Goal: Find specific page/section: Find specific page/section

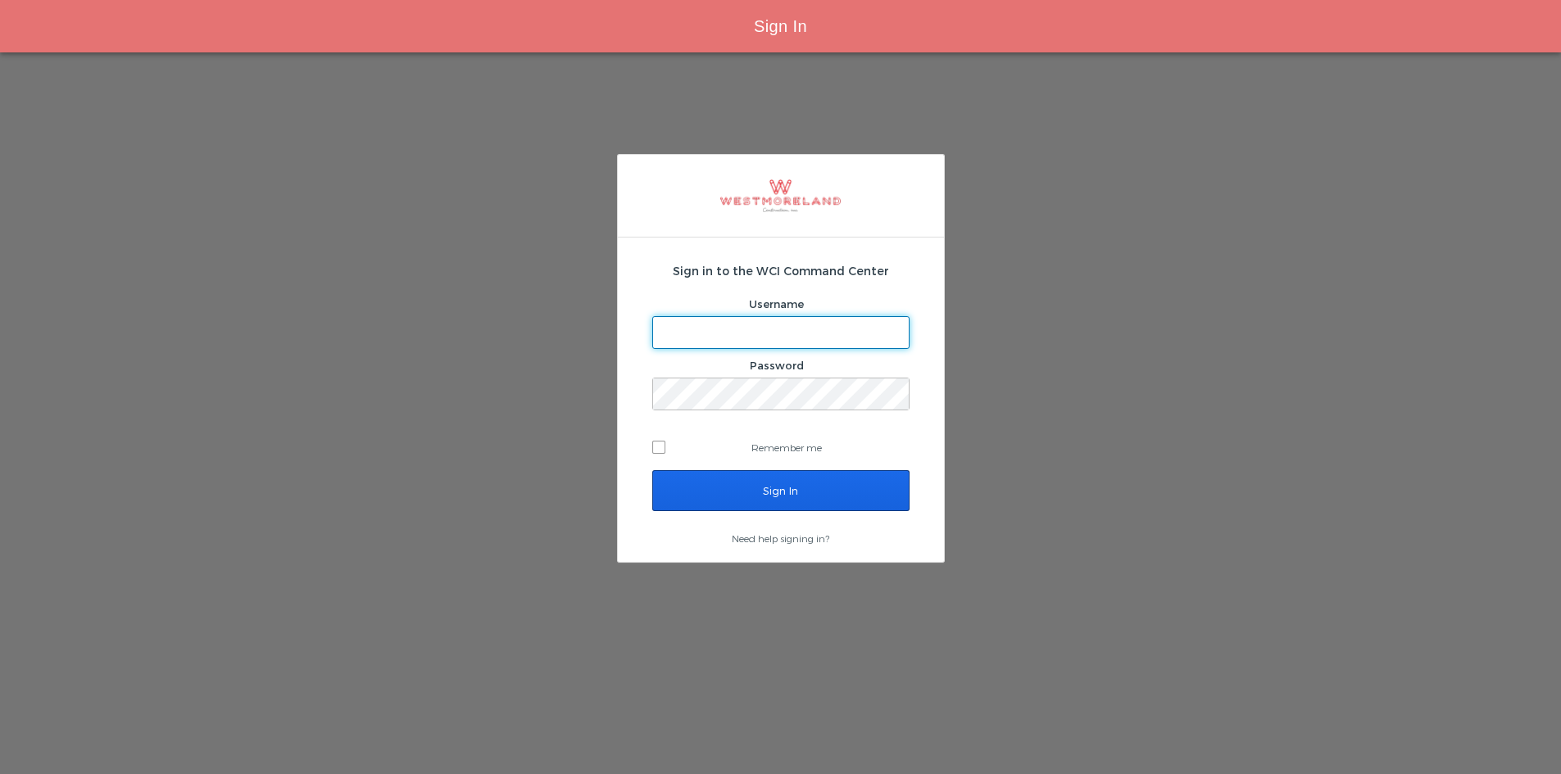
type input "areynoso@westmoreland.nyc"
click at [745, 496] on input "Sign In" at bounding box center [780, 490] width 257 height 41
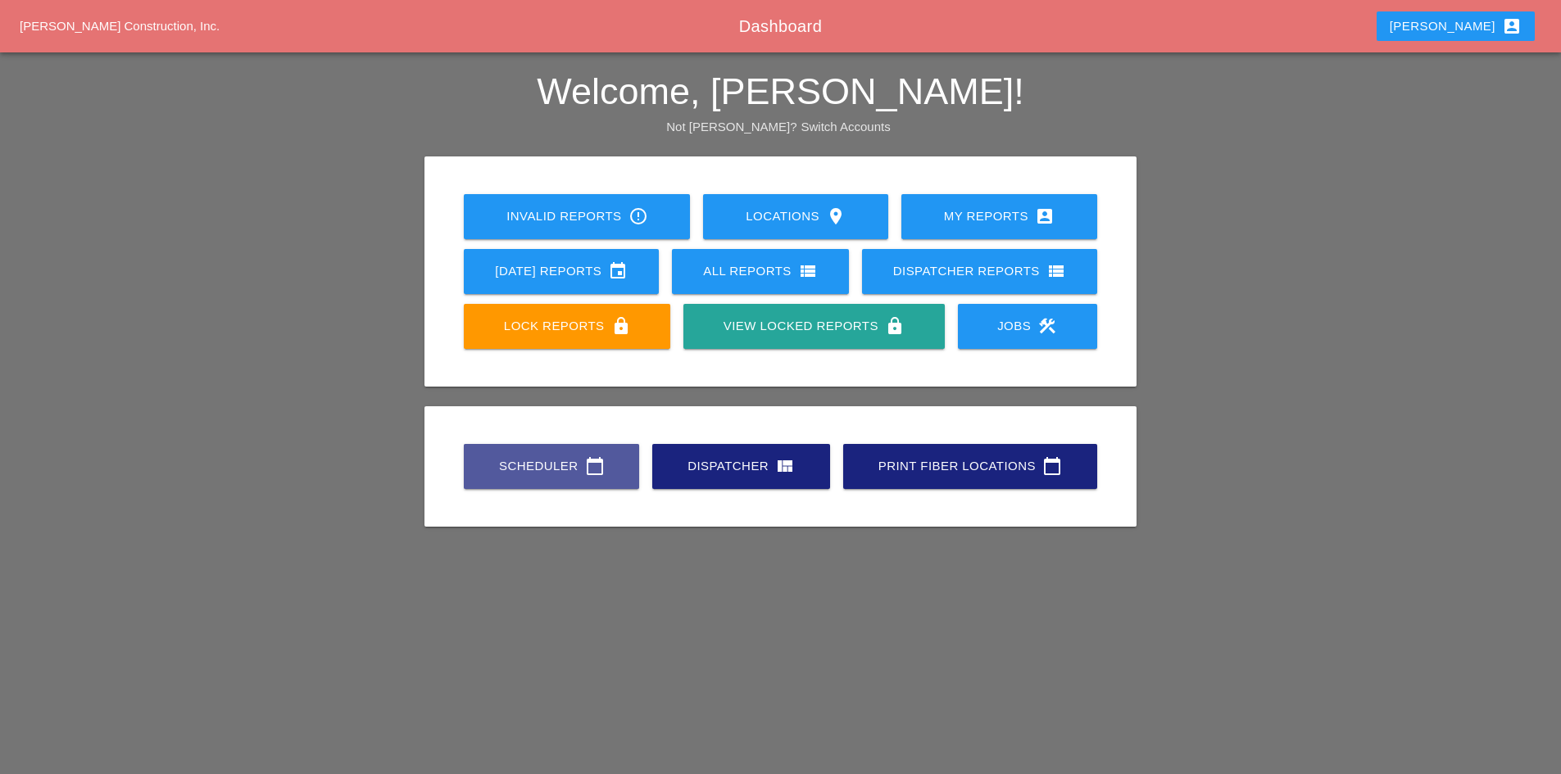
click at [554, 466] on div "Scheduler calendar_today" at bounding box center [551, 466] width 123 height 20
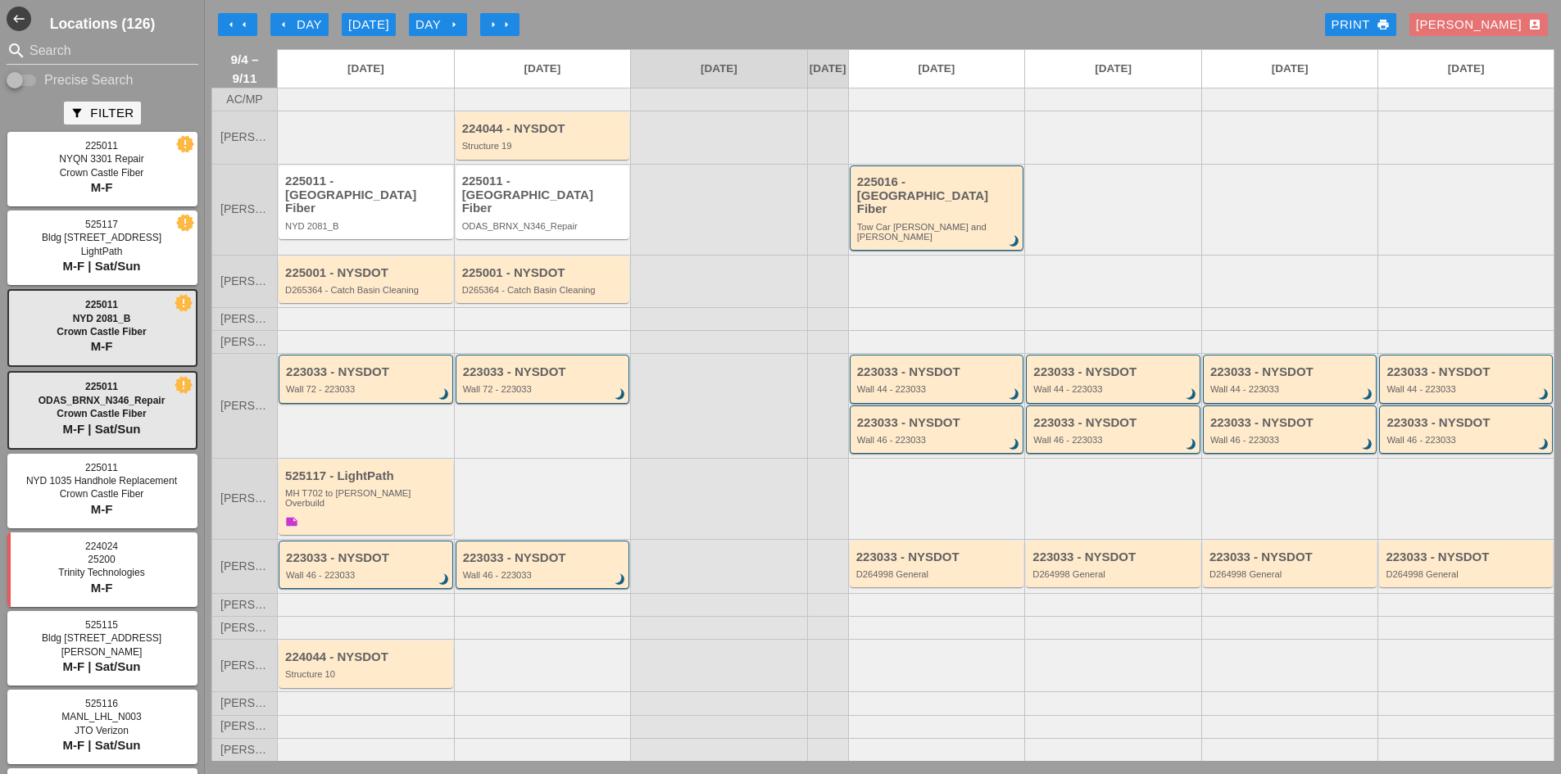
click at [238, 27] on icon "arrow_left" at bounding box center [244, 24] width 13 height 13
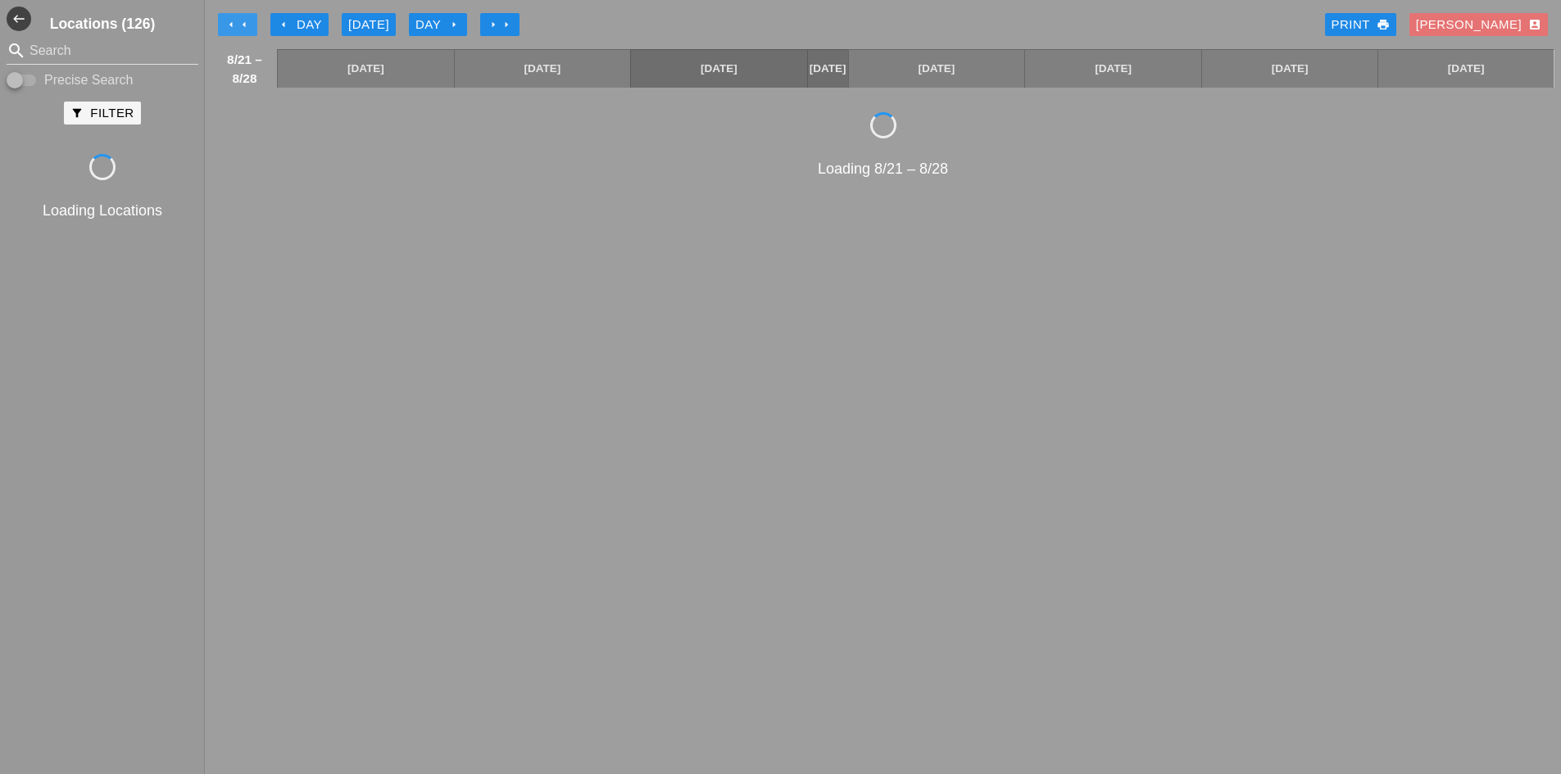
click at [238, 27] on icon "arrow_left" at bounding box center [244, 24] width 13 height 13
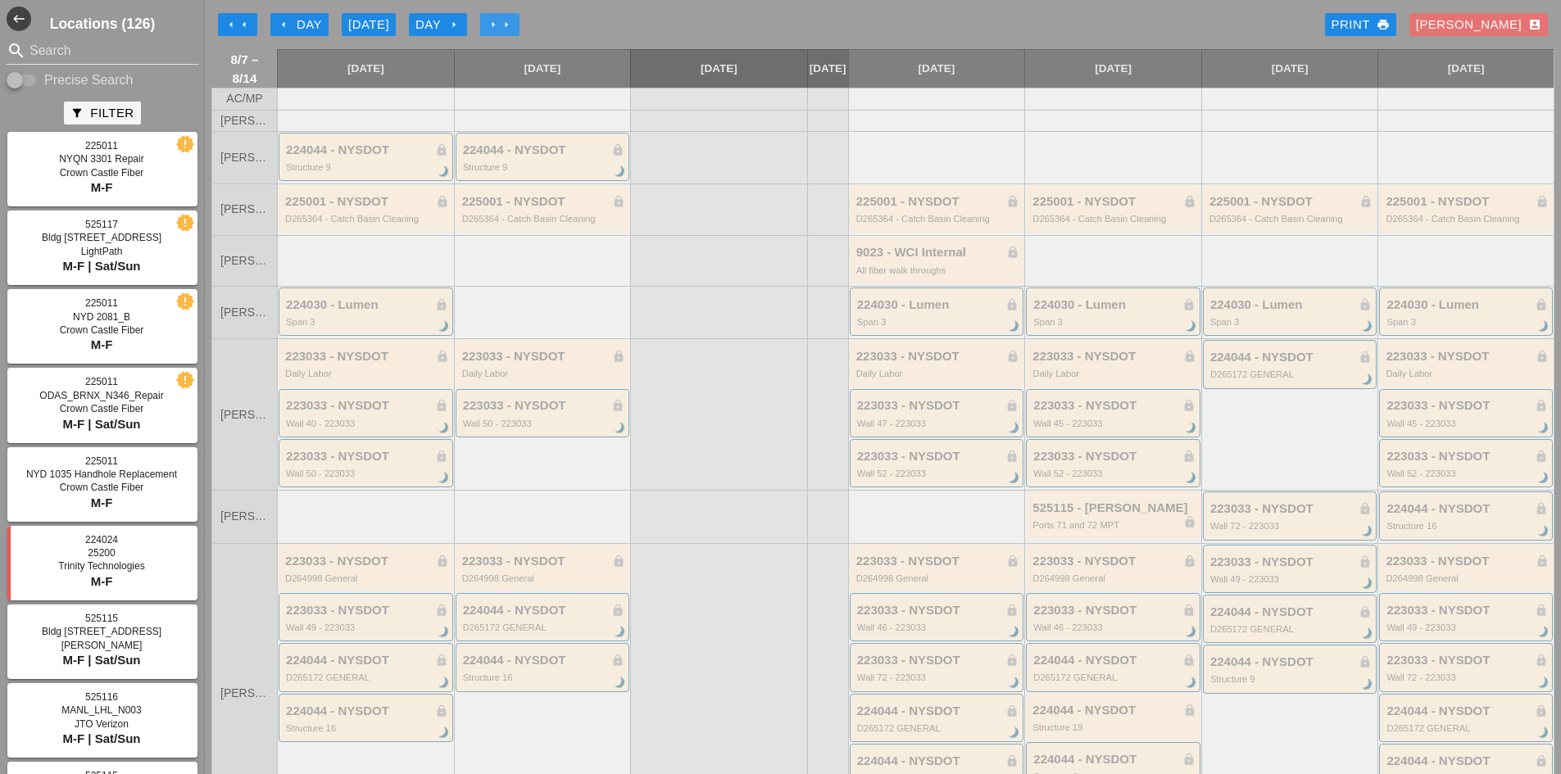
click at [522, 18] on div "arrow_left arrow_left arrow_left Day [DATE] Day arrow_right arrow_right arrow_r…" at bounding box center [882, 24] width 1343 height 33
click at [510, 18] on icon "arrow_right" at bounding box center [506, 24] width 13 height 13
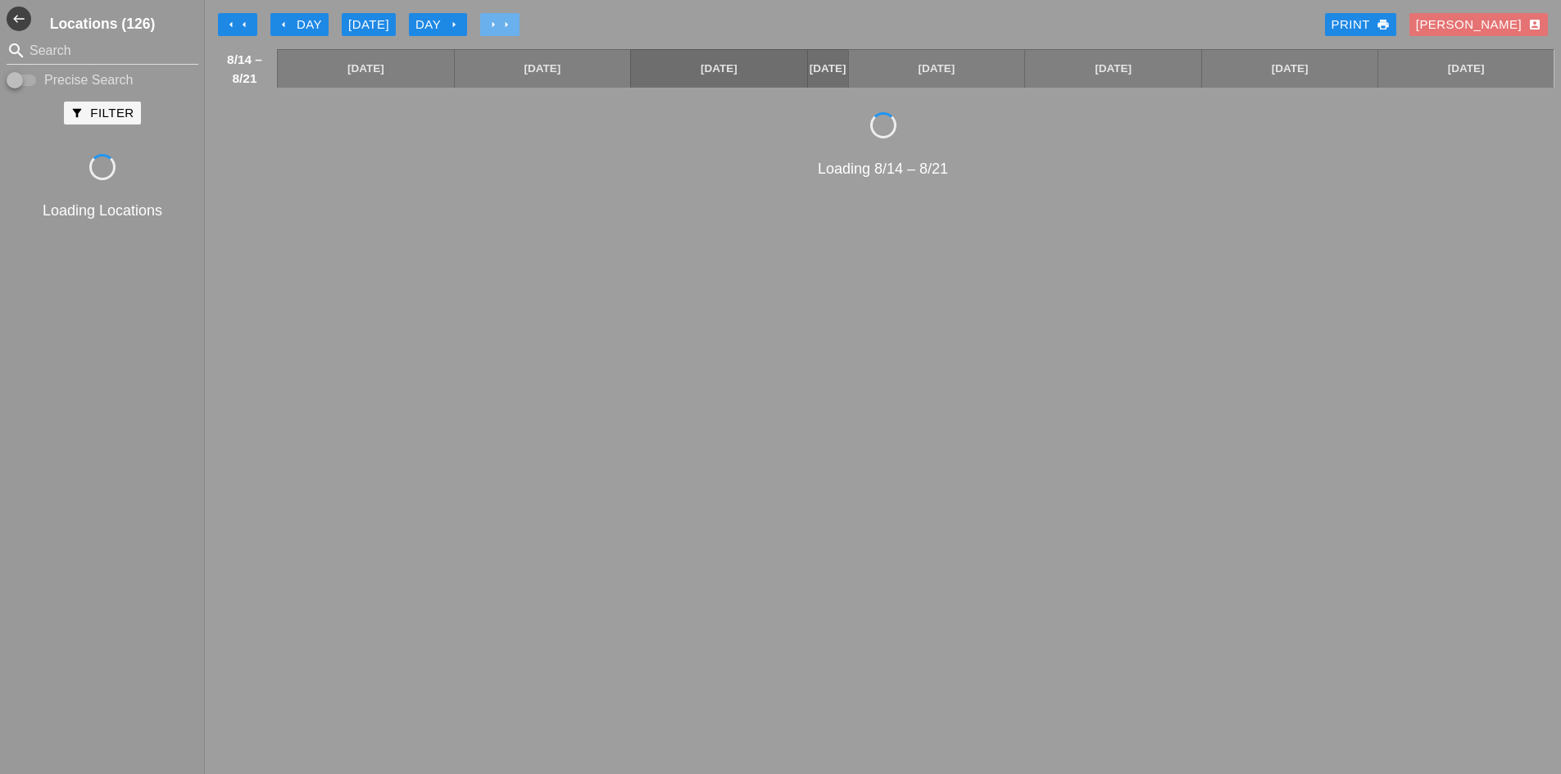
click at [510, 18] on icon "arrow_right" at bounding box center [506, 24] width 13 height 13
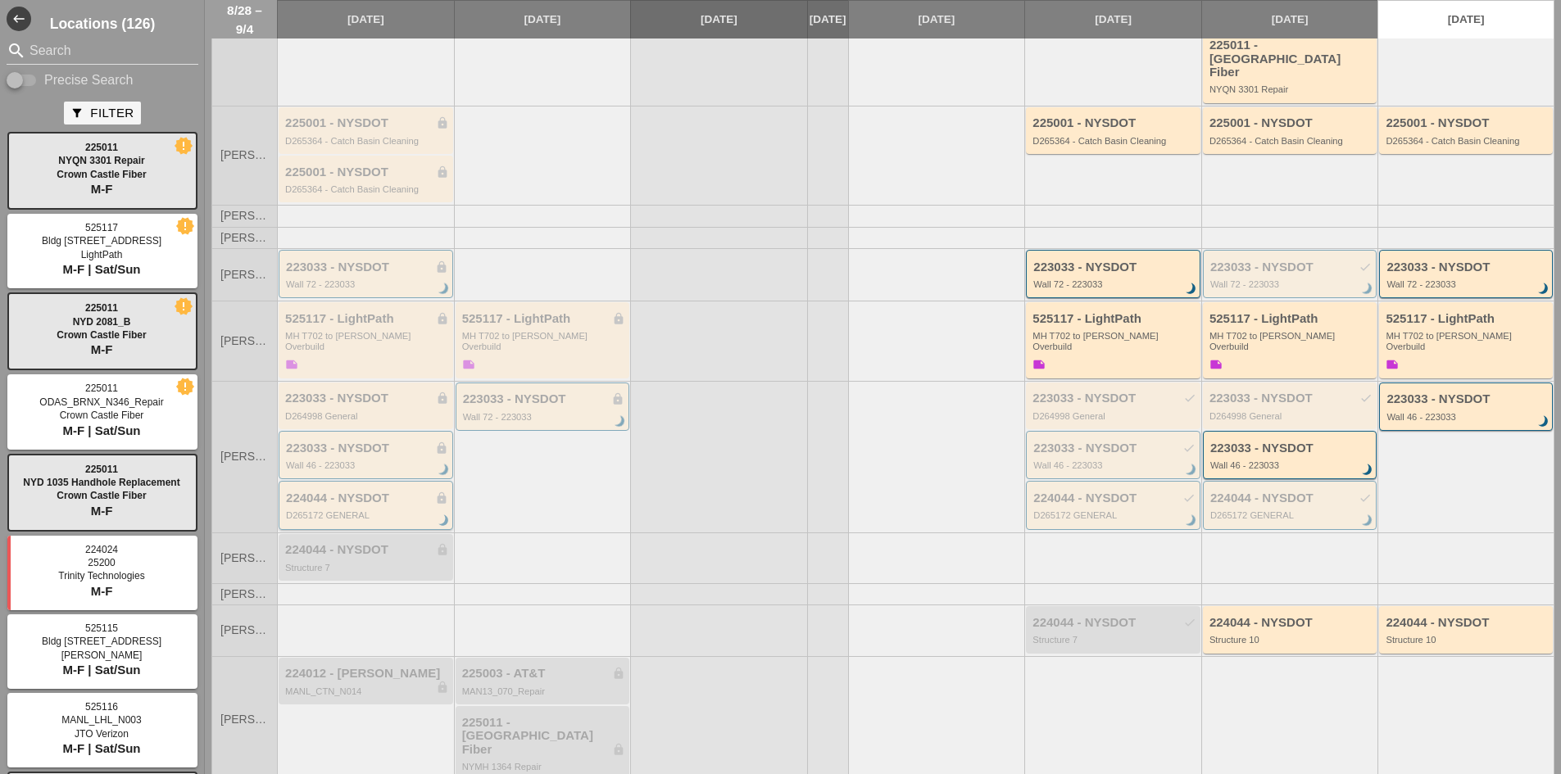
scroll to position [222, 0]
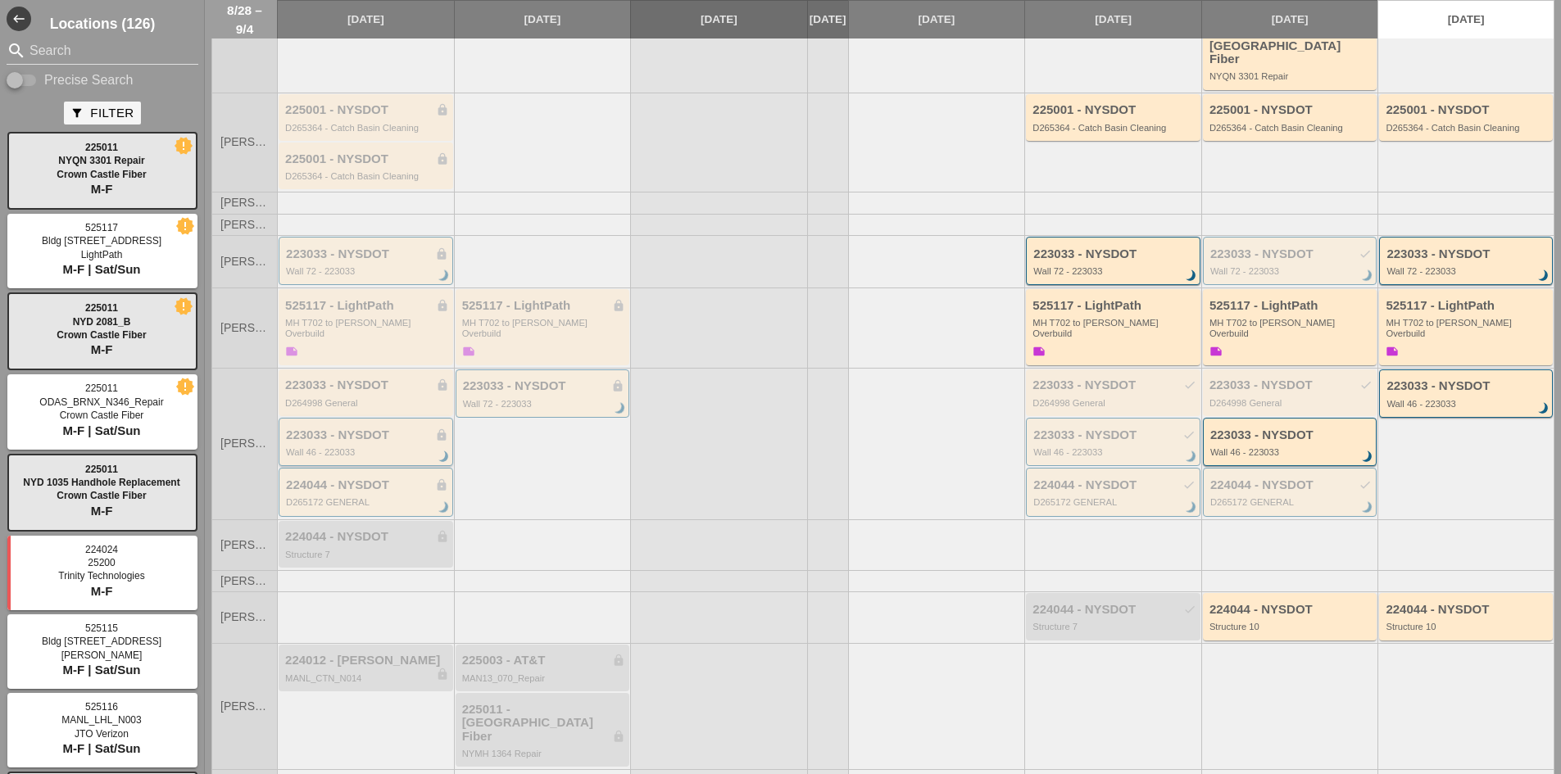
click at [338, 447] on div "Wall 46 - 223033" at bounding box center [367, 452] width 162 height 10
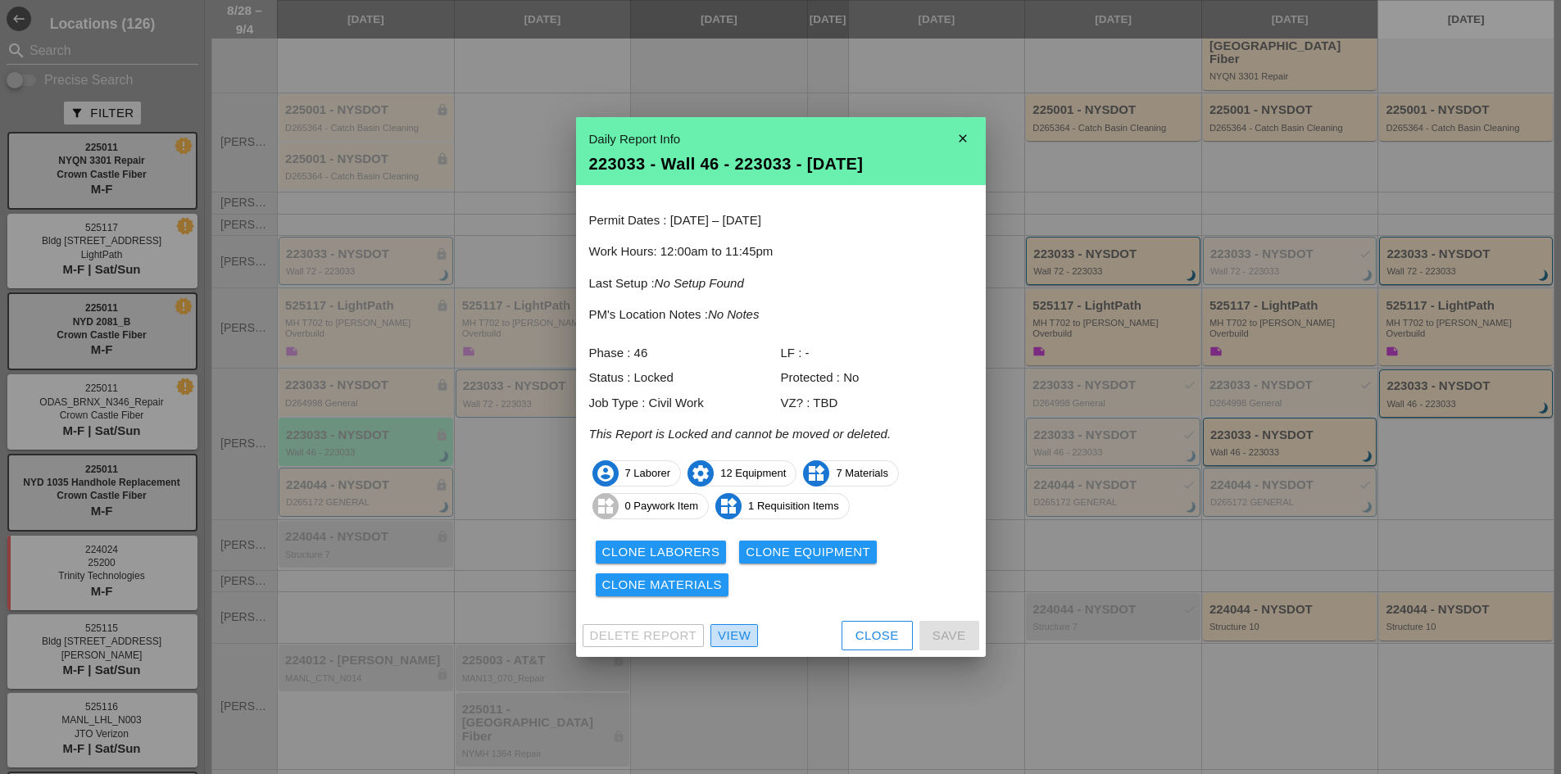
click at [728, 630] on div "View" at bounding box center [734, 636] width 33 height 19
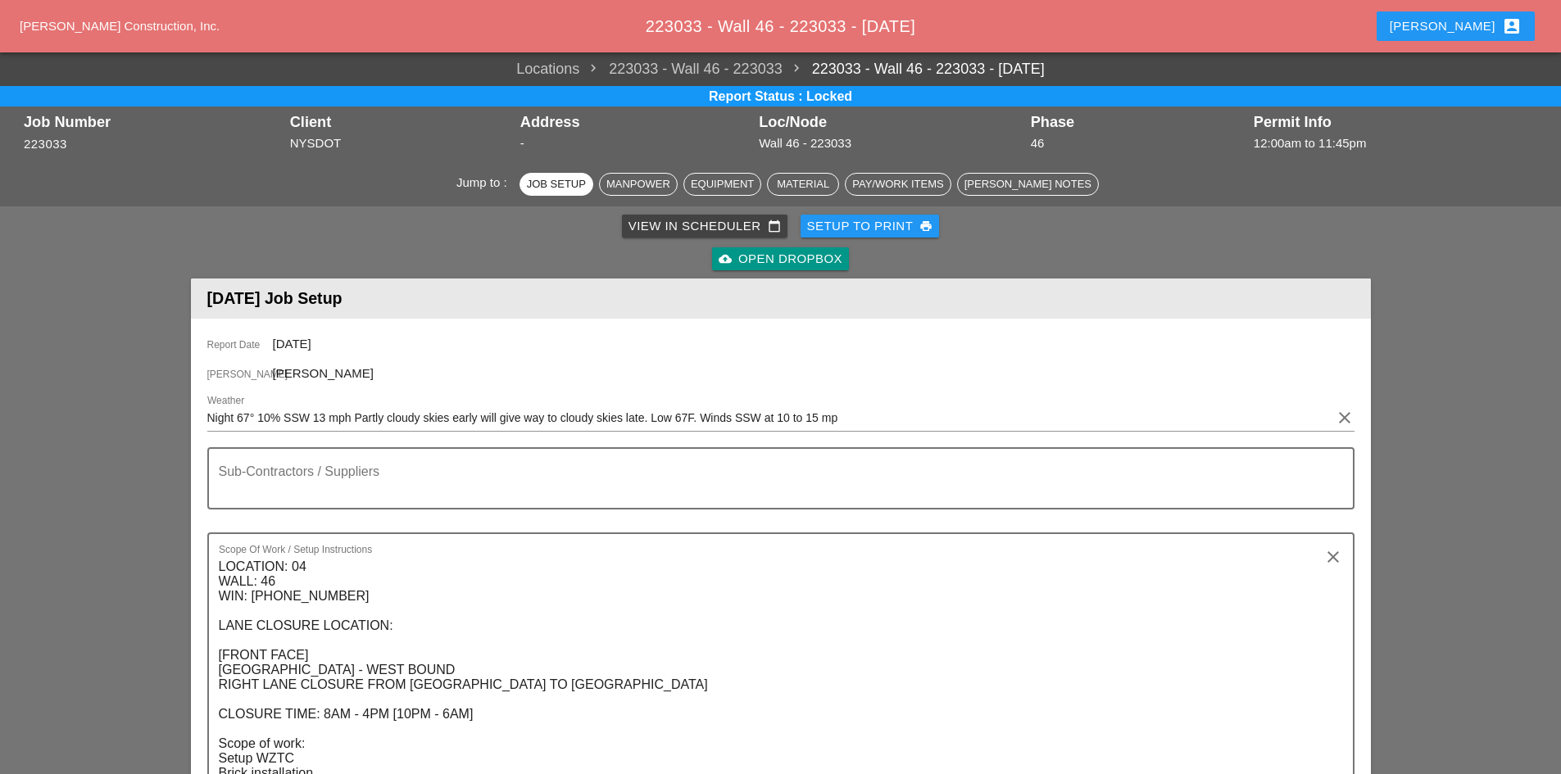
click at [739, 248] on link "cloud_upload Open Dropbox" at bounding box center [780, 258] width 137 height 23
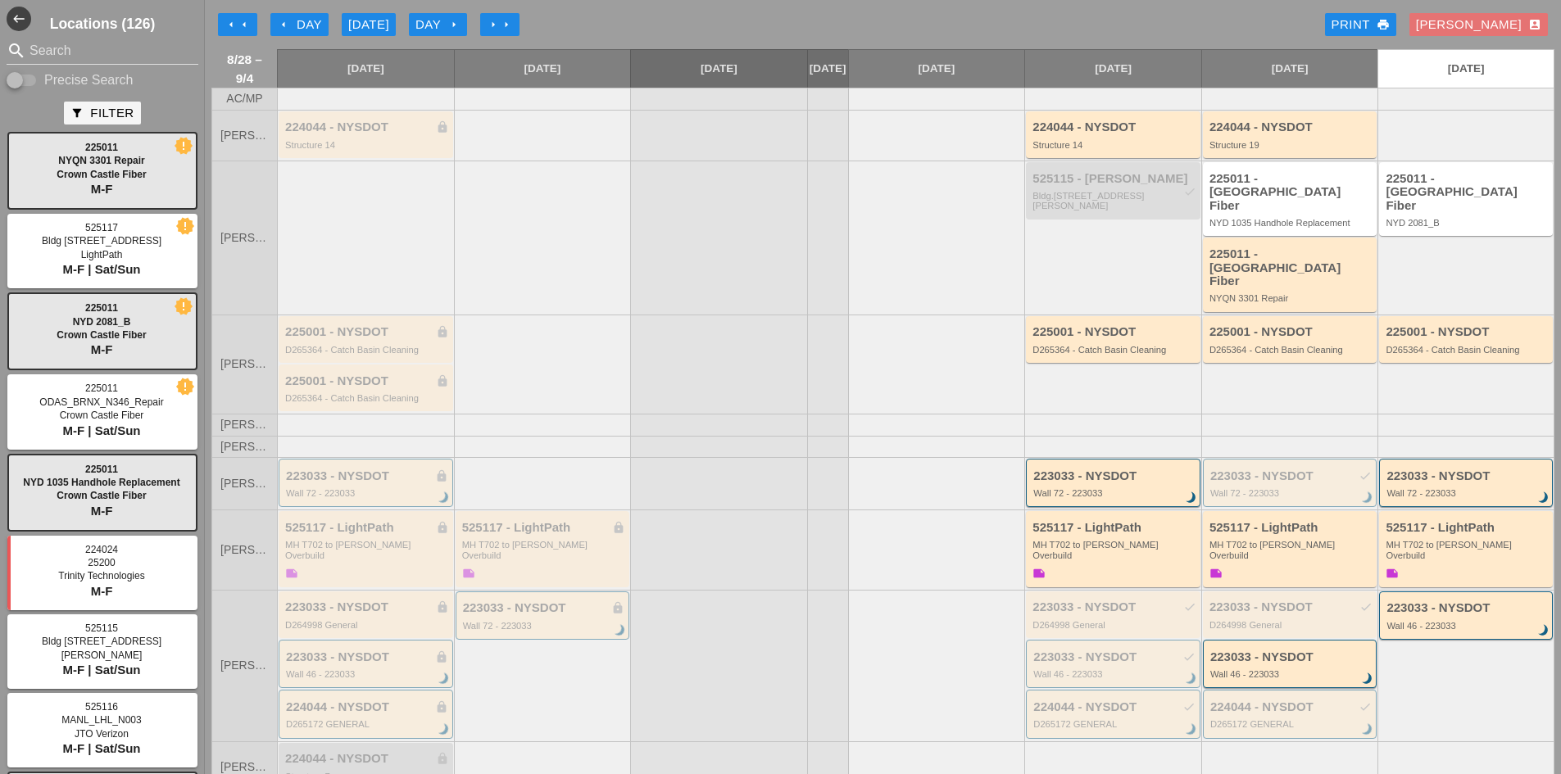
click at [280, 21] on icon "arrow_left" at bounding box center [283, 24] width 13 height 13
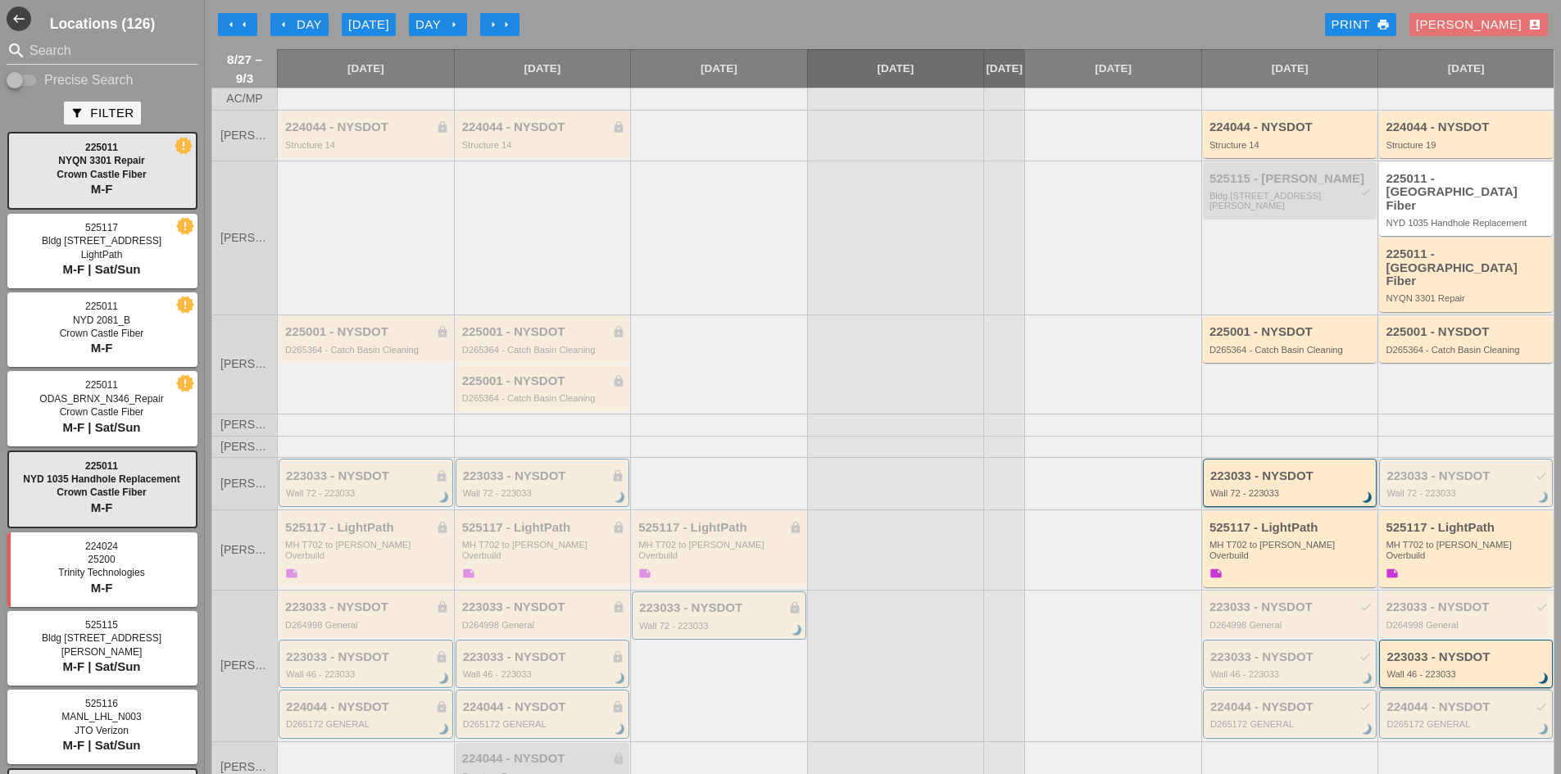
click at [275, 13] on button "arrow_left Day" at bounding box center [299, 24] width 58 height 23
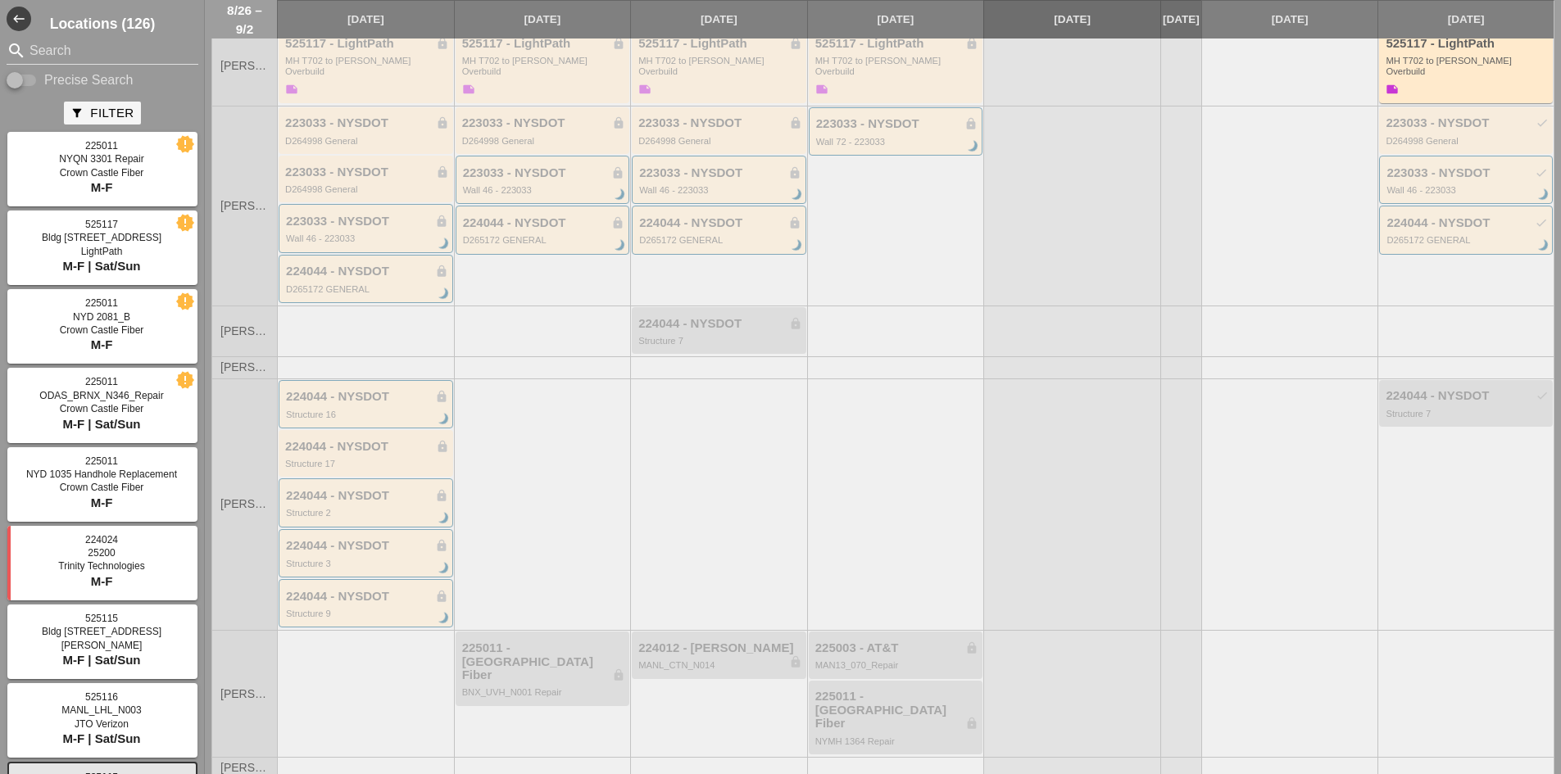
scroll to position [427, 0]
click at [735, 313] on div "224044 - NYSDOT lock" at bounding box center [720, 320] width 164 height 14
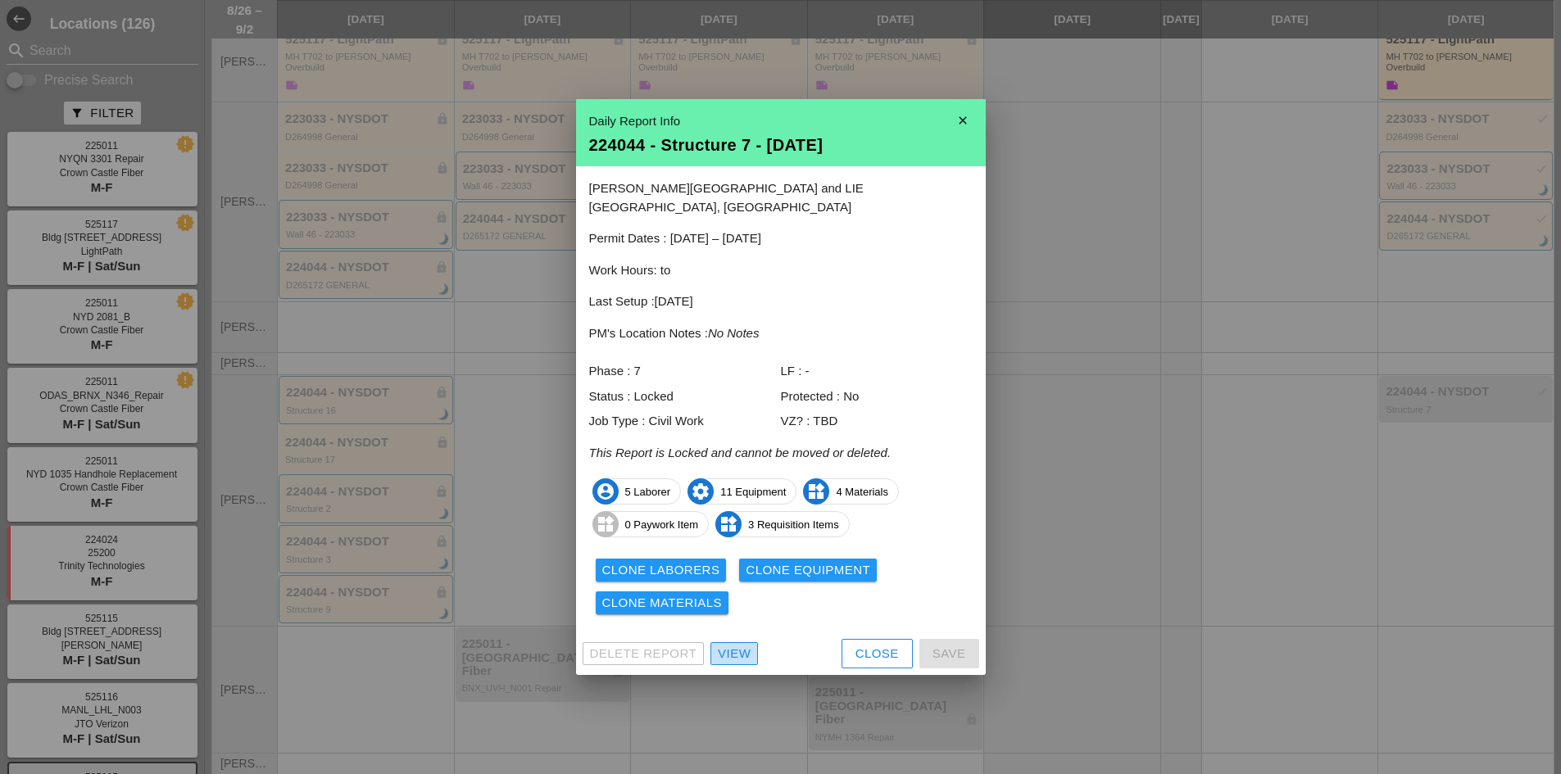
click at [741, 652] on div "View" at bounding box center [734, 654] width 33 height 19
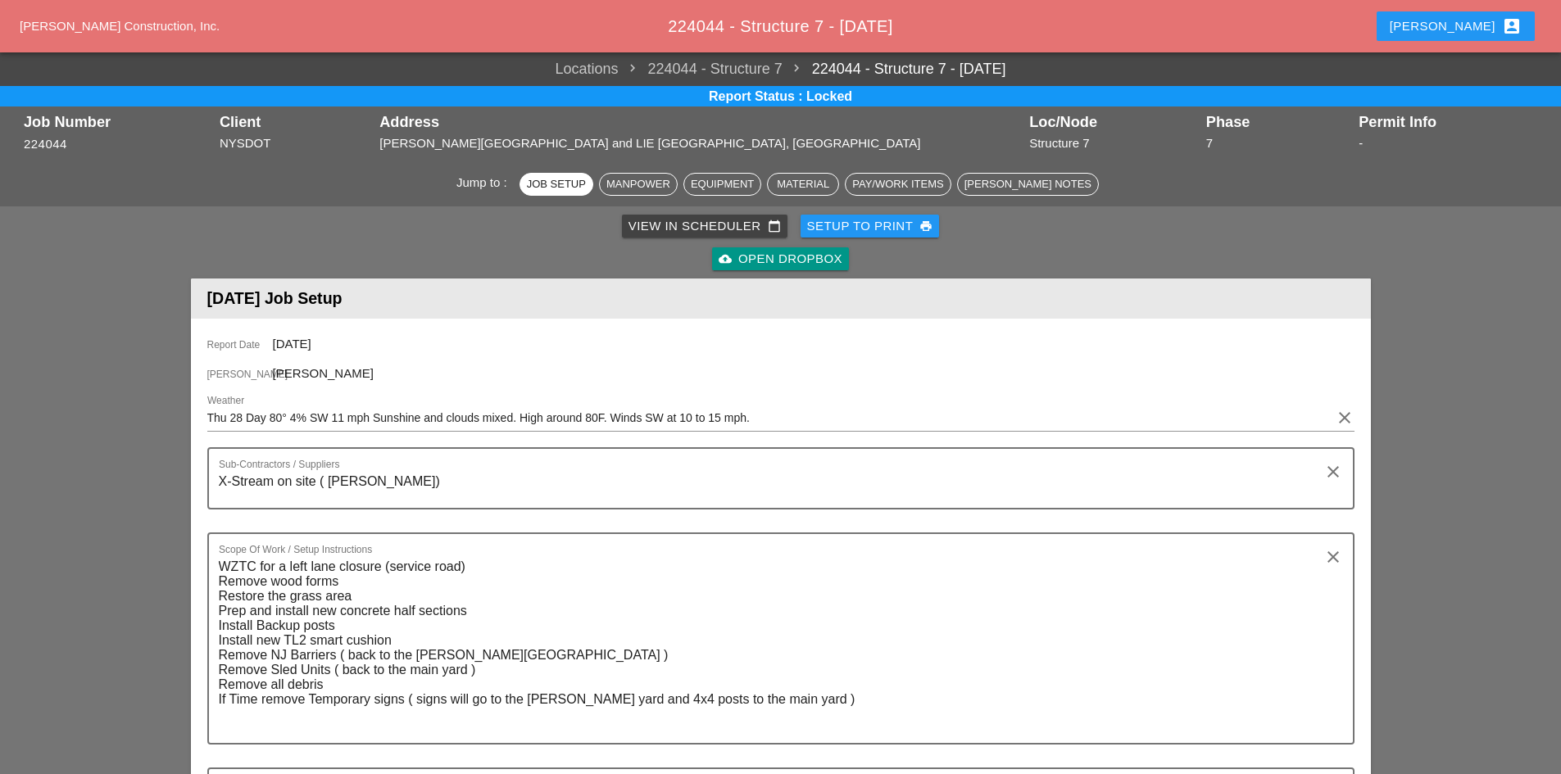
click at [772, 261] on div "cloud_upload Open Dropbox" at bounding box center [780, 259] width 124 height 19
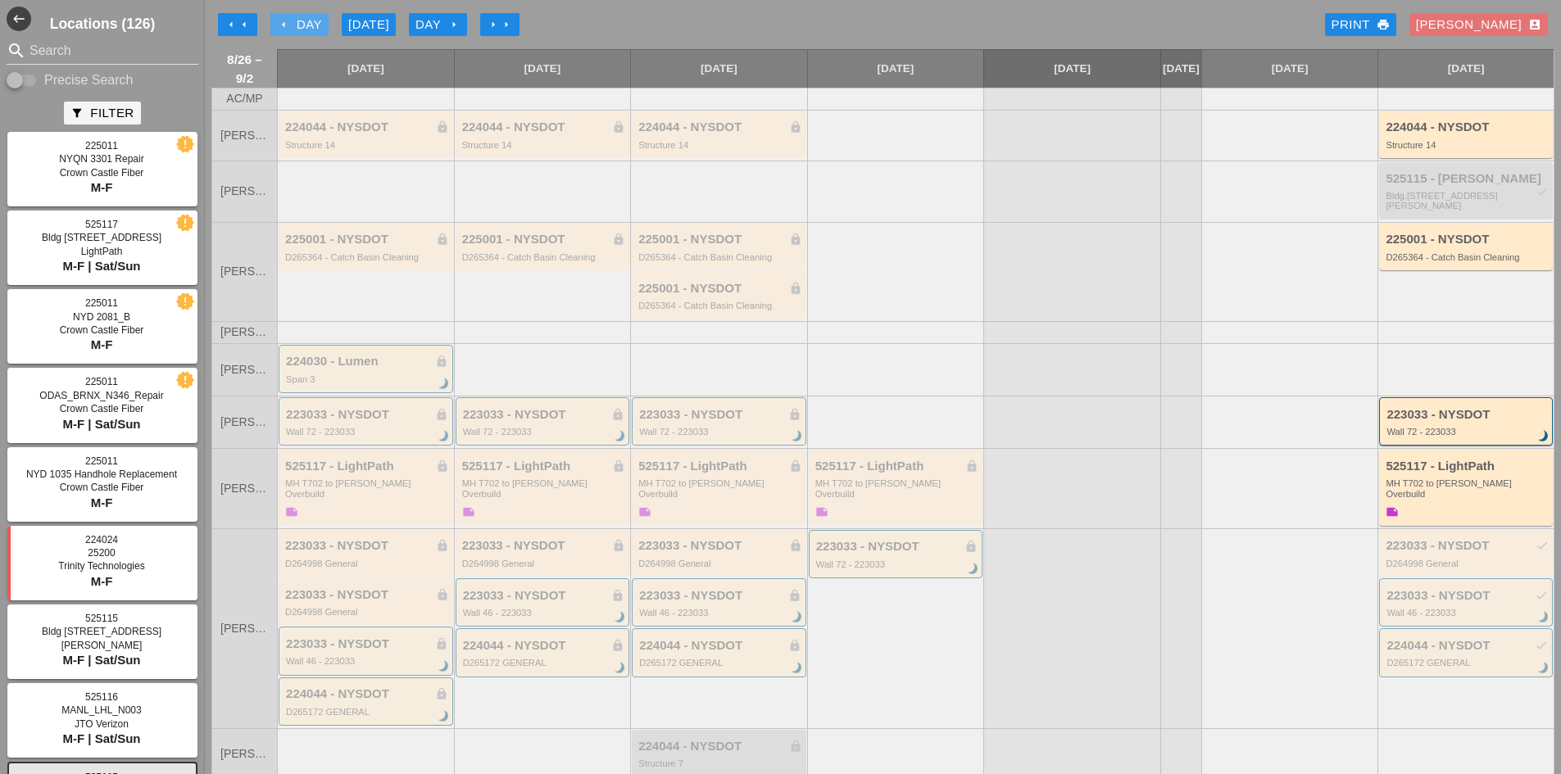
click at [298, 25] on div "arrow_left Day" at bounding box center [299, 25] width 45 height 19
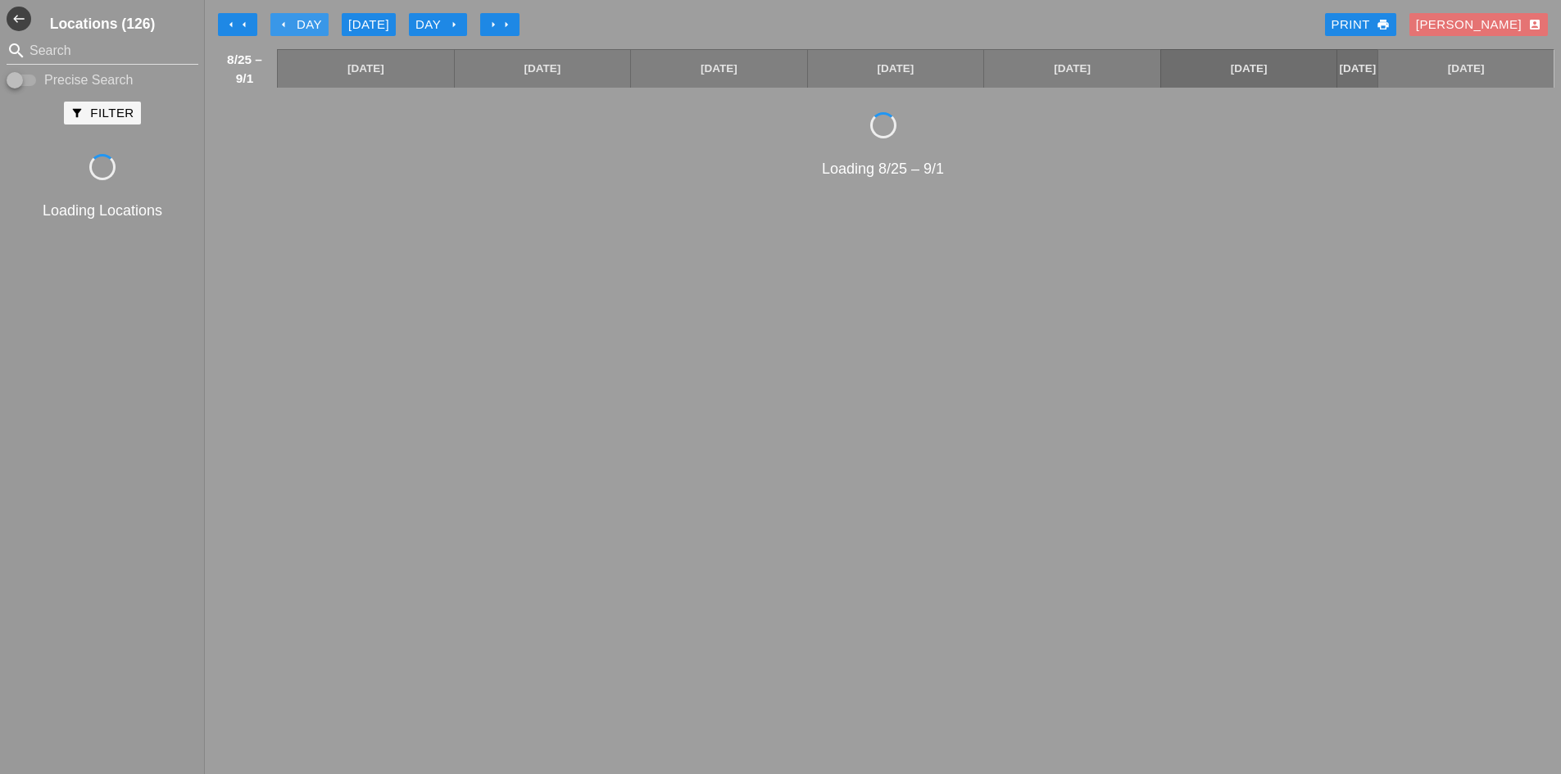
click at [298, 25] on div "arrow_left Day" at bounding box center [299, 25] width 45 height 19
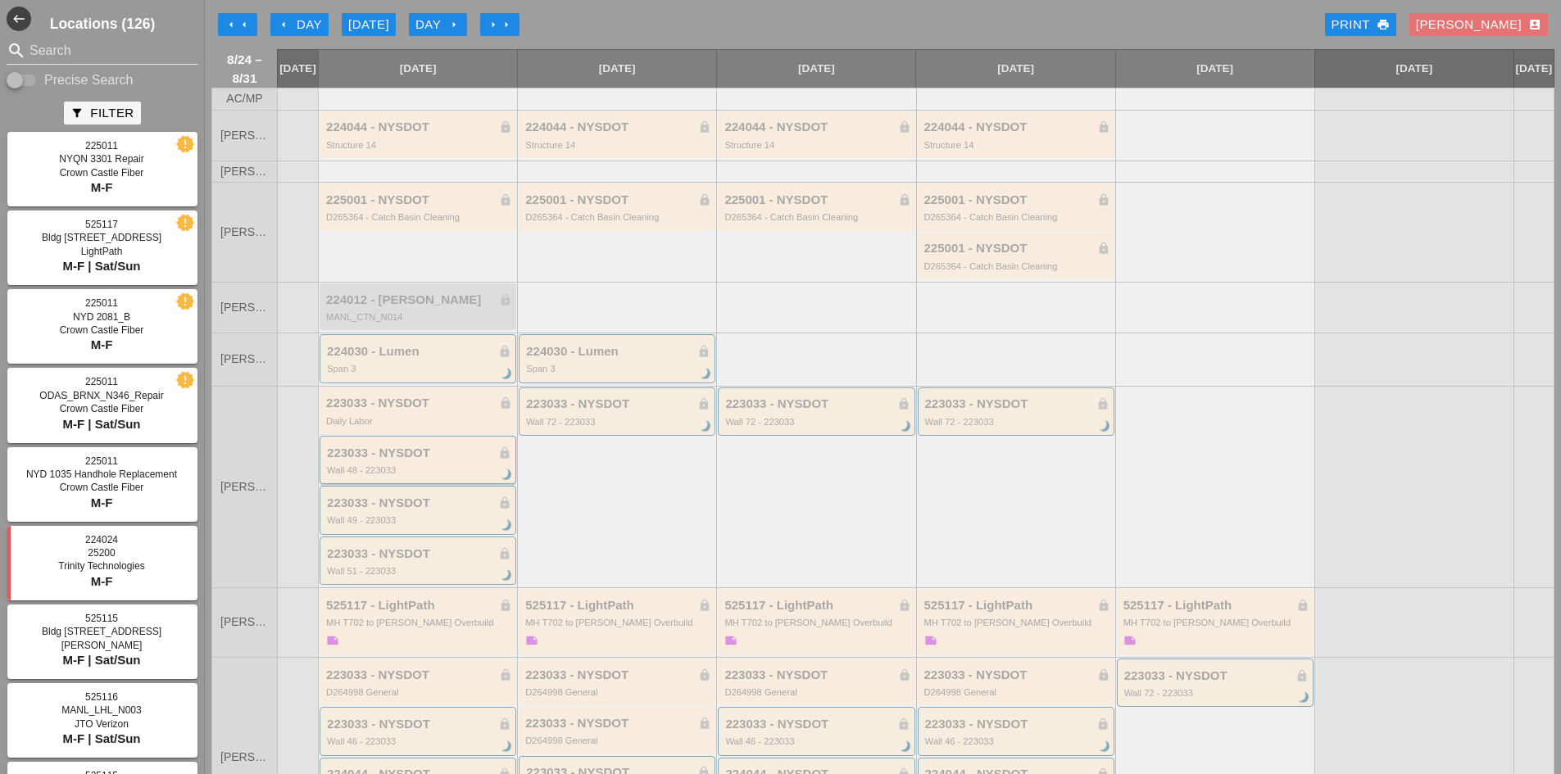
scroll to position [82, 0]
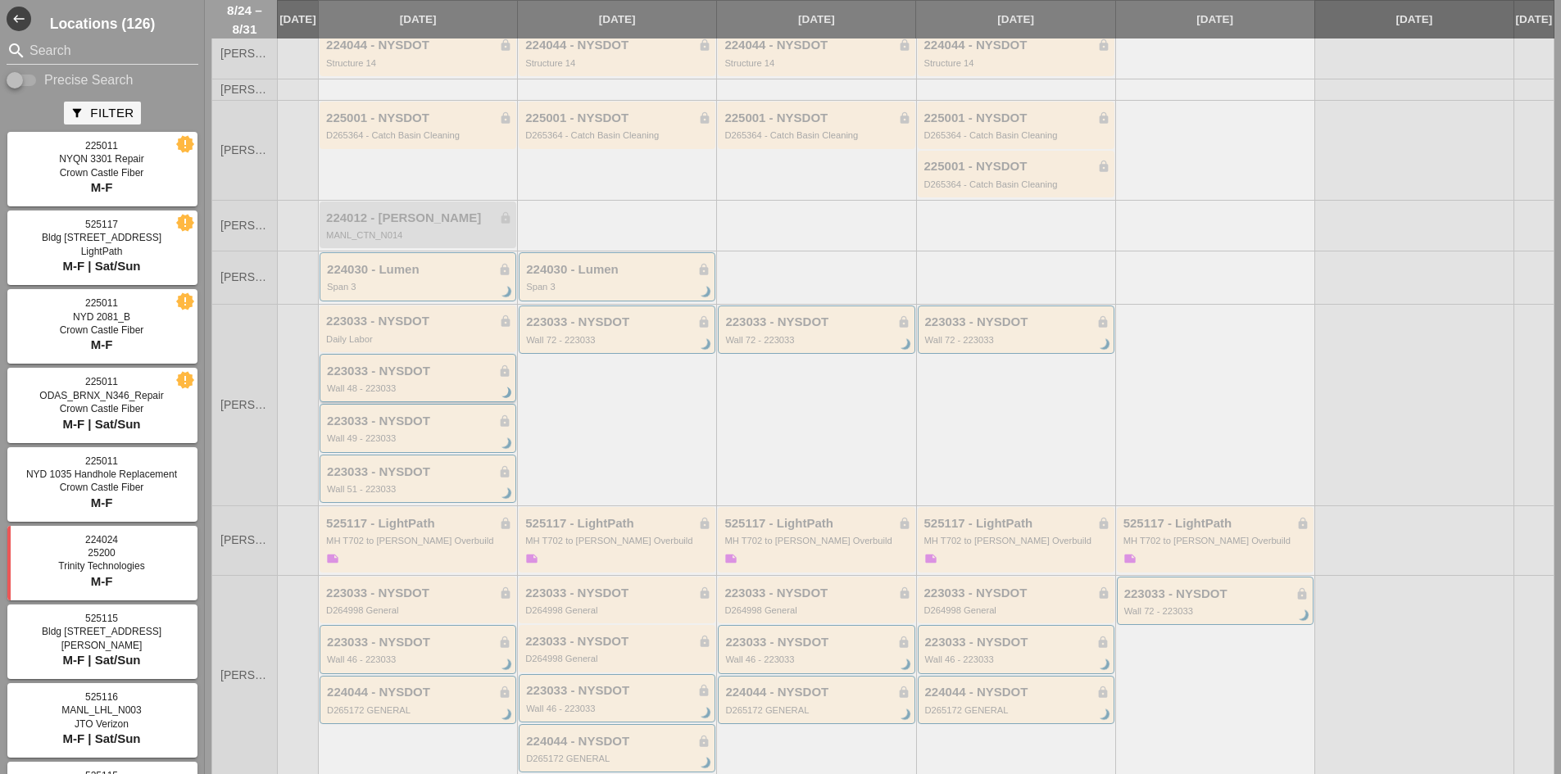
click at [406, 393] on div "Wall 48 - 223033" at bounding box center [419, 388] width 184 height 10
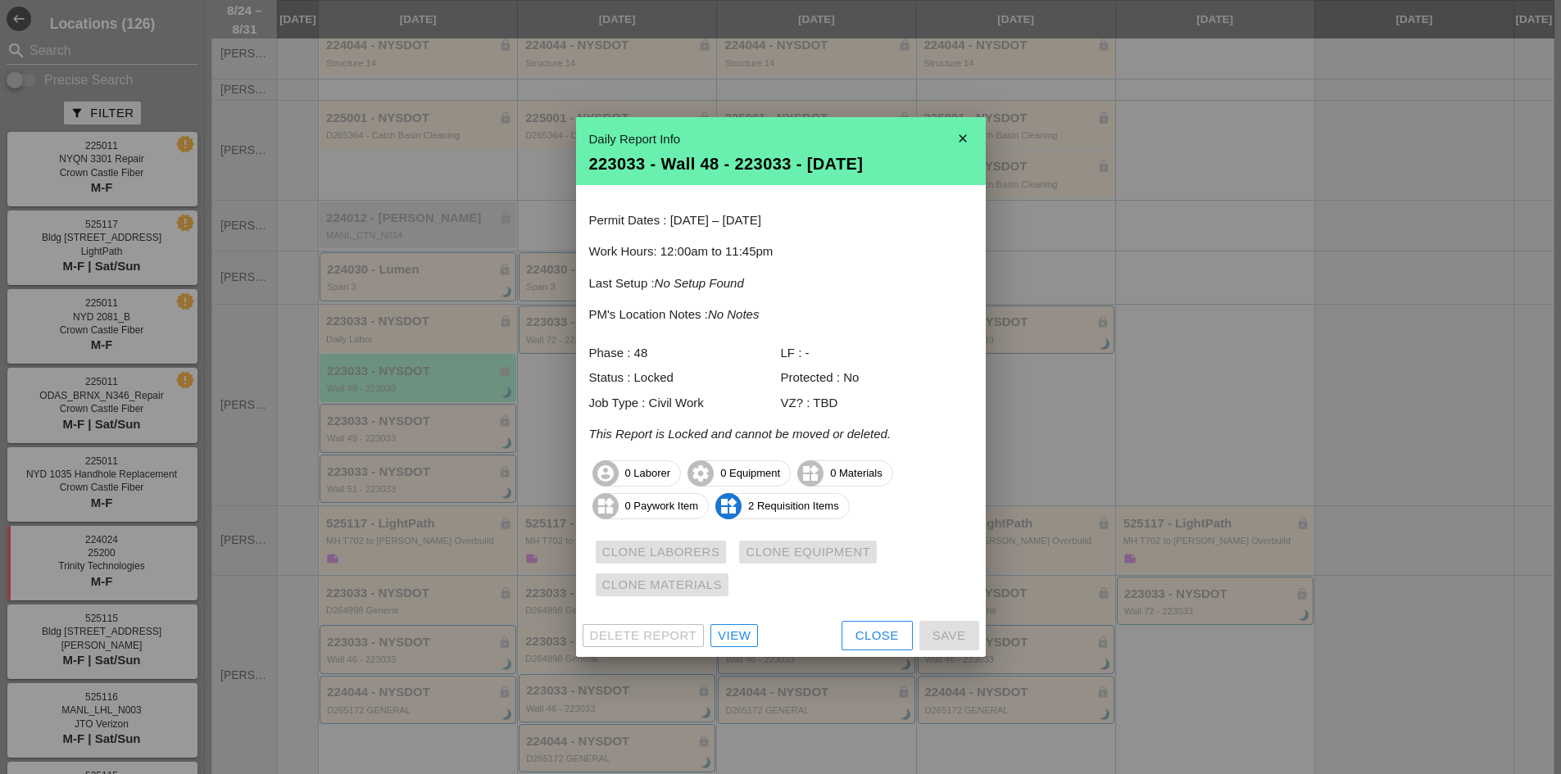
click at [733, 628] on div "View" at bounding box center [734, 636] width 33 height 19
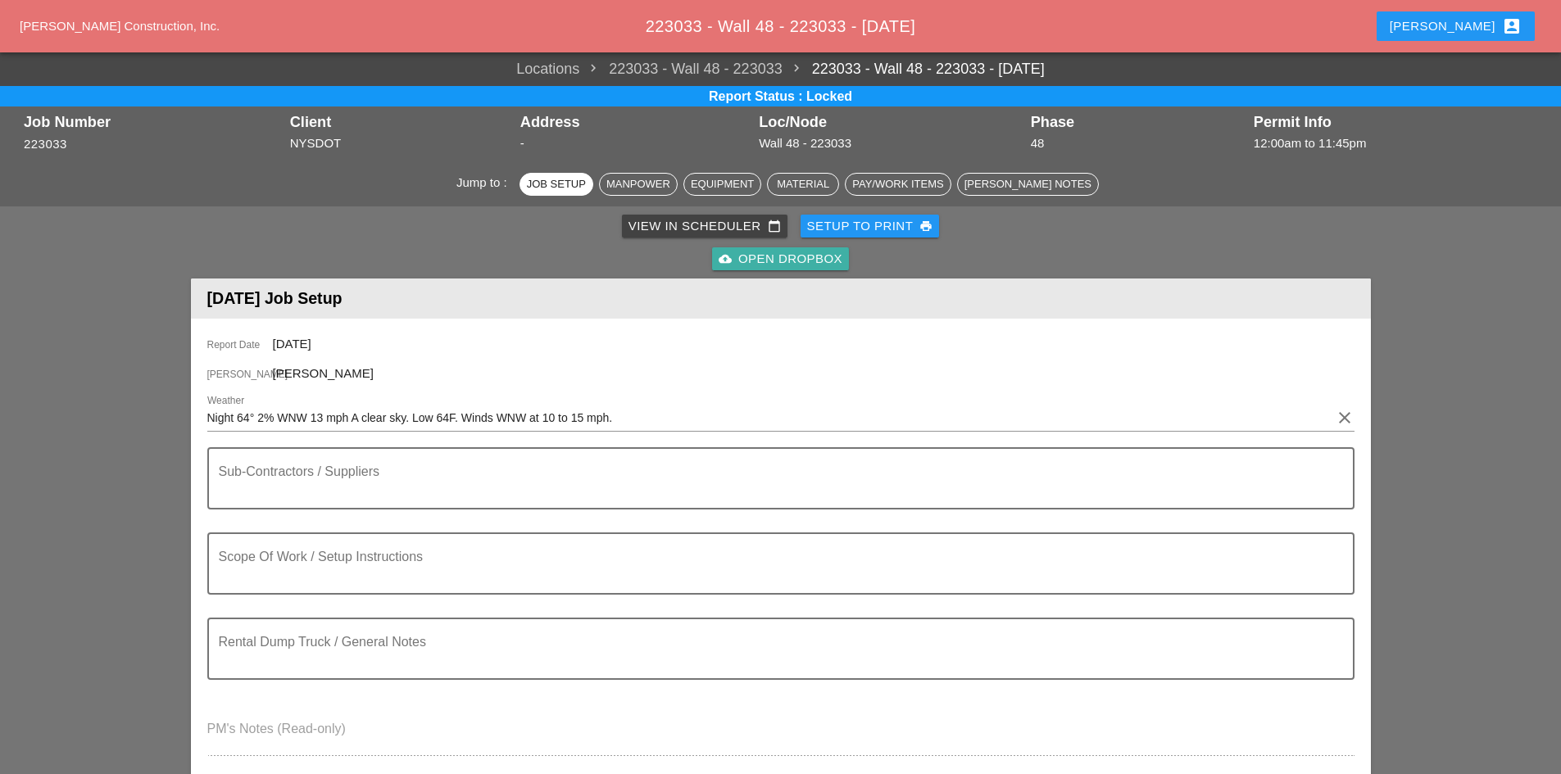
click at [773, 260] on div "cloud_upload Open Dropbox" at bounding box center [780, 259] width 124 height 19
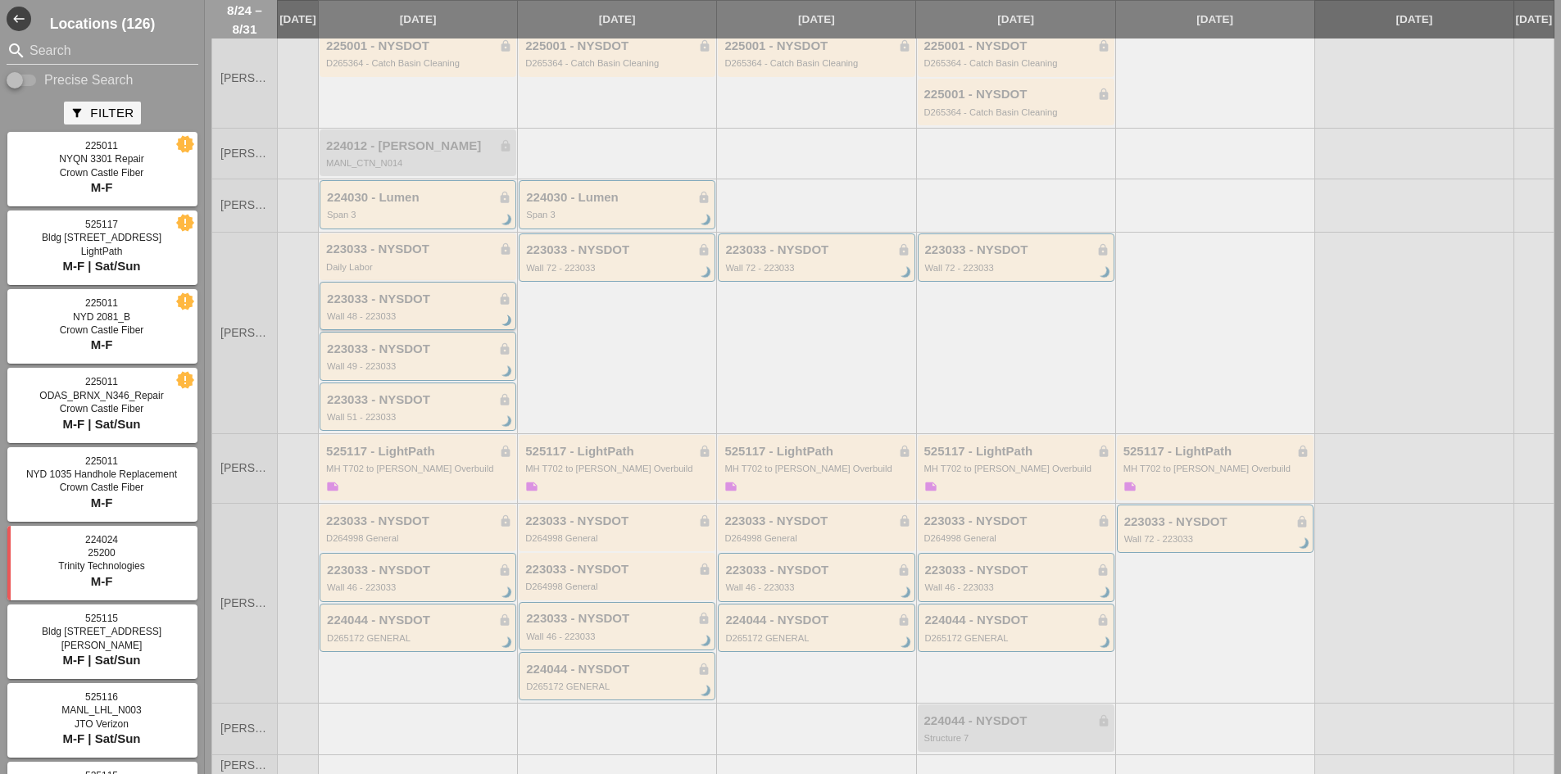
scroll to position [164, 0]
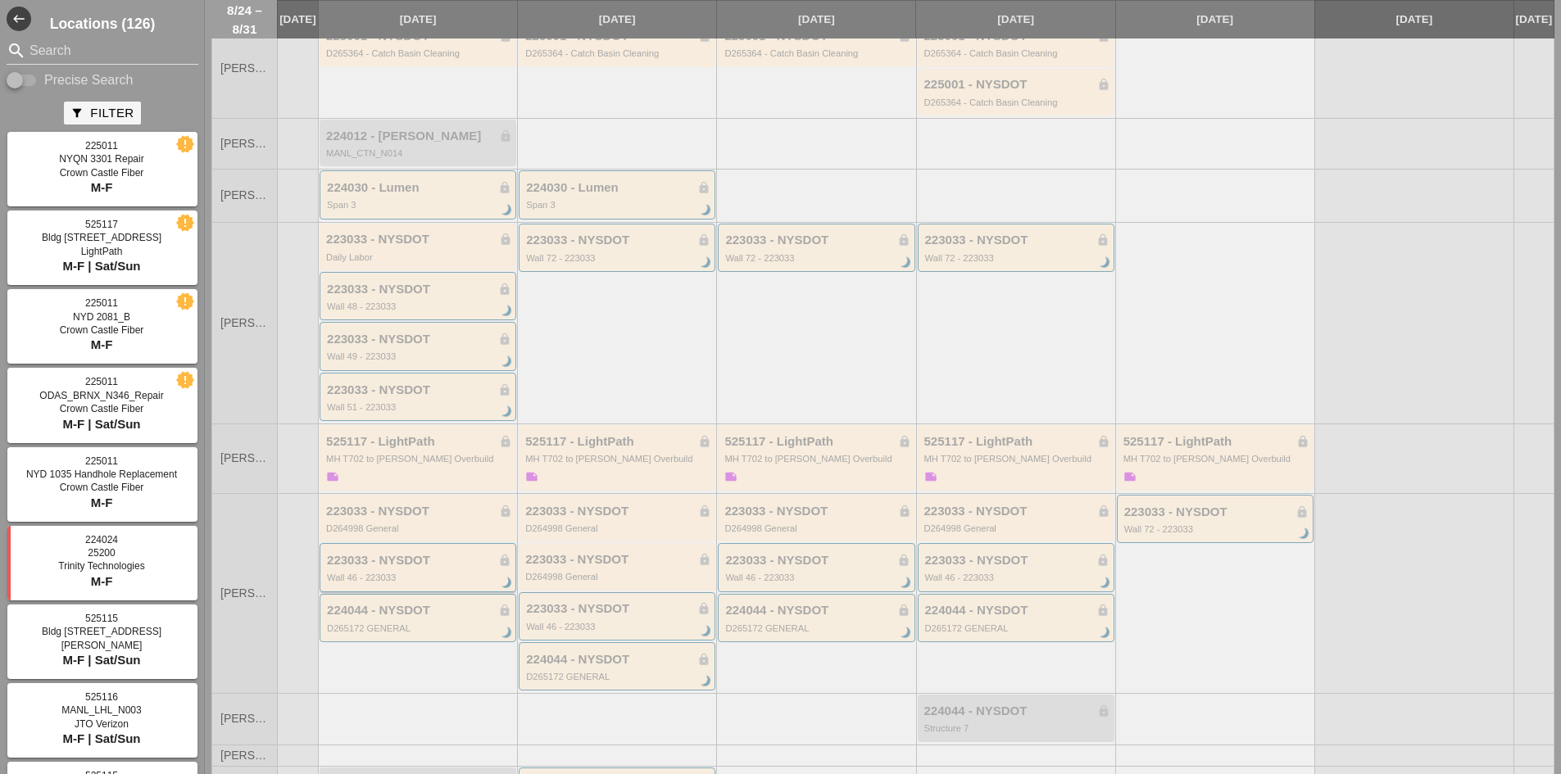
click at [428, 568] on div "223033 - NYSDOT lock" at bounding box center [419, 561] width 184 height 14
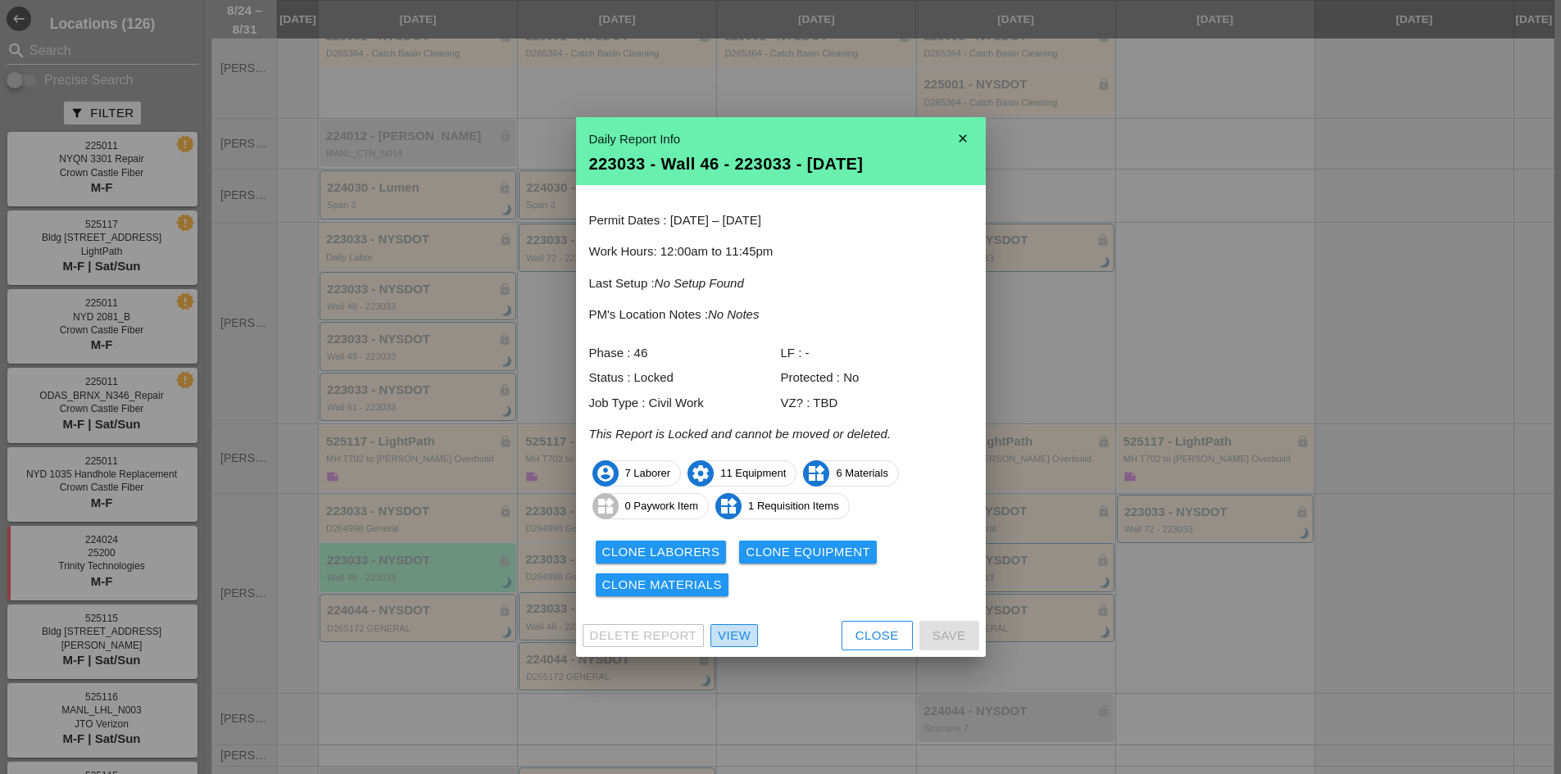
click at [737, 627] on div "View" at bounding box center [734, 636] width 33 height 19
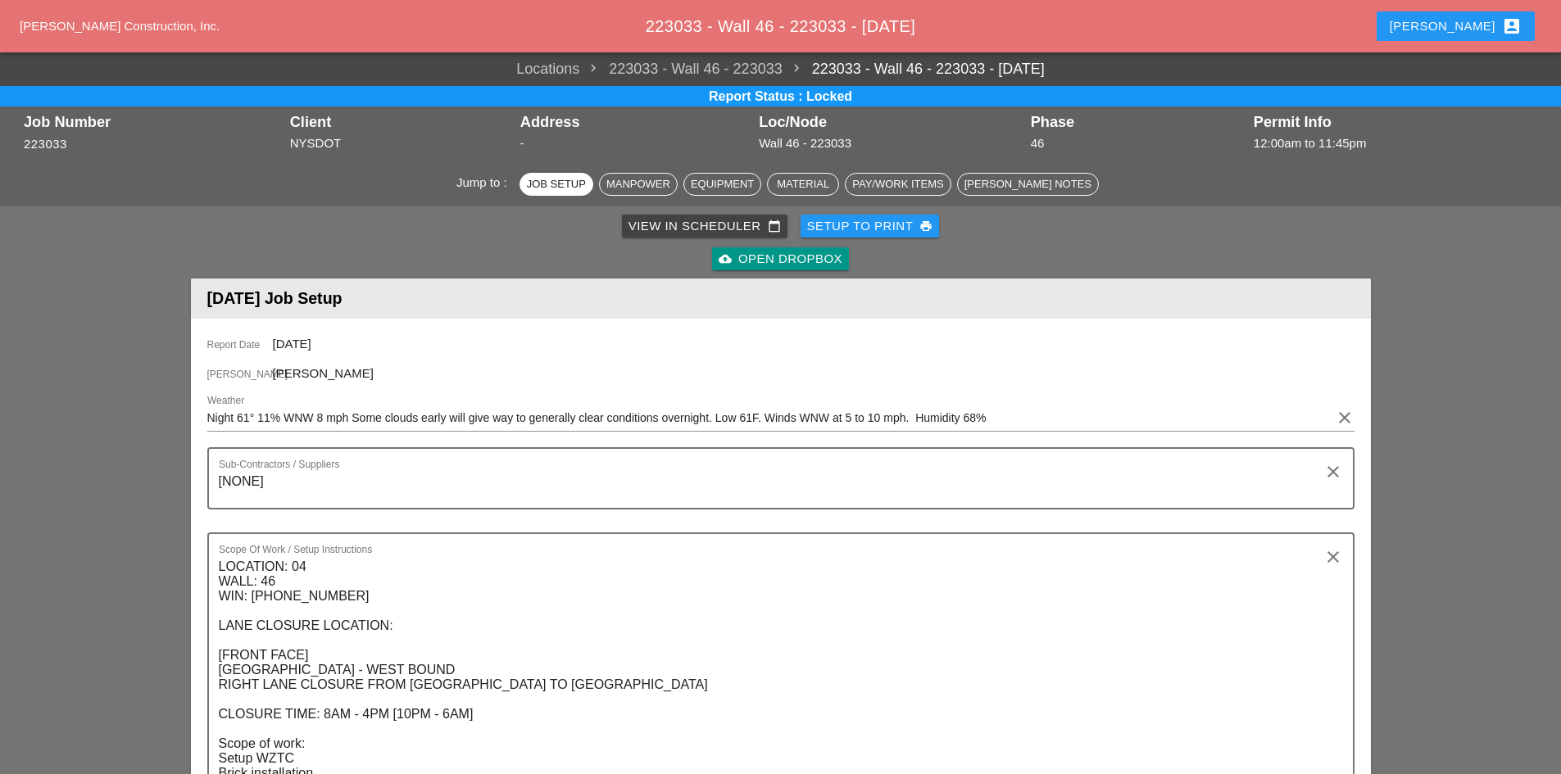
click at [762, 256] on div "cloud_upload Open Dropbox" at bounding box center [780, 259] width 124 height 19
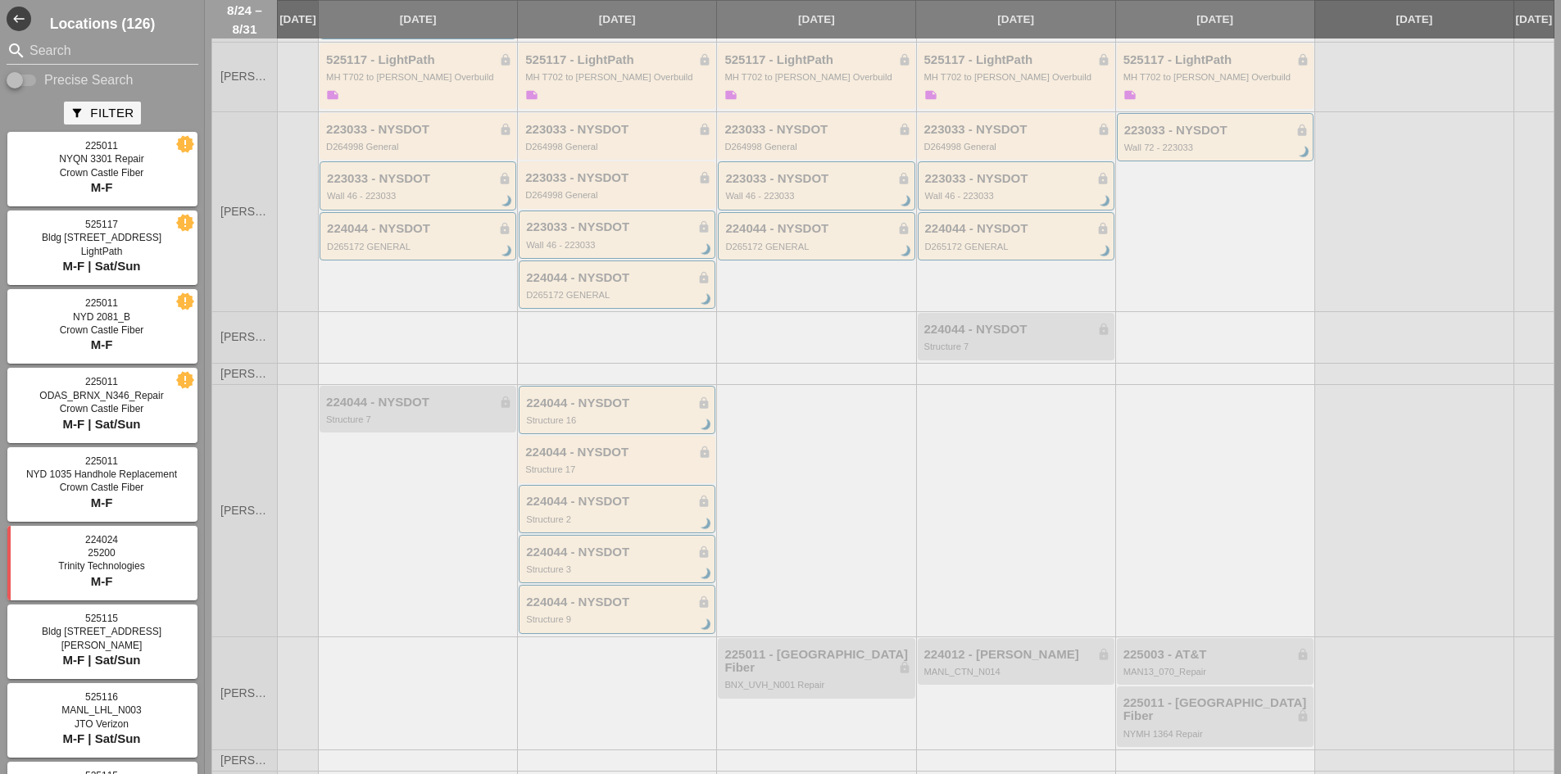
scroll to position [563, 0]
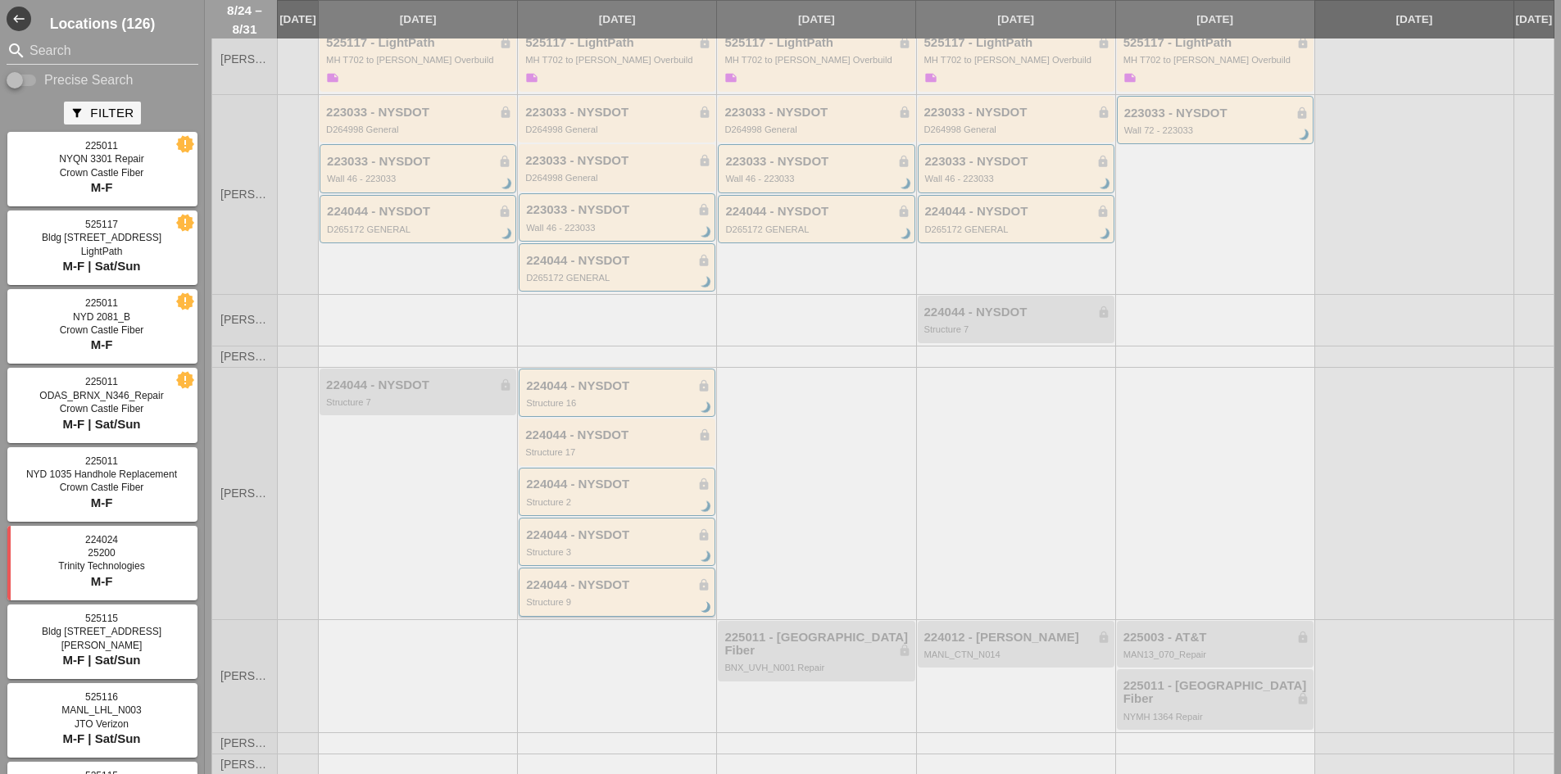
click at [634, 592] on div "224044 - NYSDOT lock" at bounding box center [618, 585] width 184 height 14
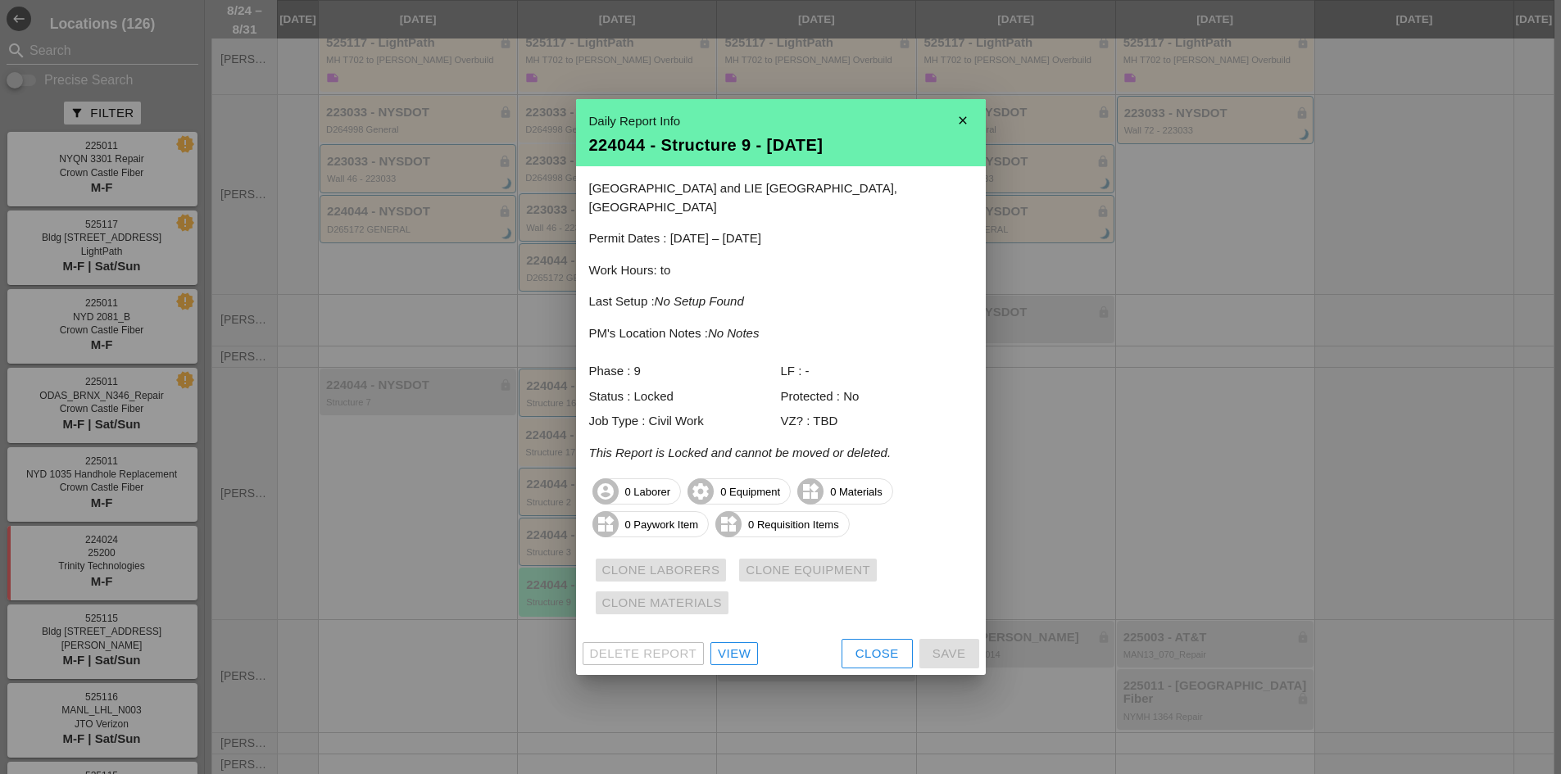
click at [1051, 582] on div at bounding box center [780, 387] width 1561 height 774
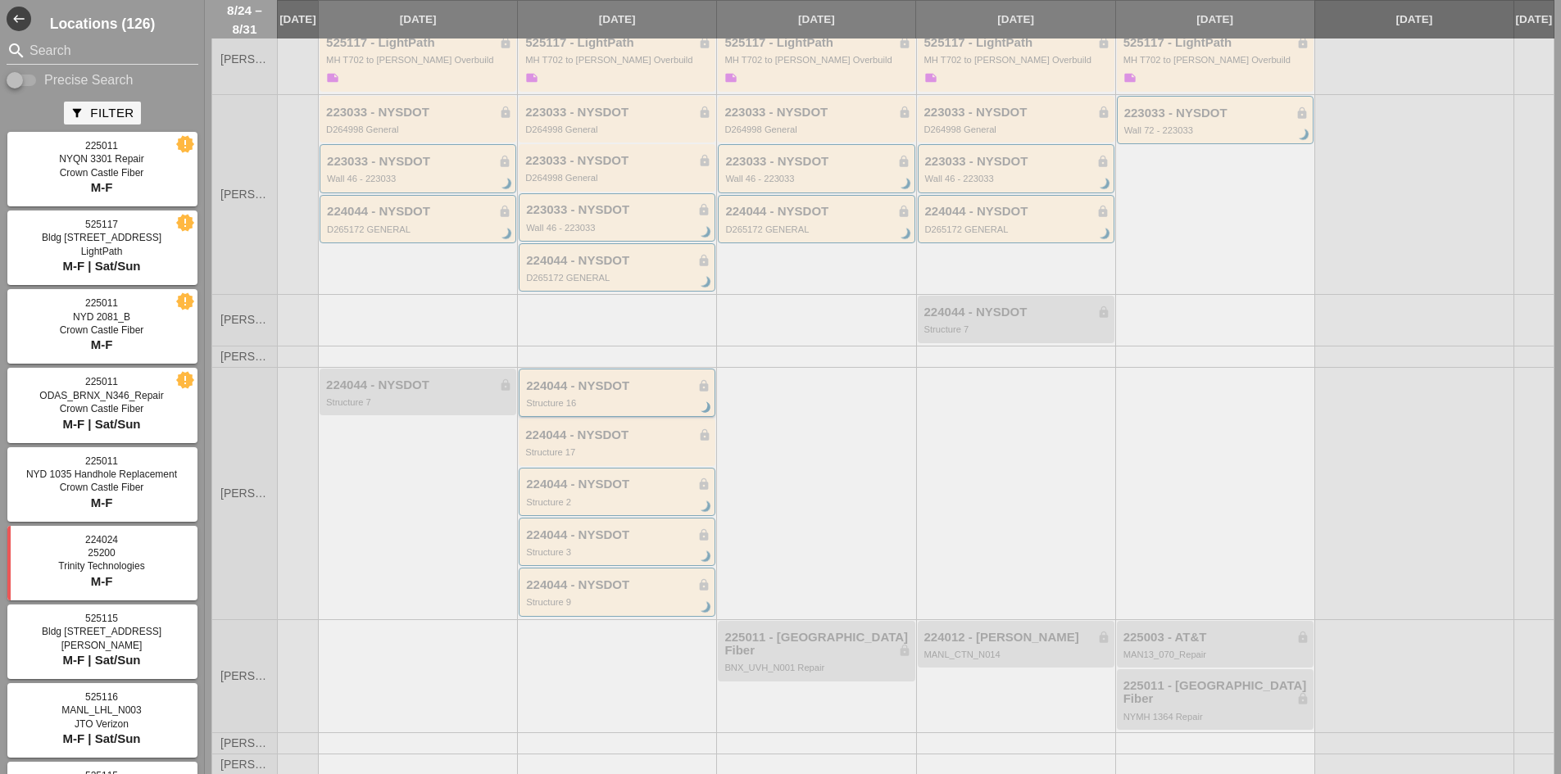
click at [620, 406] on div "224044 - NYSDOT lock Structure 16 brightness_3" at bounding box center [618, 393] width 184 height 29
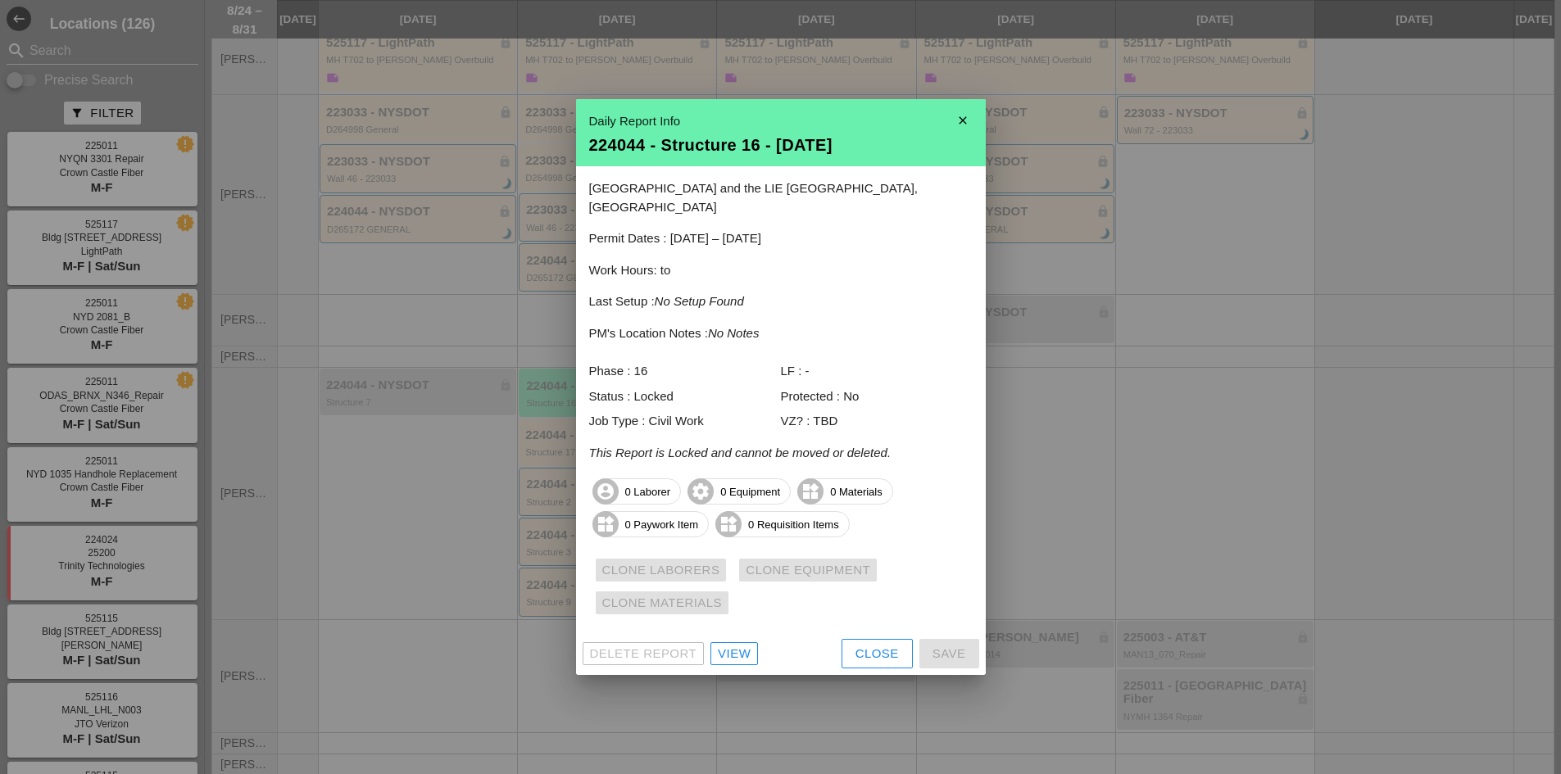
click at [737, 645] on div "View" at bounding box center [734, 654] width 33 height 19
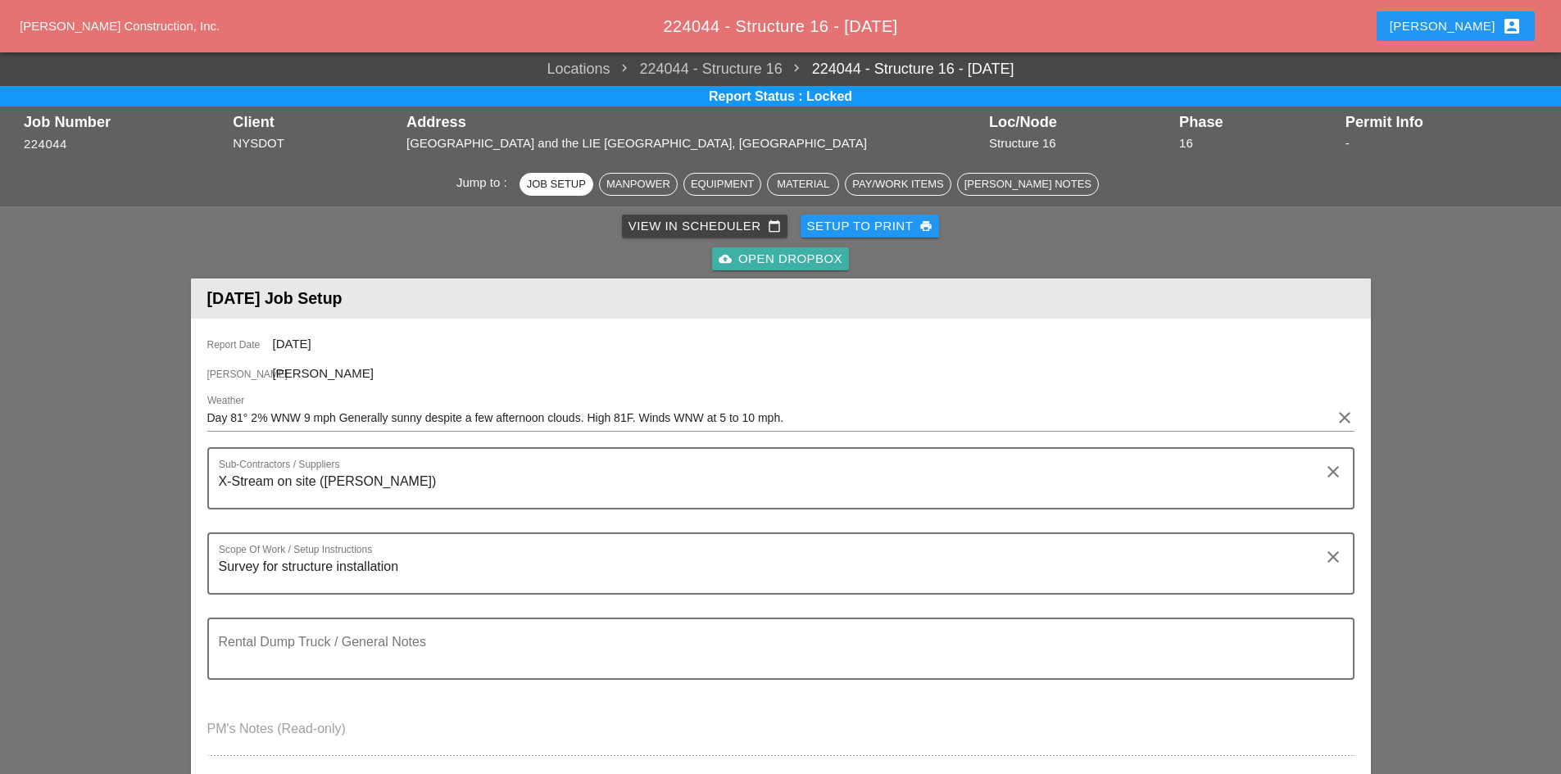
click at [736, 251] on div "cloud_upload Open Dropbox" at bounding box center [780, 259] width 124 height 19
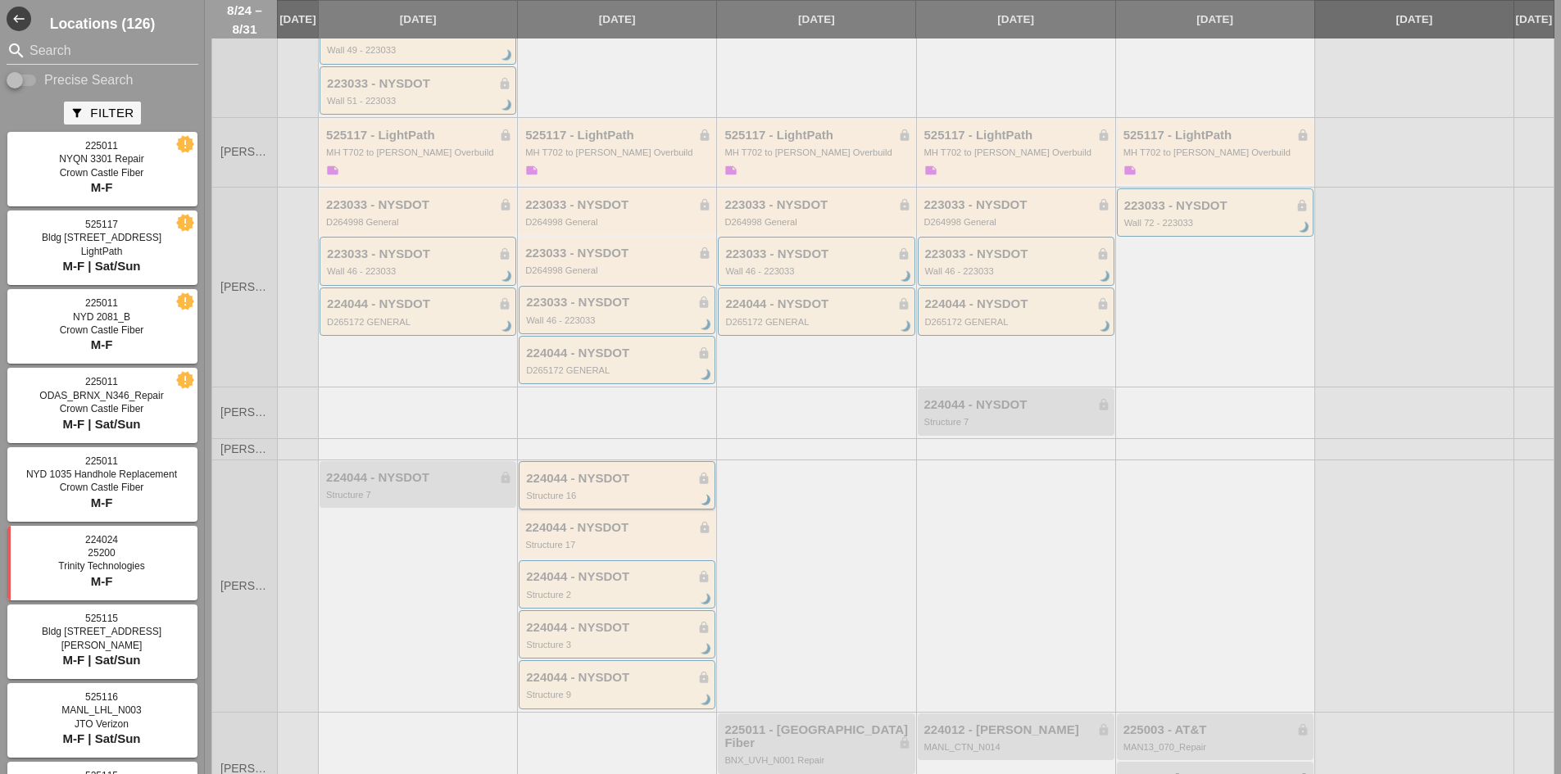
scroll to position [563, 0]
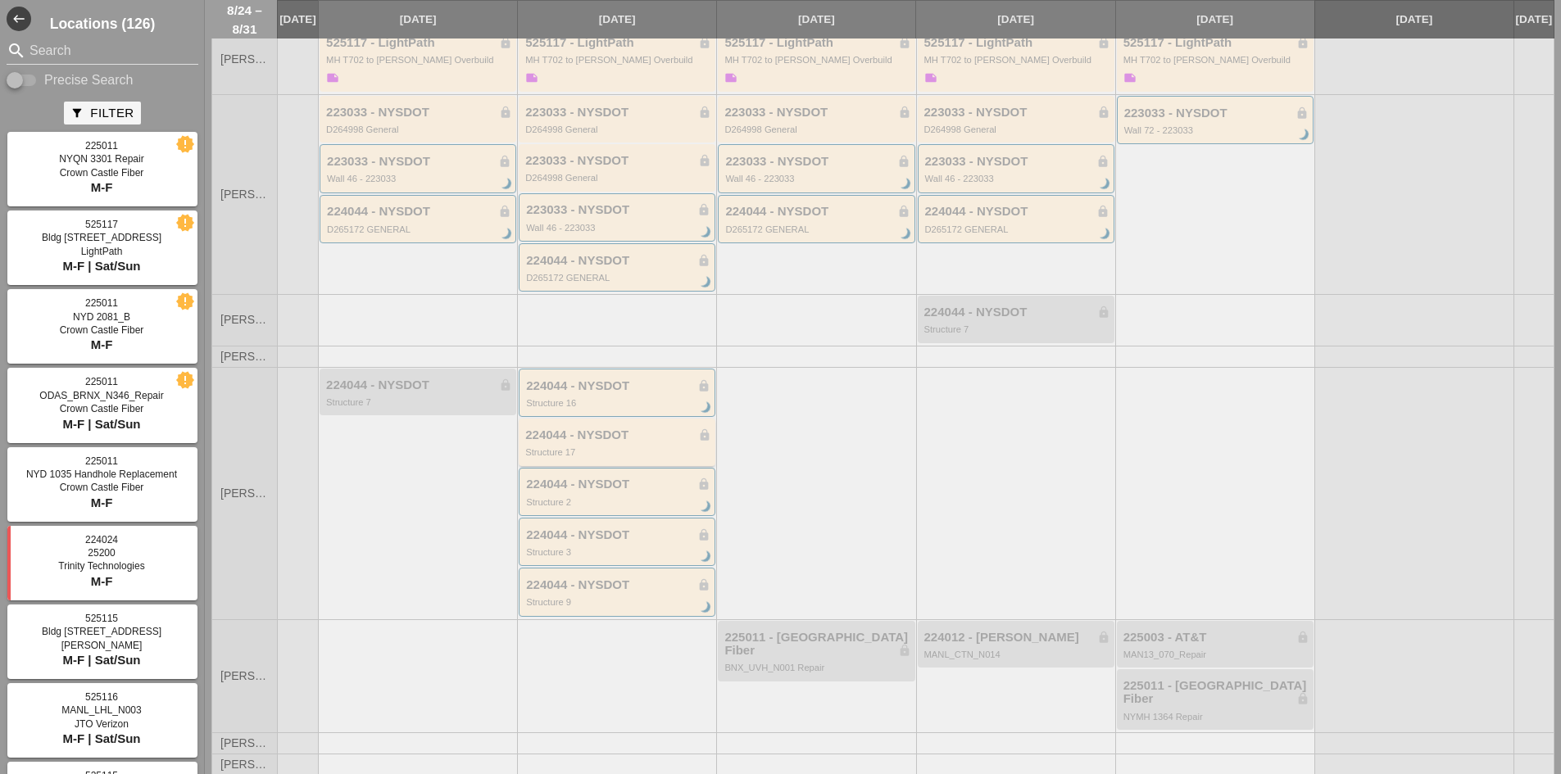
click at [617, 457] on div "Structure 17" at bounding box center [618, 452] width 186 height 10
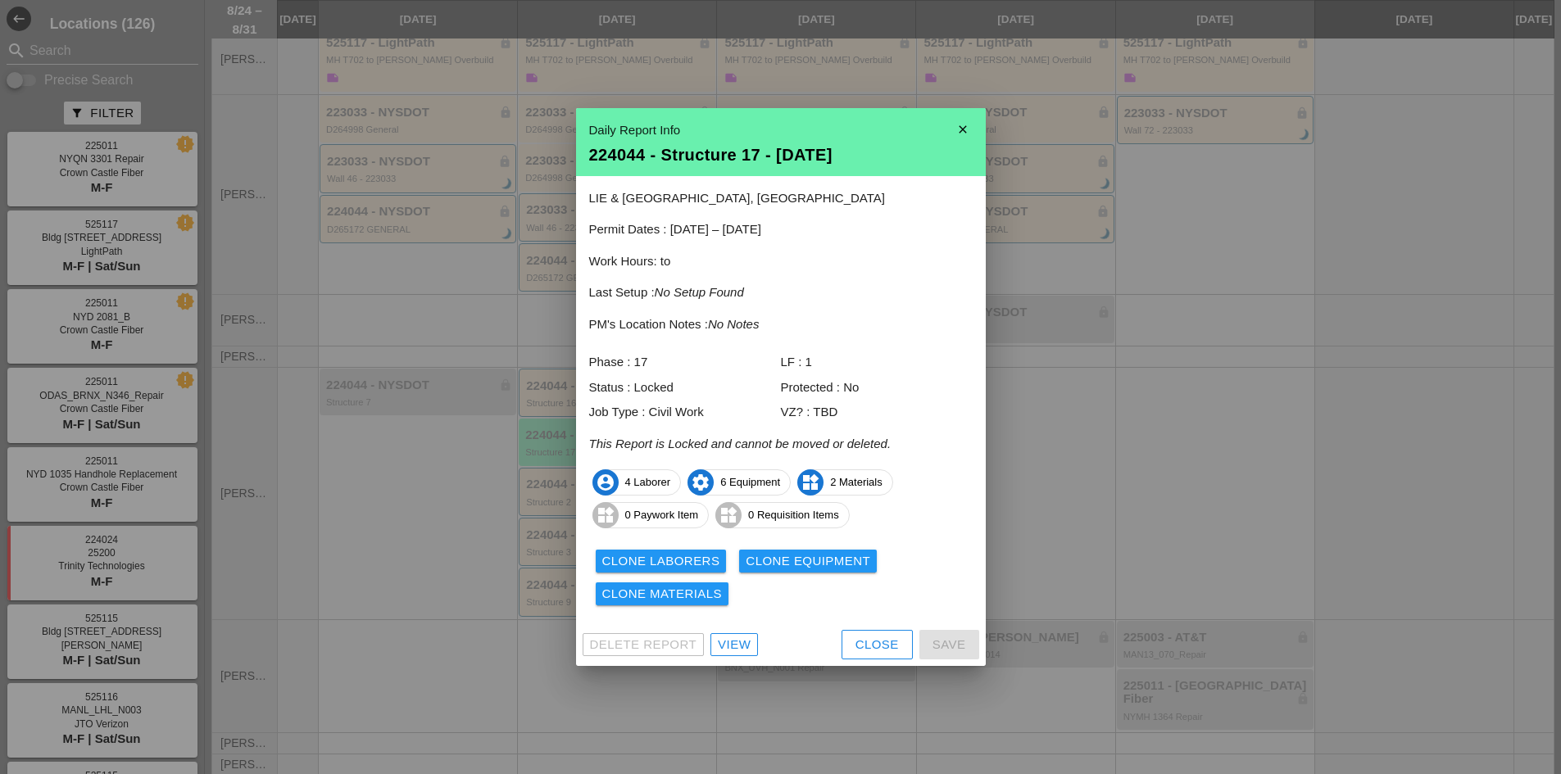
click at [732, 643] on div "View" at bounding box center [734, 645] width 33 height 19
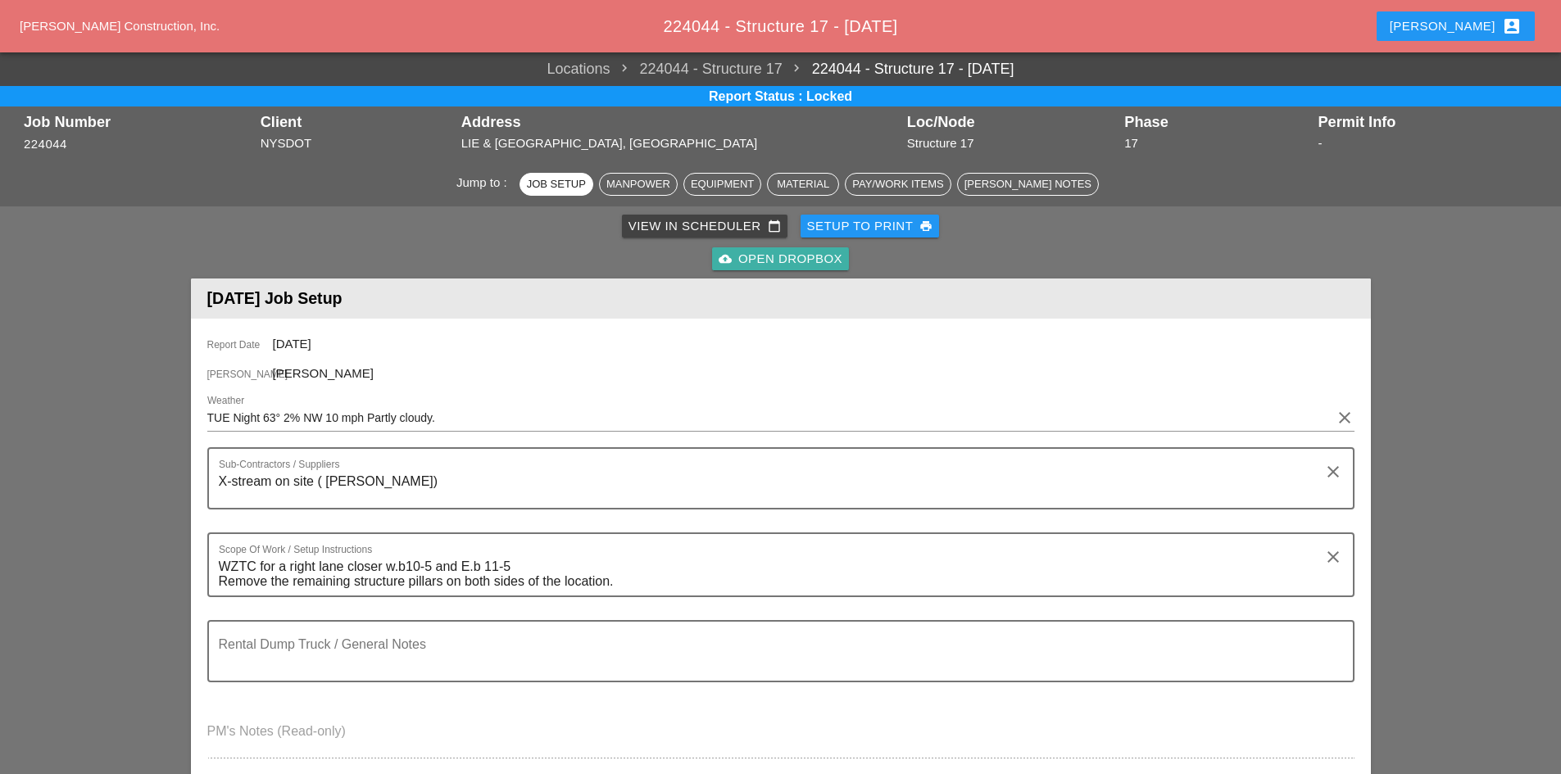
click at [773, 265] on div "cloud_upload Open Dropbox" at bounding box center [780, 259] width 124 height 19
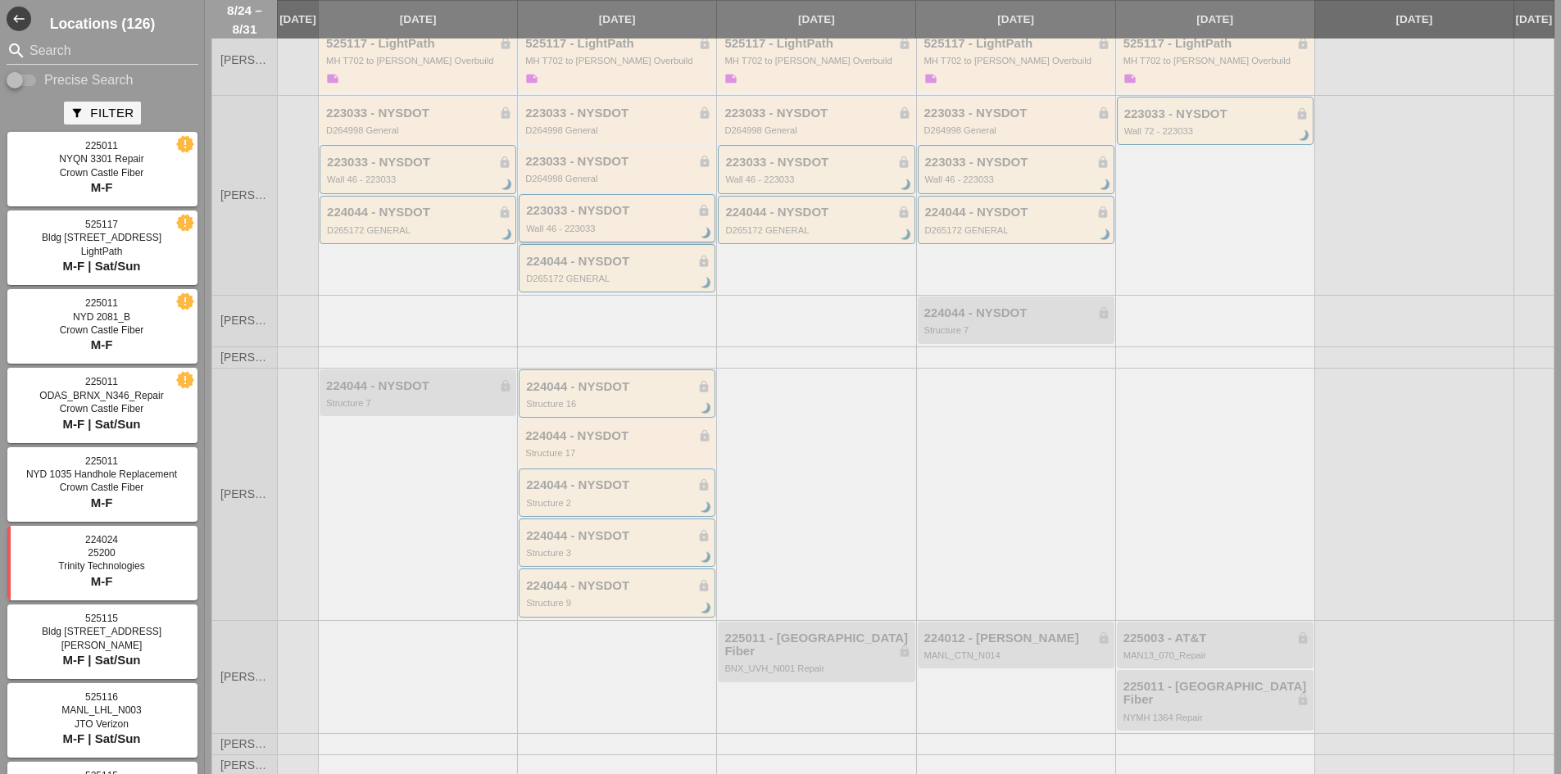
scroll to position [563, 0]
click at [624, 541] on div "224044 - NYSDOT lock" at bounding box center [618, 535] width 184 height 14
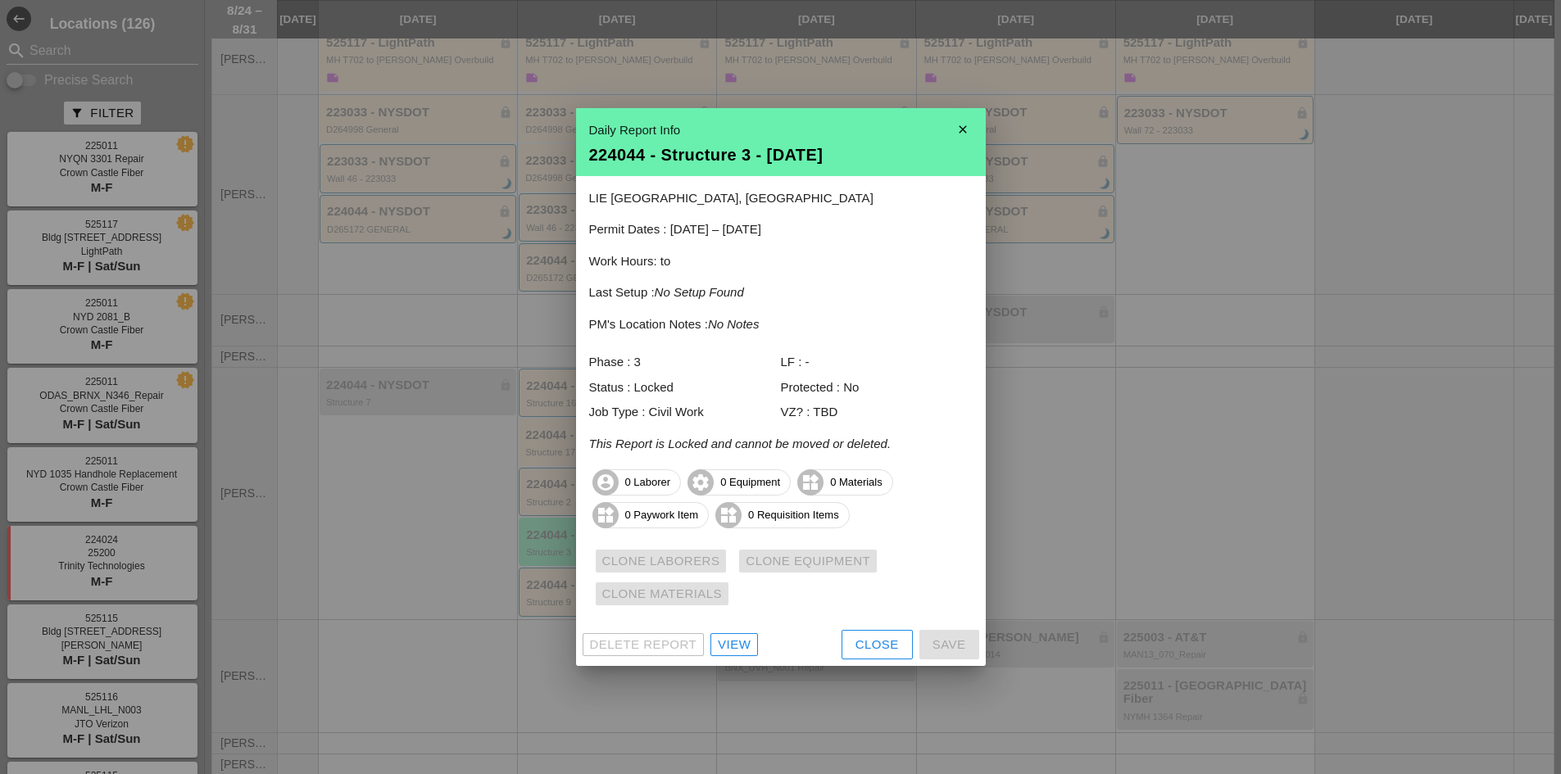
click at [737, 646] on div "View" at bounding box center [734, 645] width 33 height 19
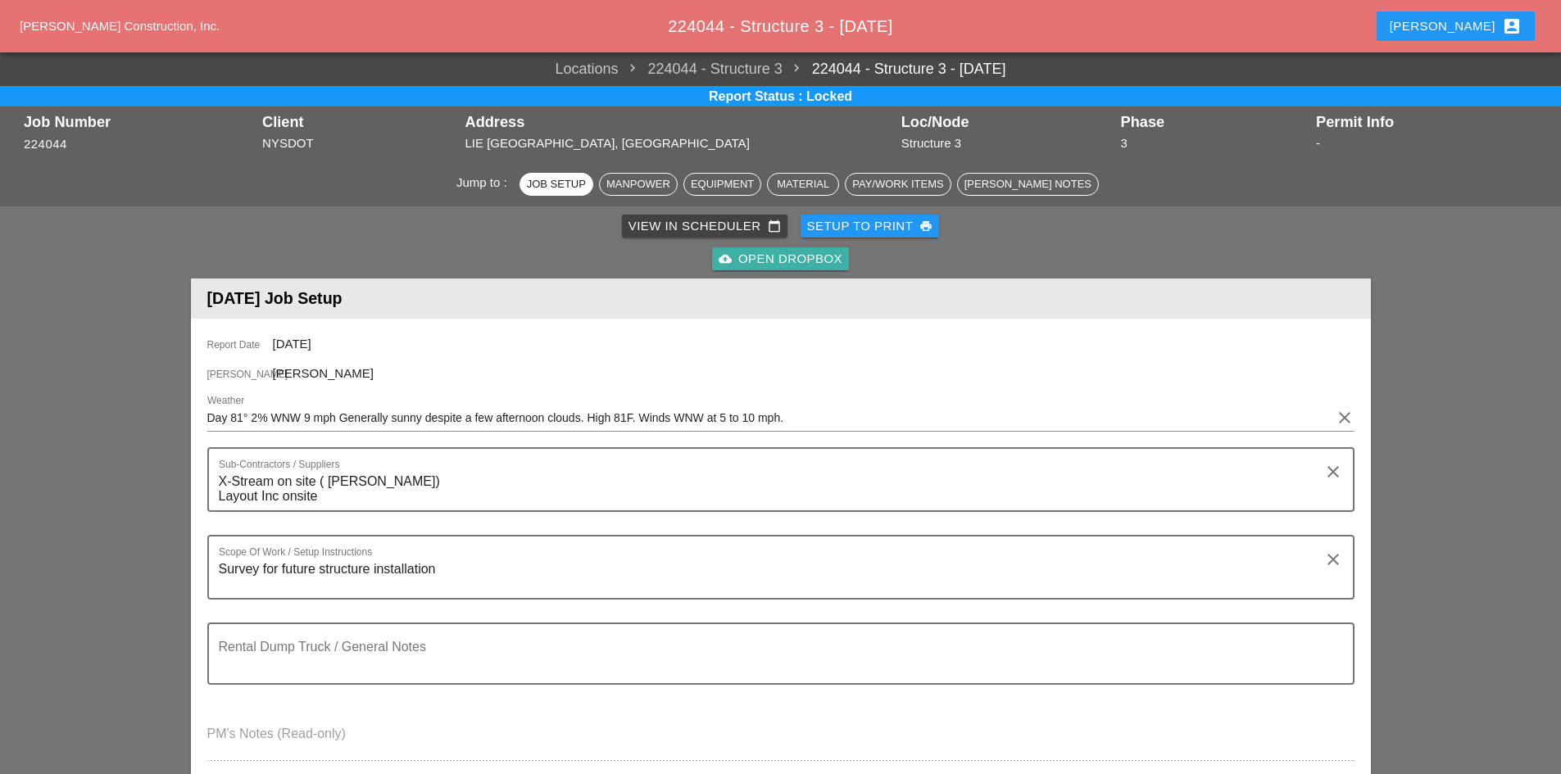
click at [809, 256] on div "cloud_upload Open Dropbox" at bounding box center [780, 259] width 124 height 19
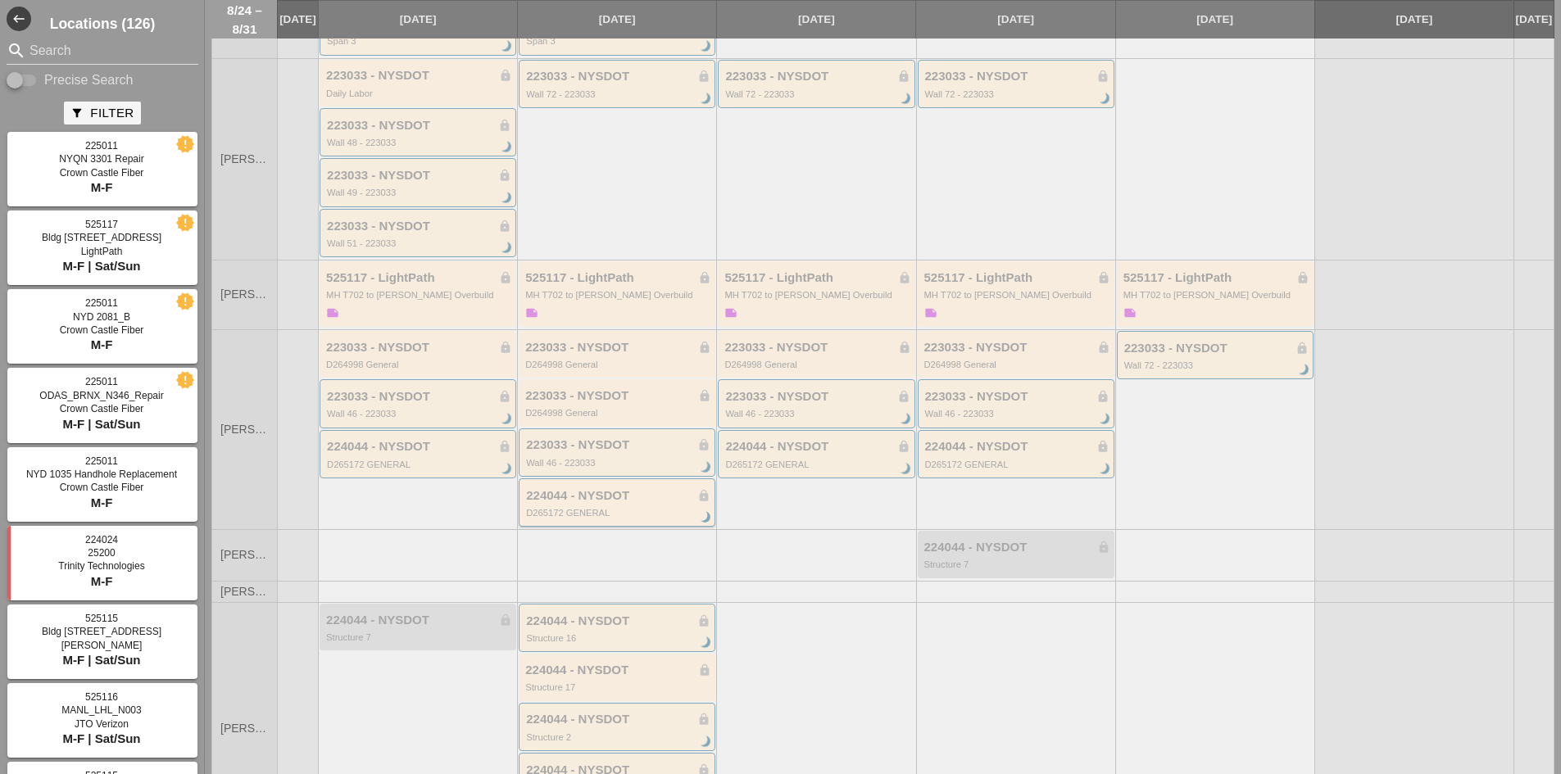
scroll to position [563, 0]
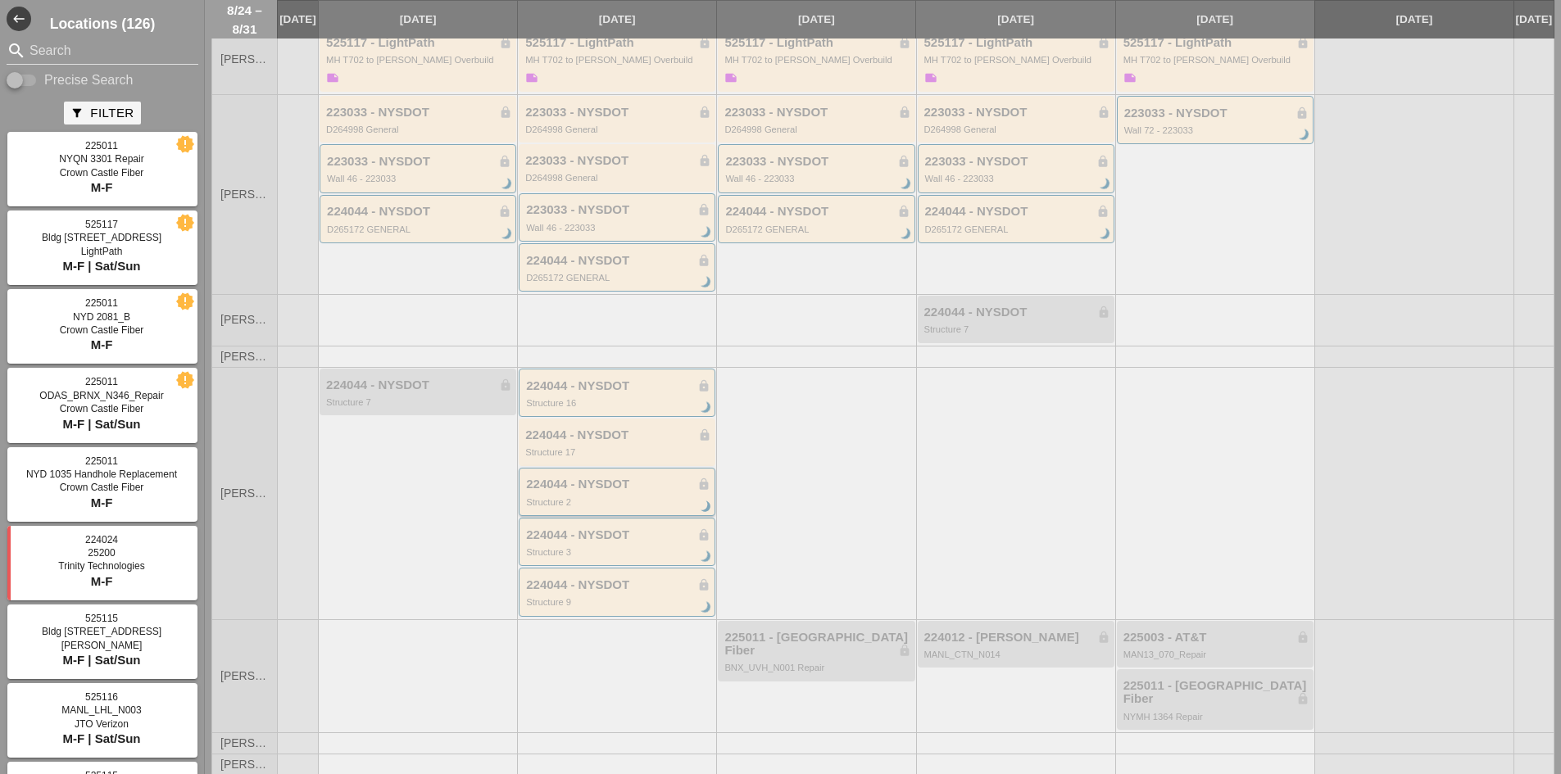
click at [599, 492] on div "224044 - NYSDOT lock" at bounding box center [618, 485] width 184 height 14
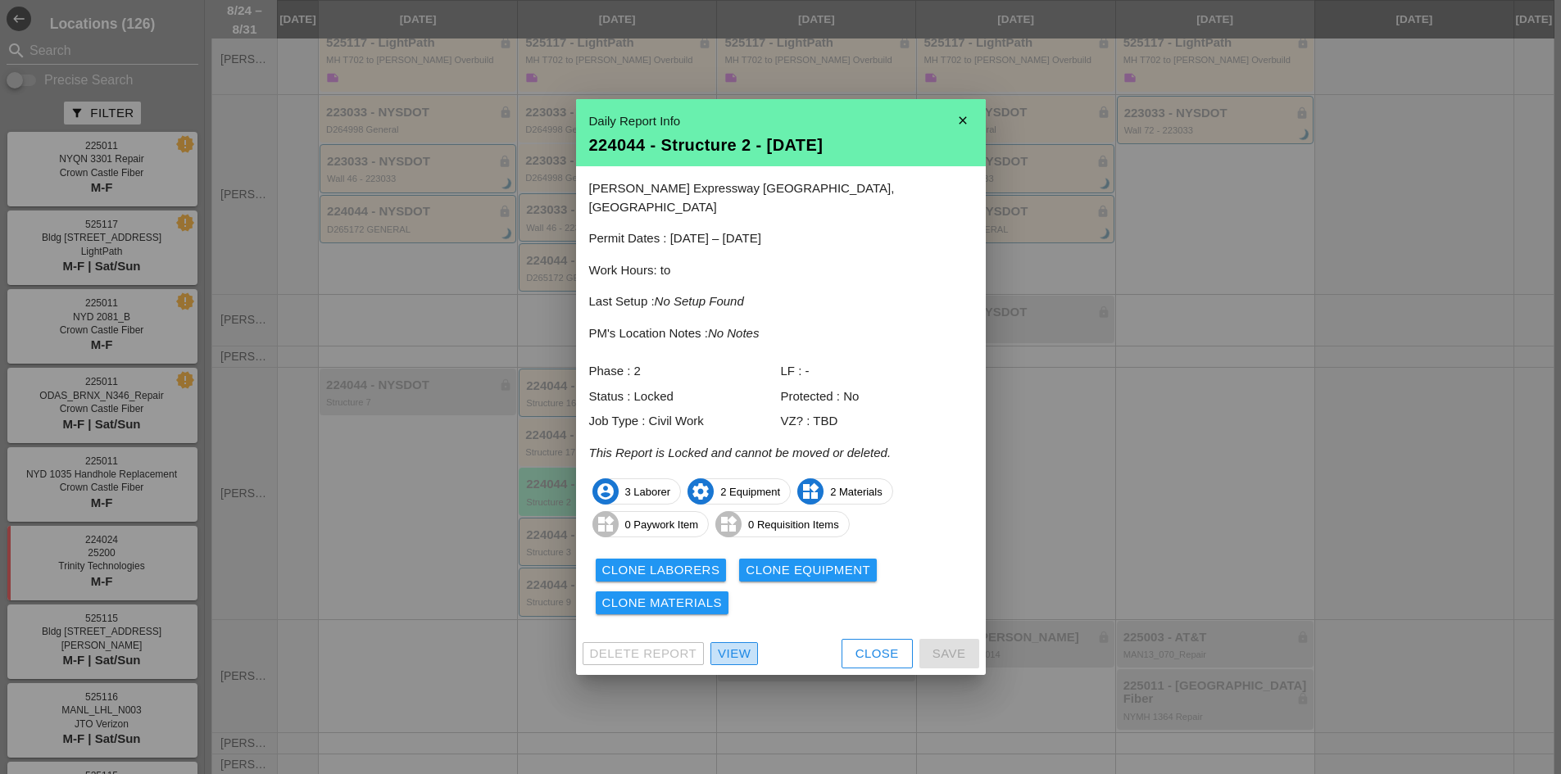
click at [736, 645] on div "View" at bounding box center [734, 654] width 33 height 19
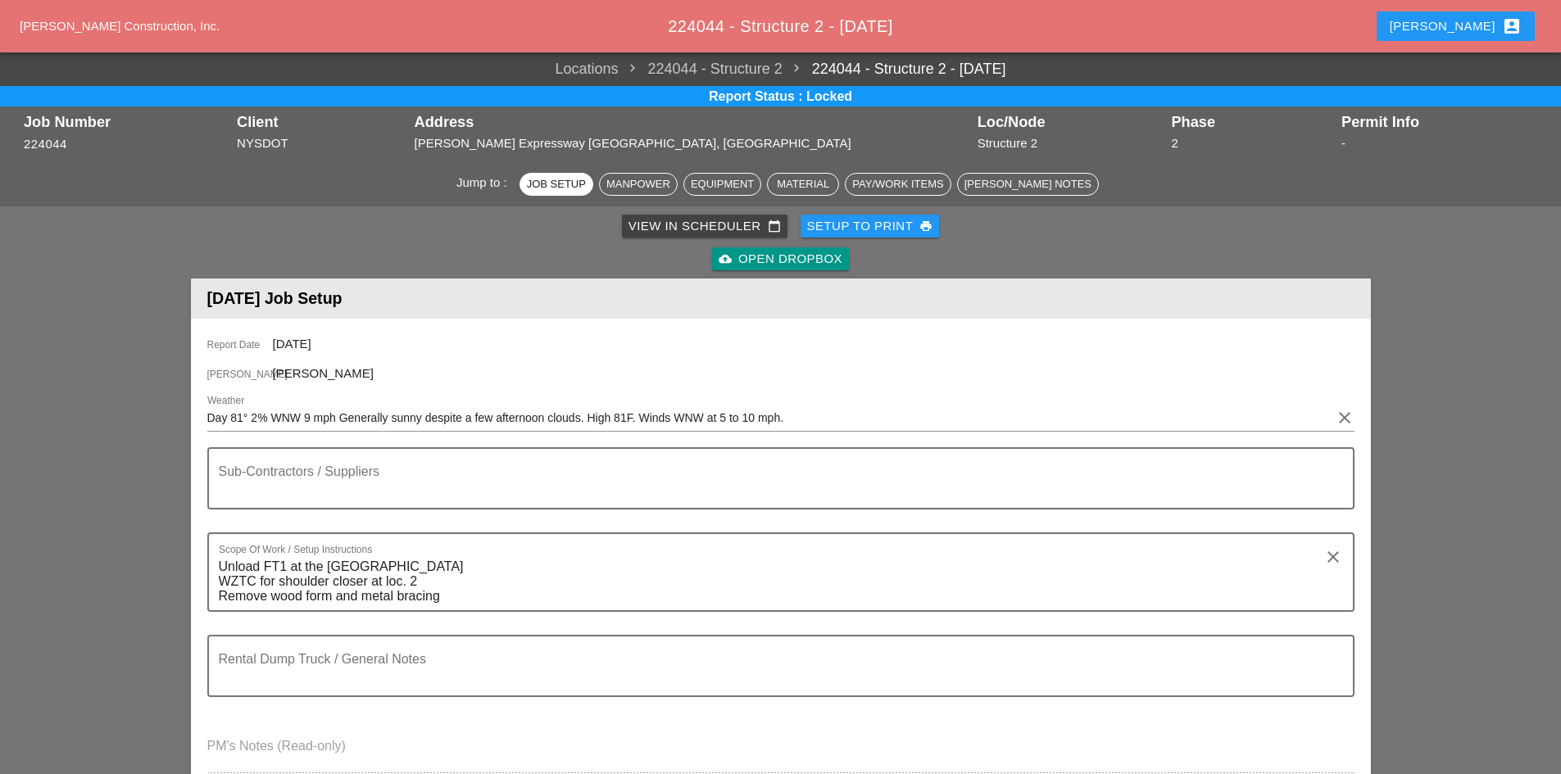
click at [757, 251] on div "cloud_upload Open Dropbox" at bounding box center [780, 259] width 124 height 19
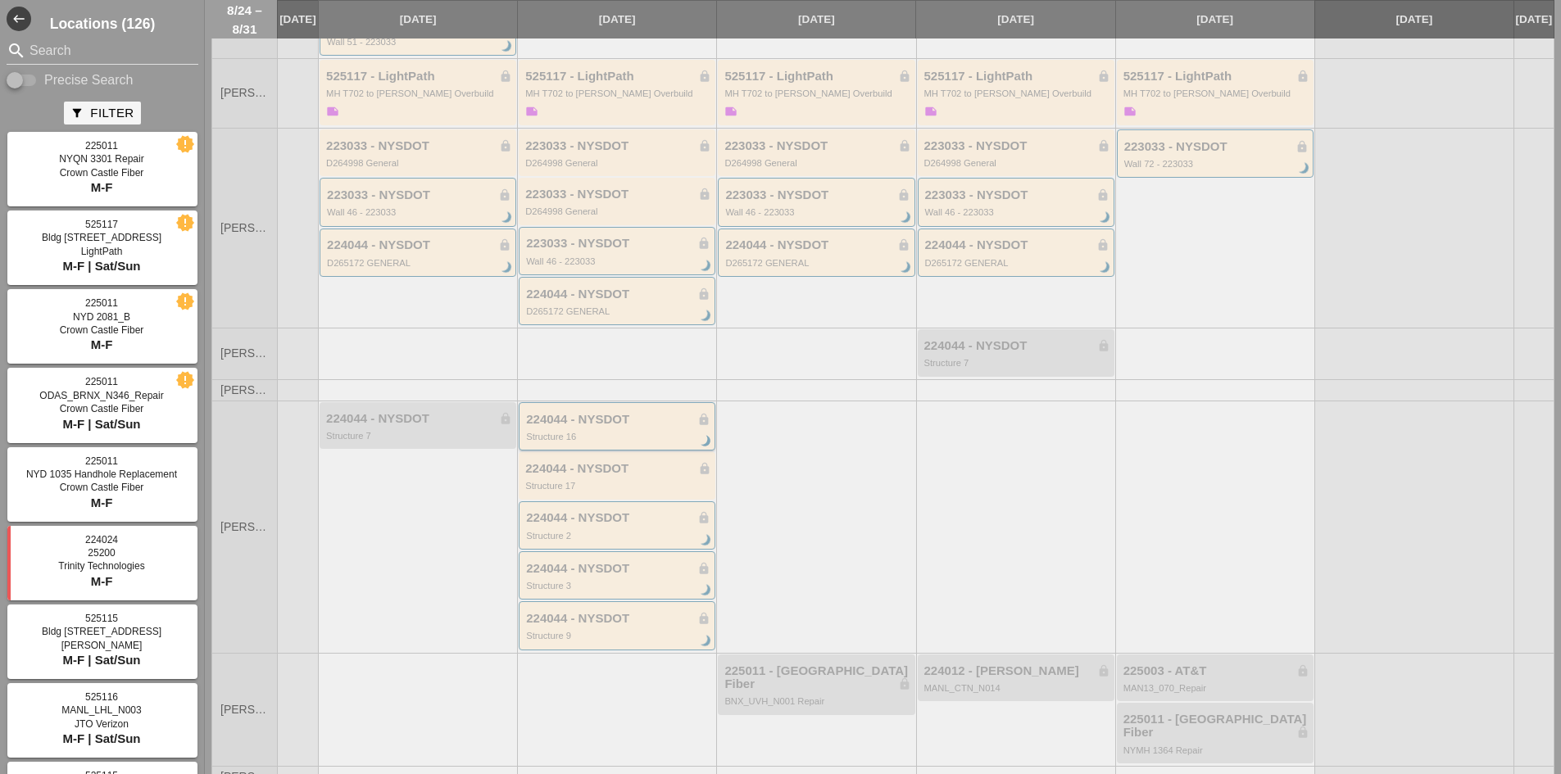
scroll to position [563, 0]
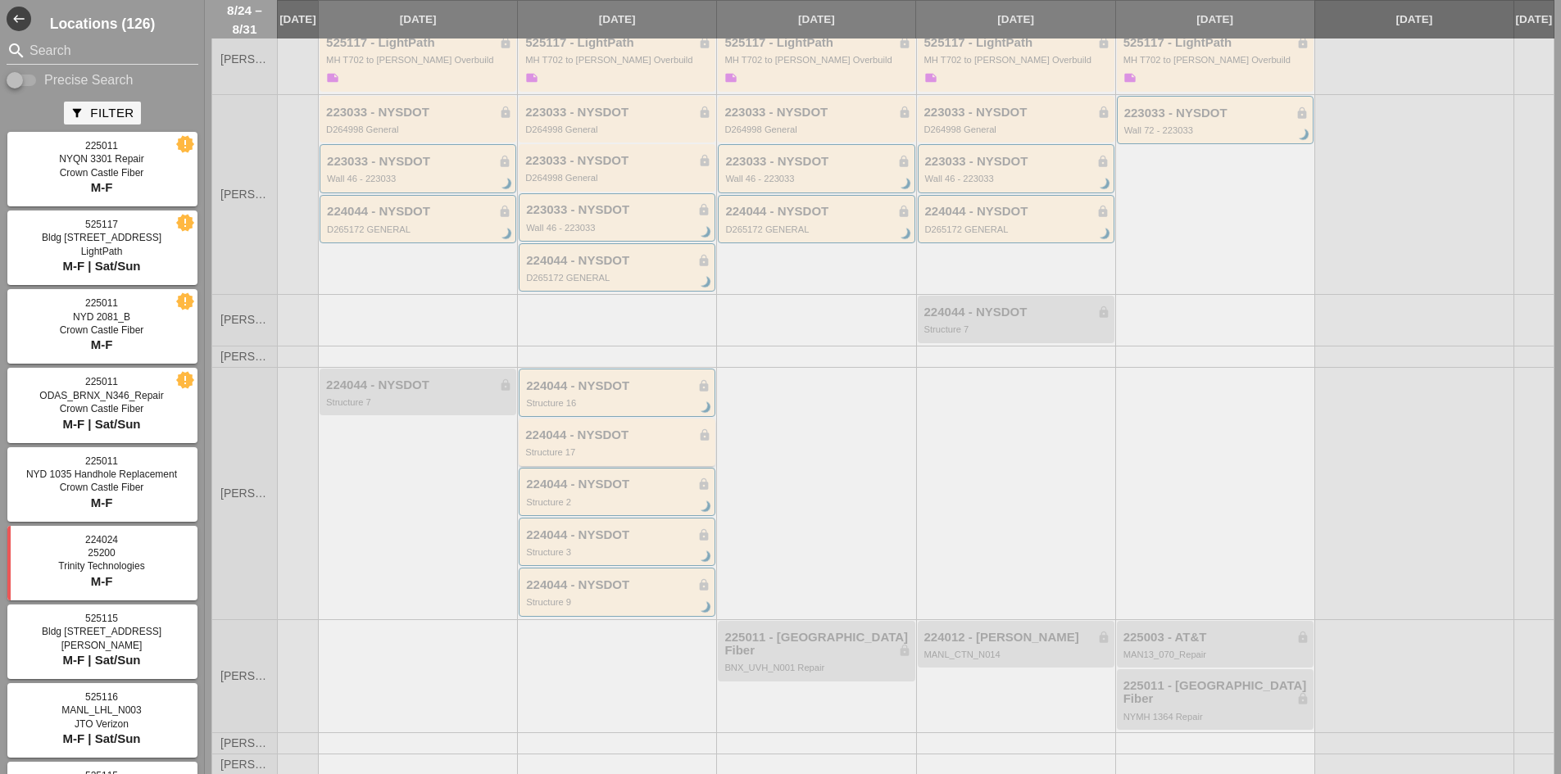
click at [604, 442] on div "224044 - NYSDOT lock" at bounding box center [618, 435] width 186 height 14
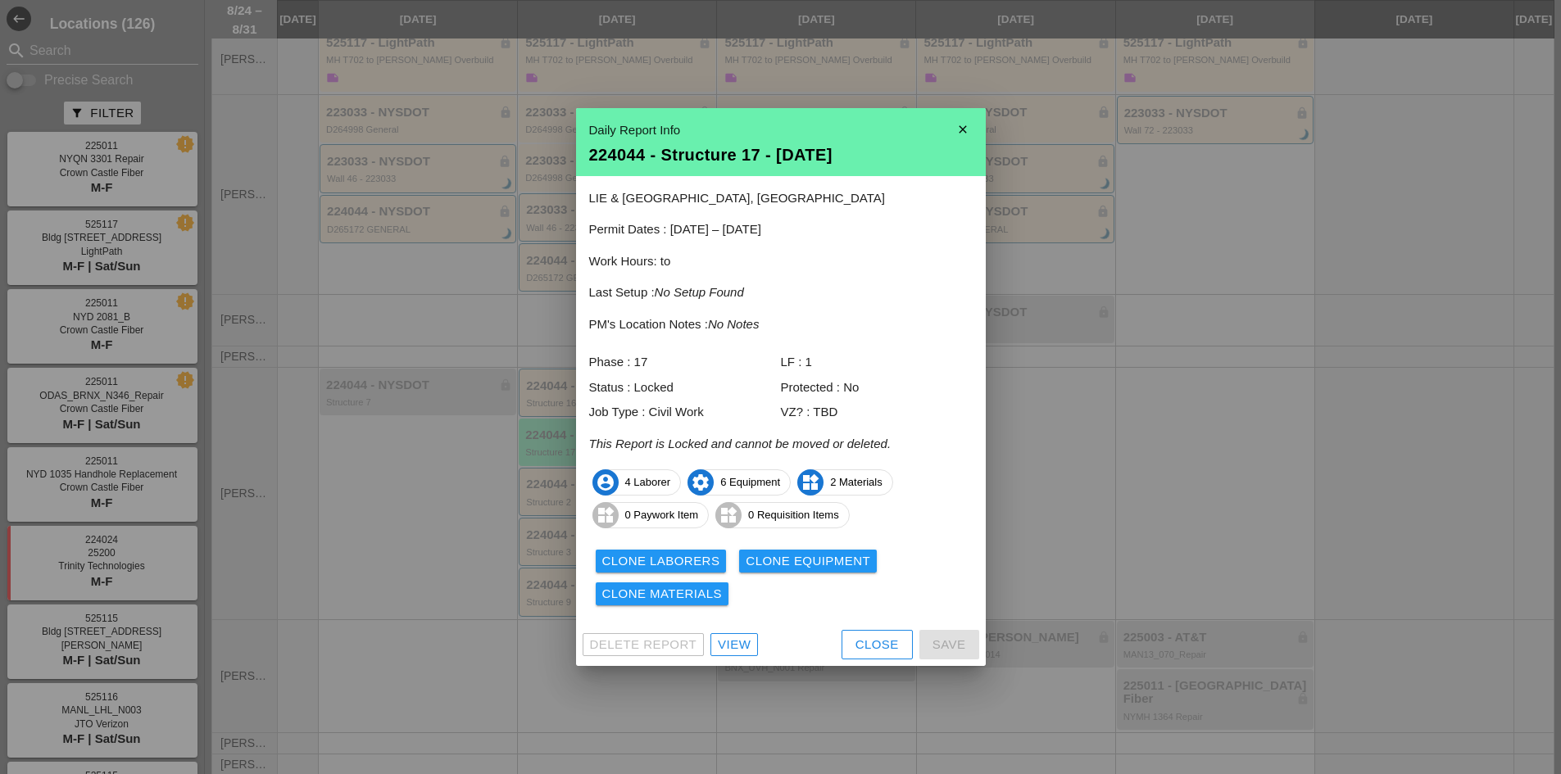
click at [748, 645] on div "View" at bounding box center [734, 645] width 33 height 19
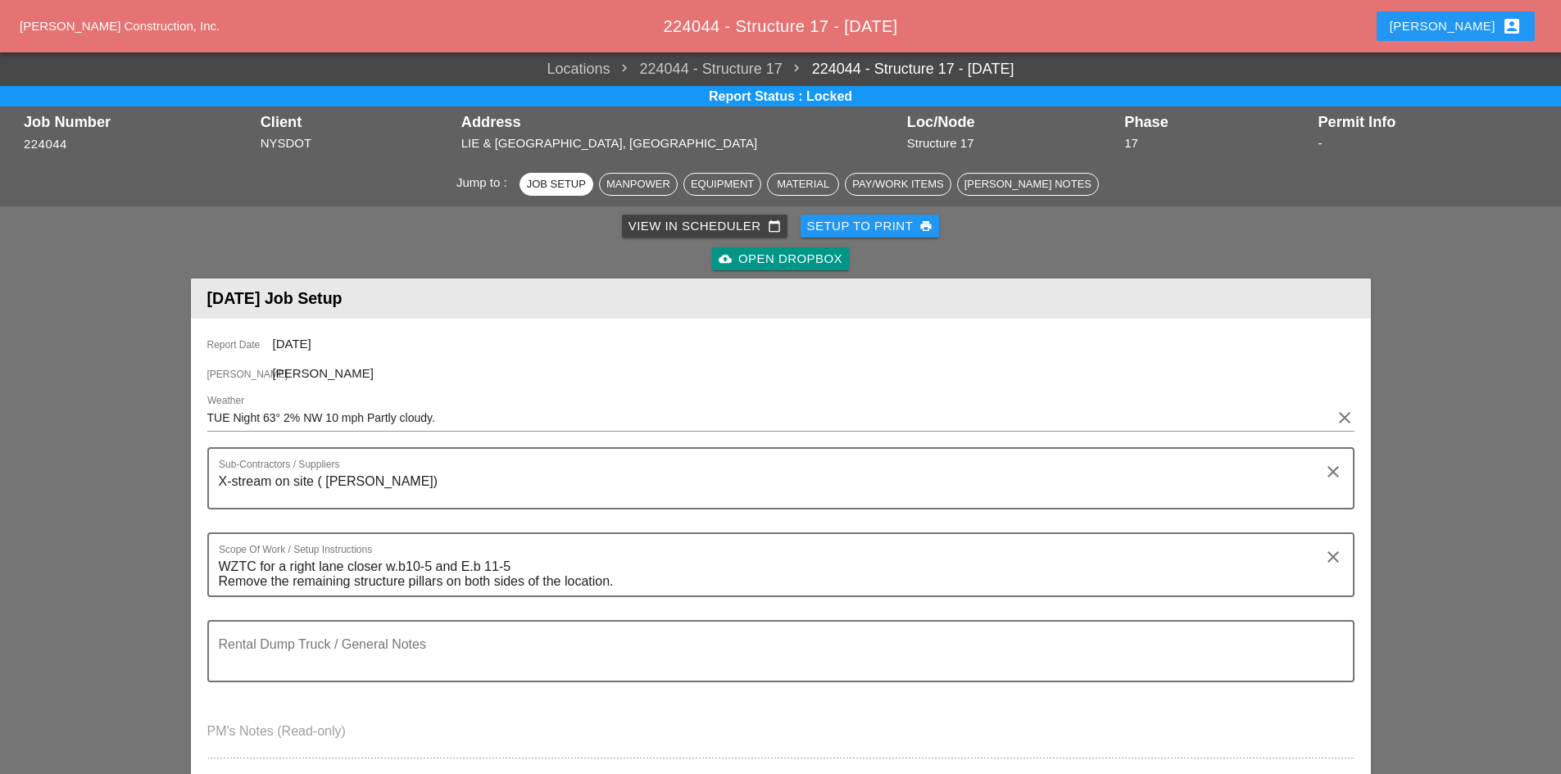
click at [791, 256] on div "cloud_upload Open Dropbox" at bounding box center [780, 259] width 124 height 19
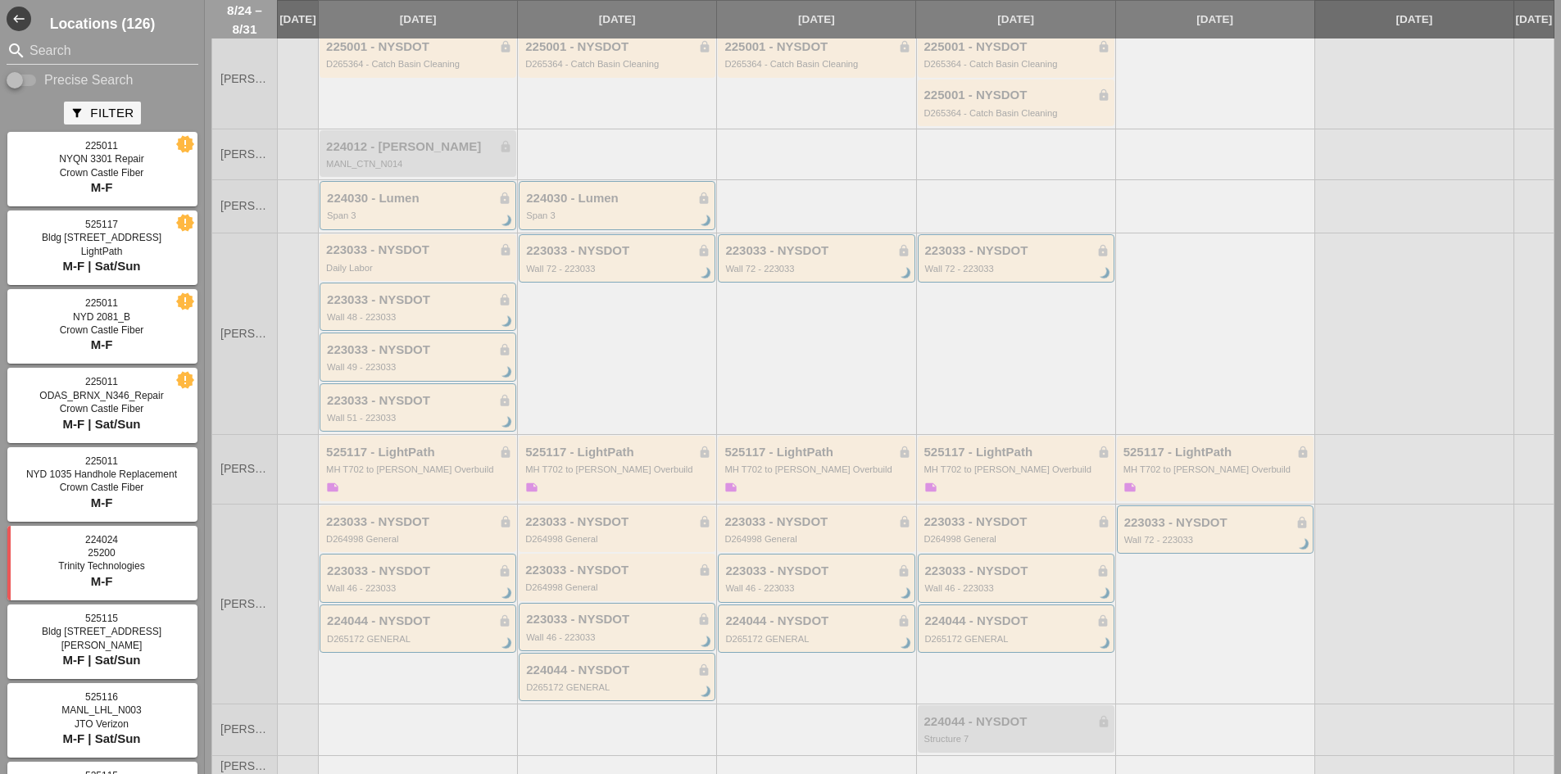
scroll to position [164, 0]
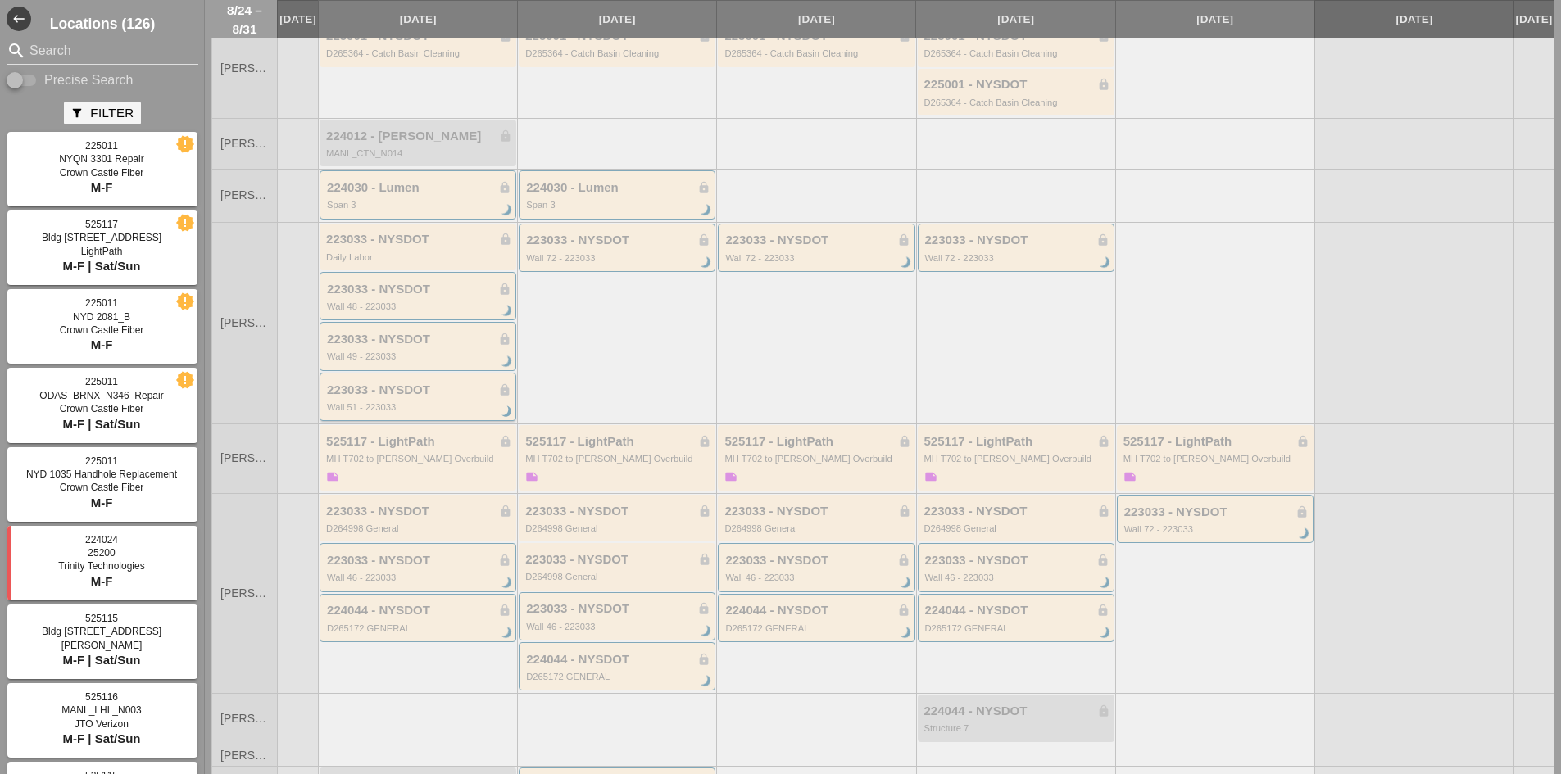
click at [446, 397] on div "223033 - NYSDOT lock" at bounding box center [419, 390] width 184 height 14
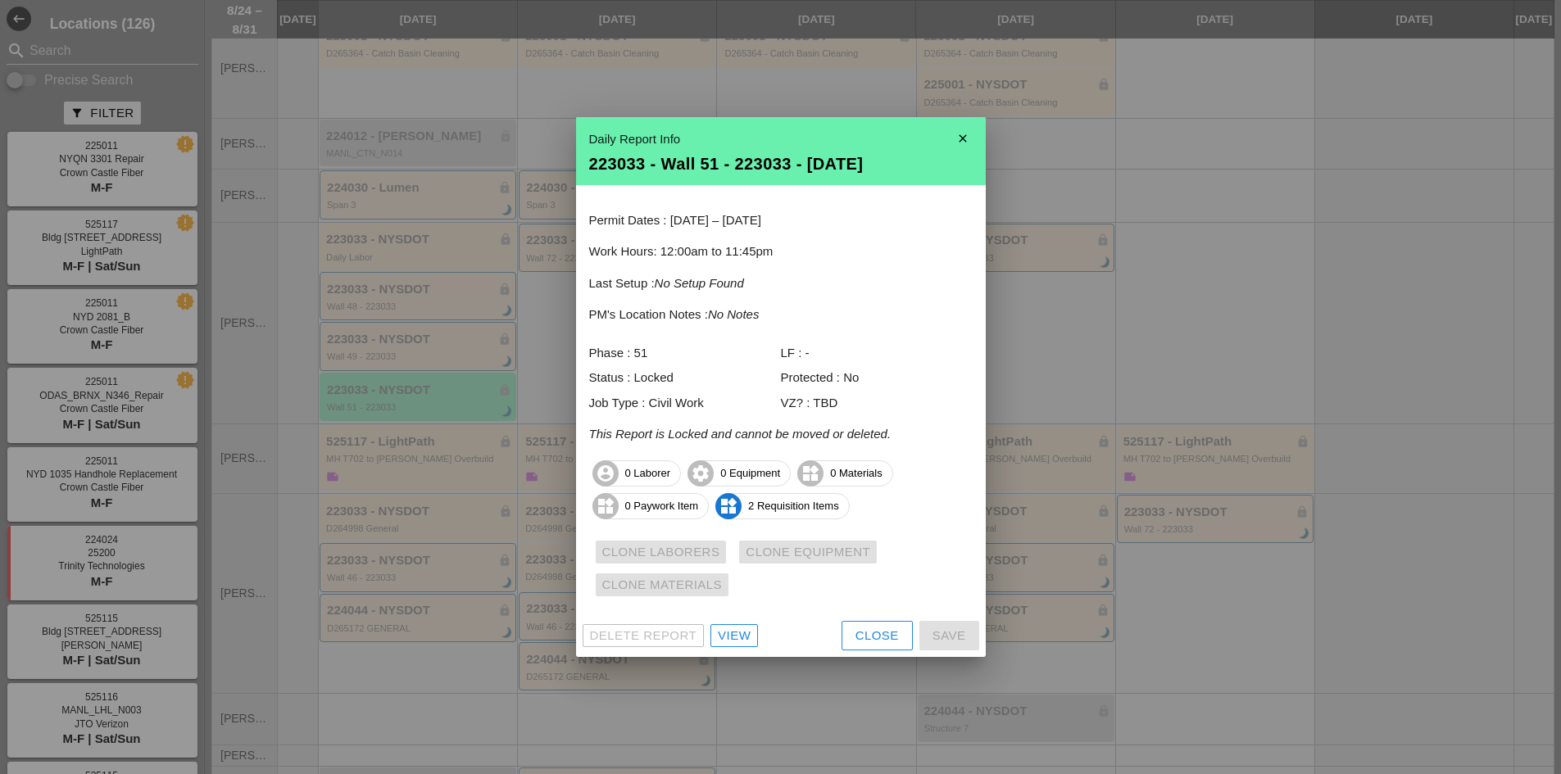
click at [732, 627] on div "View" at bounding box center [734, 636] width 33 height 19
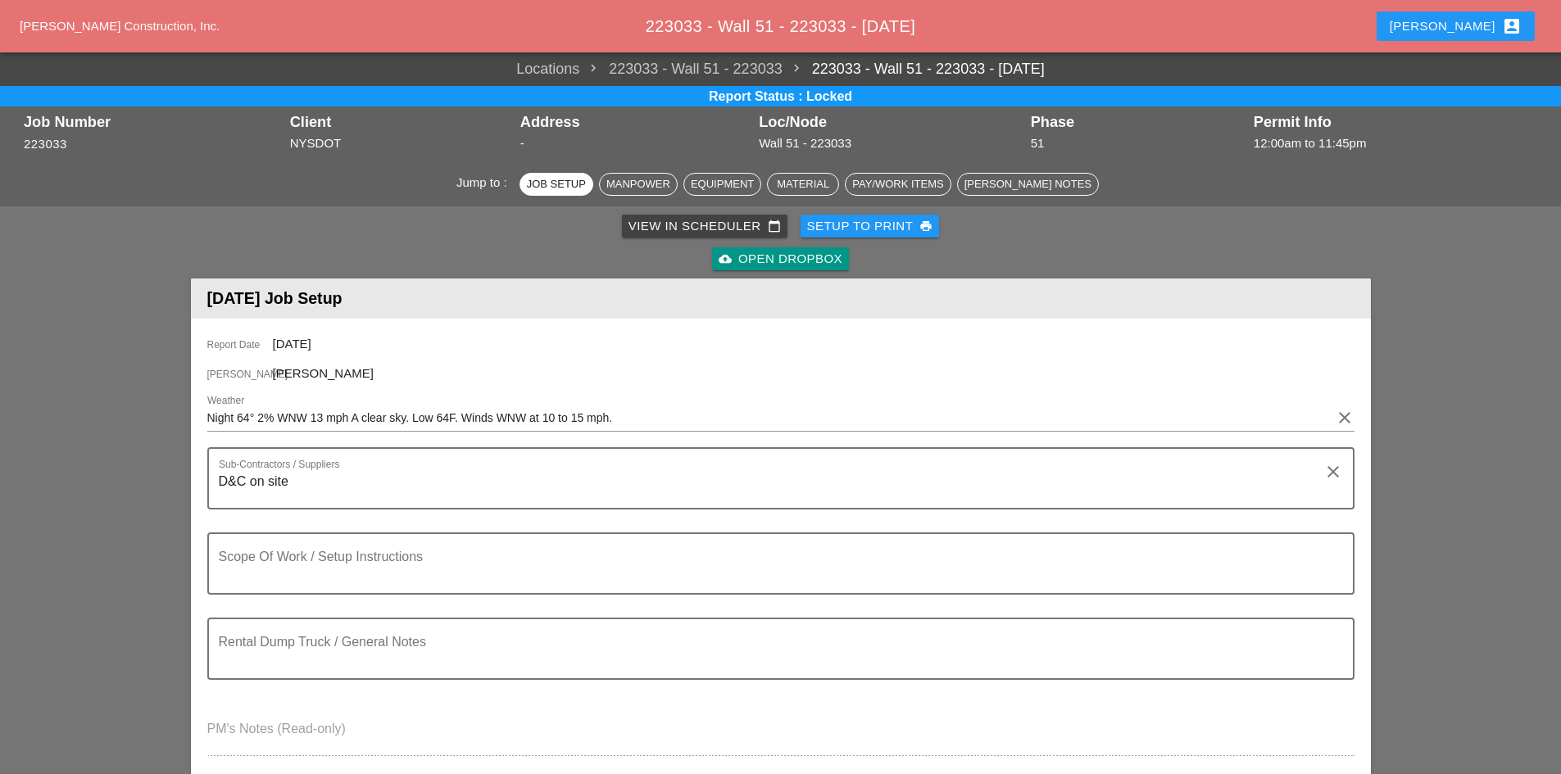
click at [763, 261] on div "cloud_upload Open Dropbox" at bounding box center [780, 259] width 124 height 19
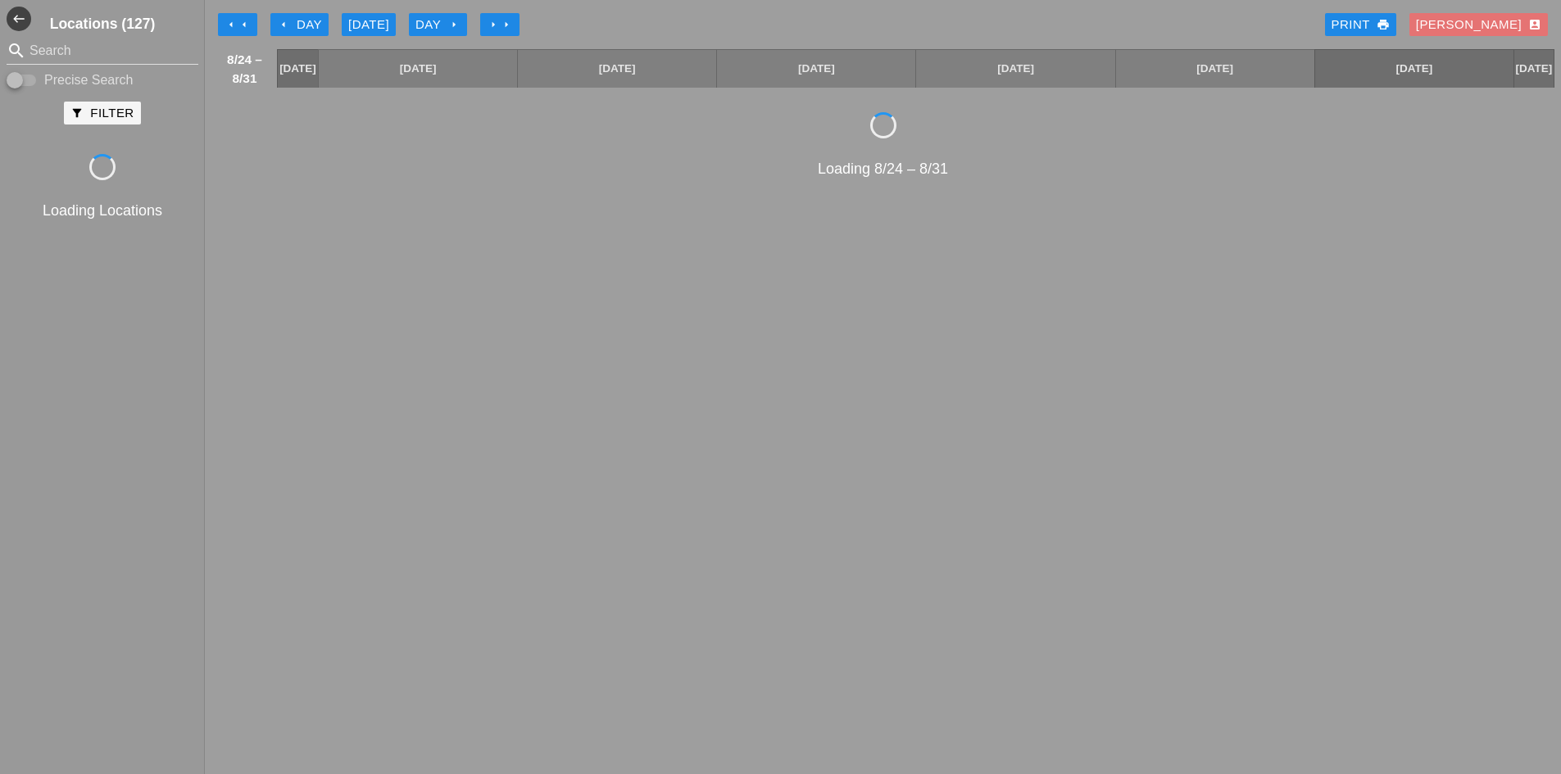
click at [506, 12] on div "arrow_left arrow_left arrow_left Day Today Day arrow_right arrow_right arrow_ri…" at bounding box center [882, 24] width 1343 height 33
click at [428, 21] on div "Day arrow_right" at bounding box center [437, 25] width 45 height 19
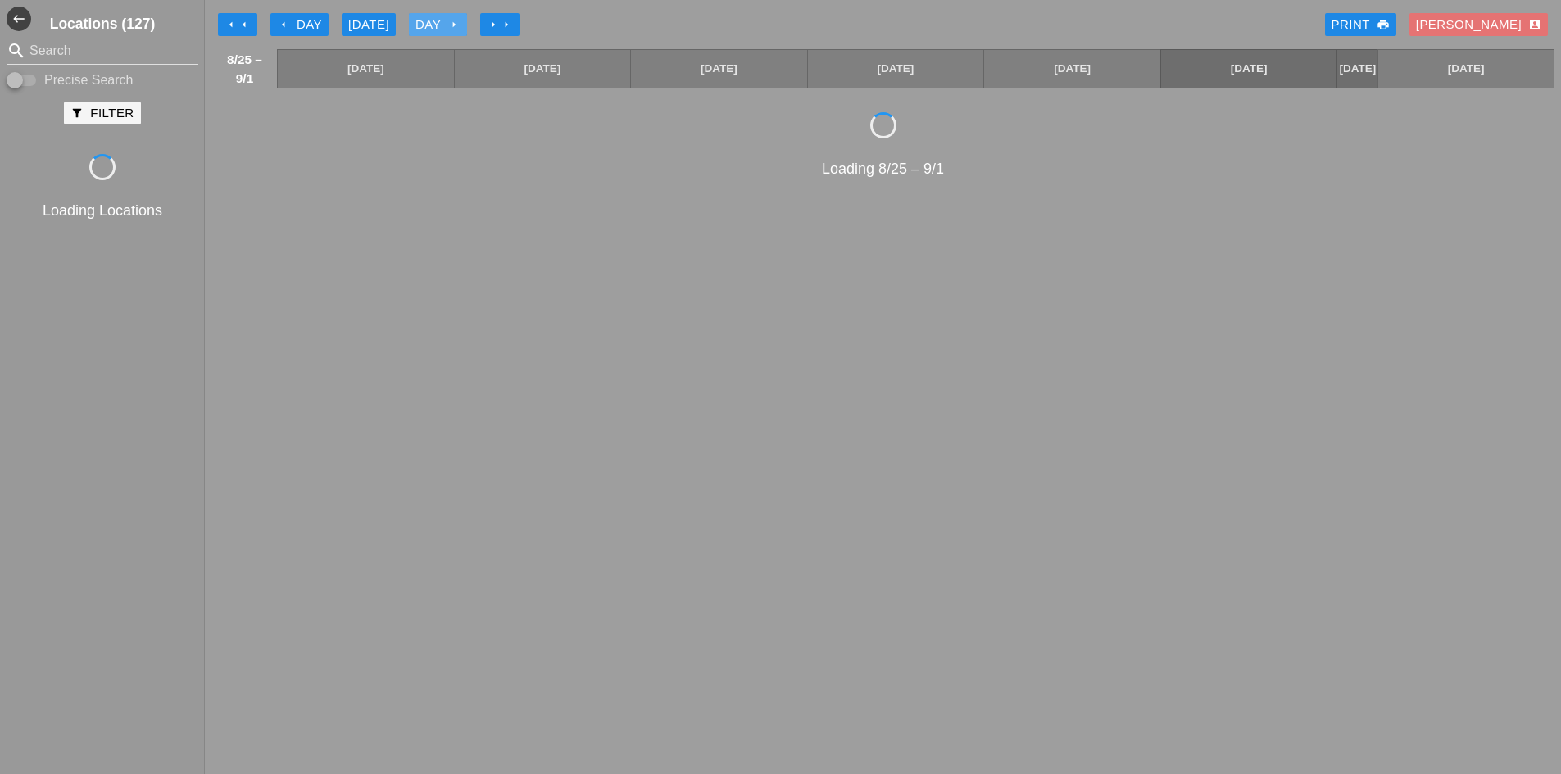
click at [429, 21] on div "Day arrow_right" at bounding box center [437, 25] width 45 height 19
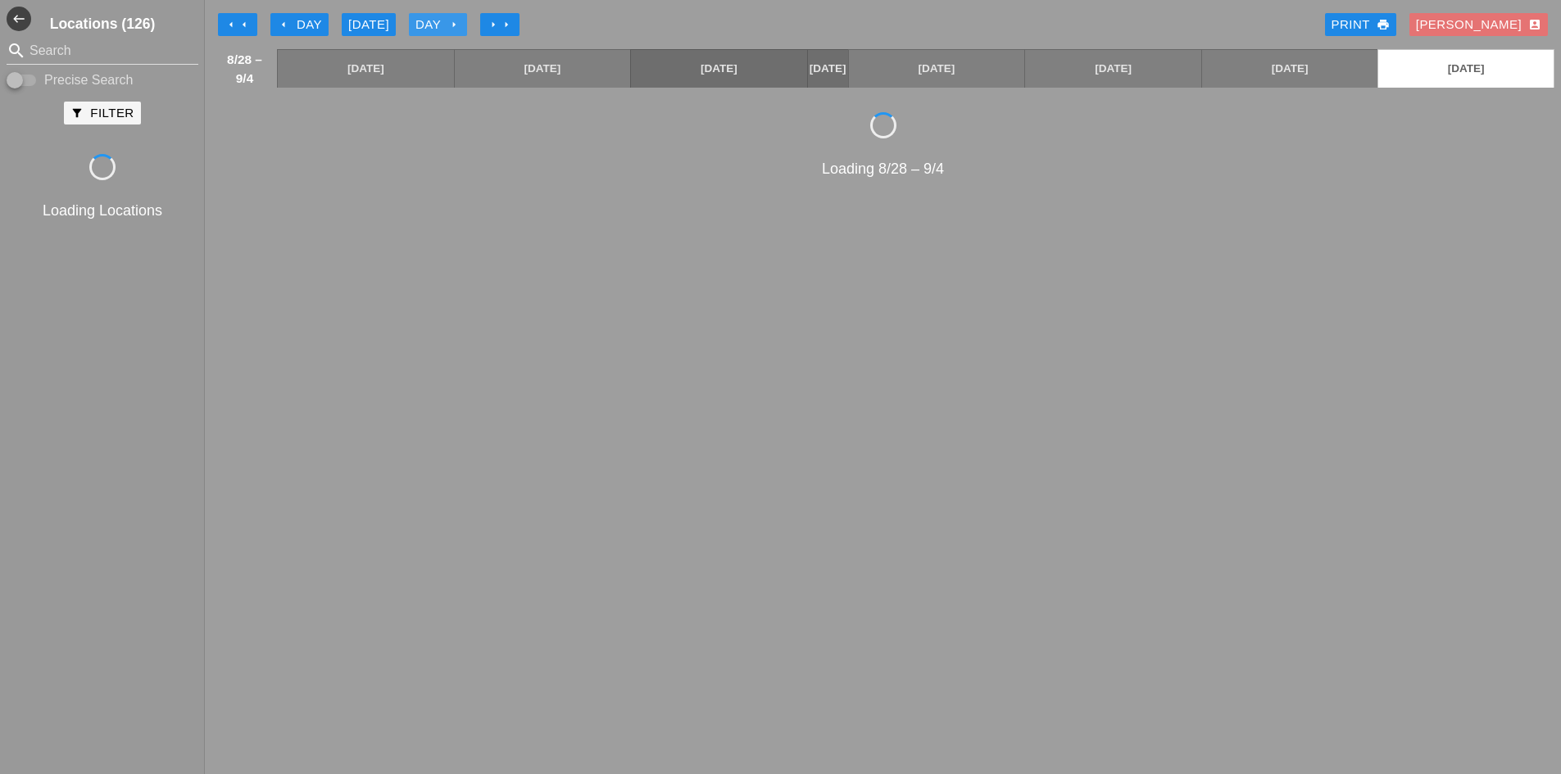
click at [429, 21] on div "Day arrow_right" at bounding box center [437, 25] width 45 height 19
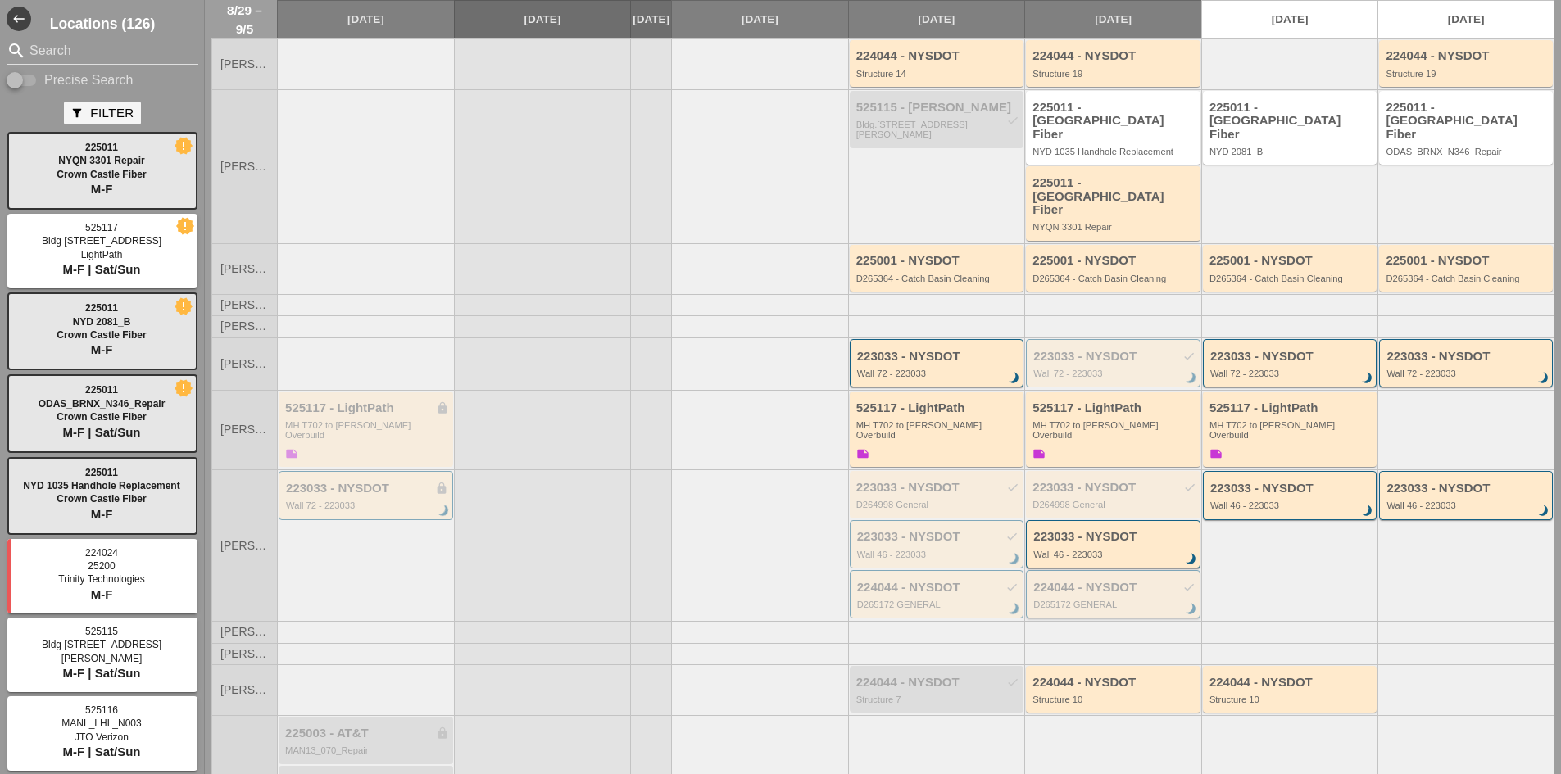
scroll to position [143, 0]
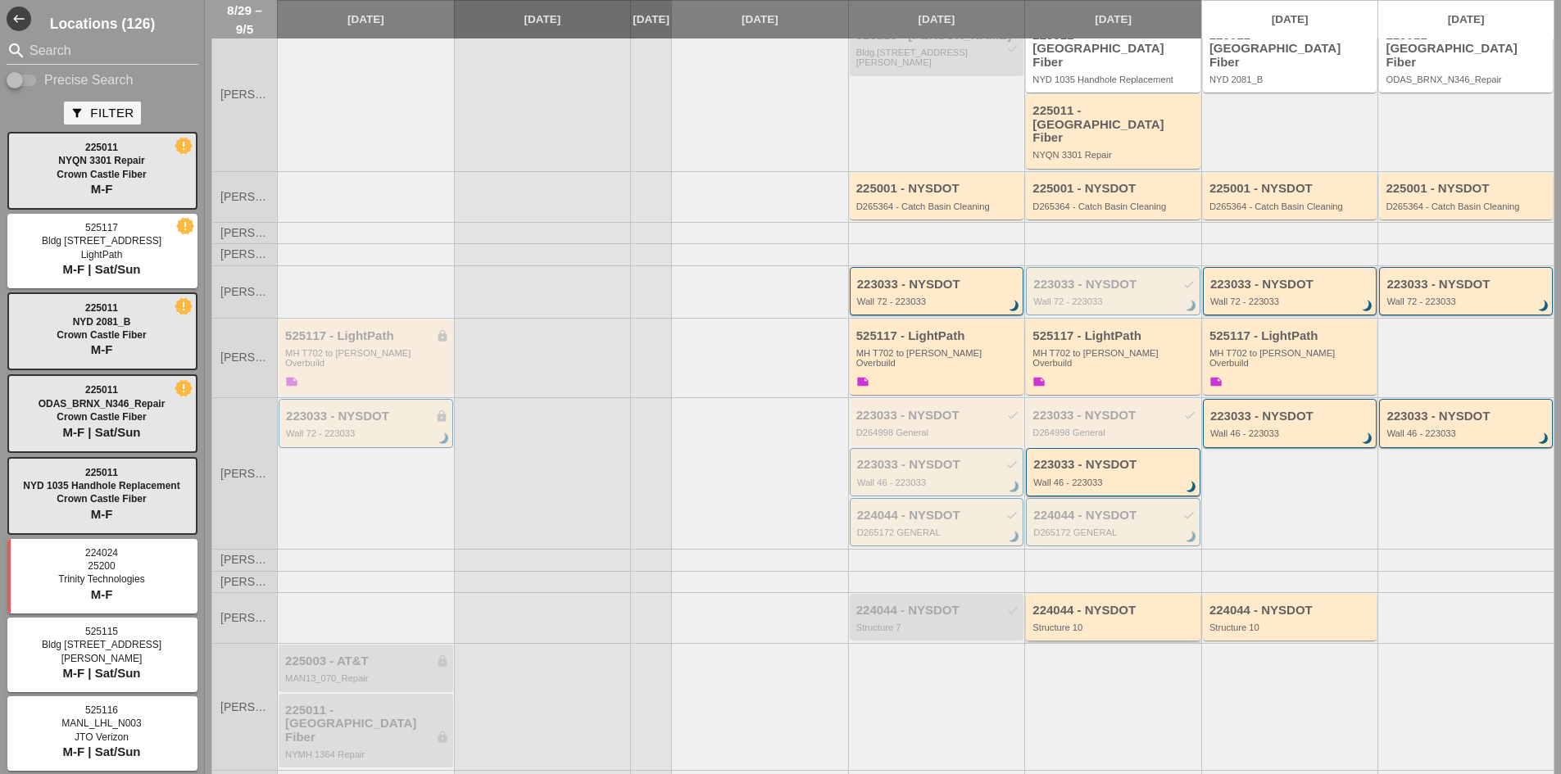
click at [1102, 623] on div "Structure 10" at bounding box center [1114, 628] width 164 height 10
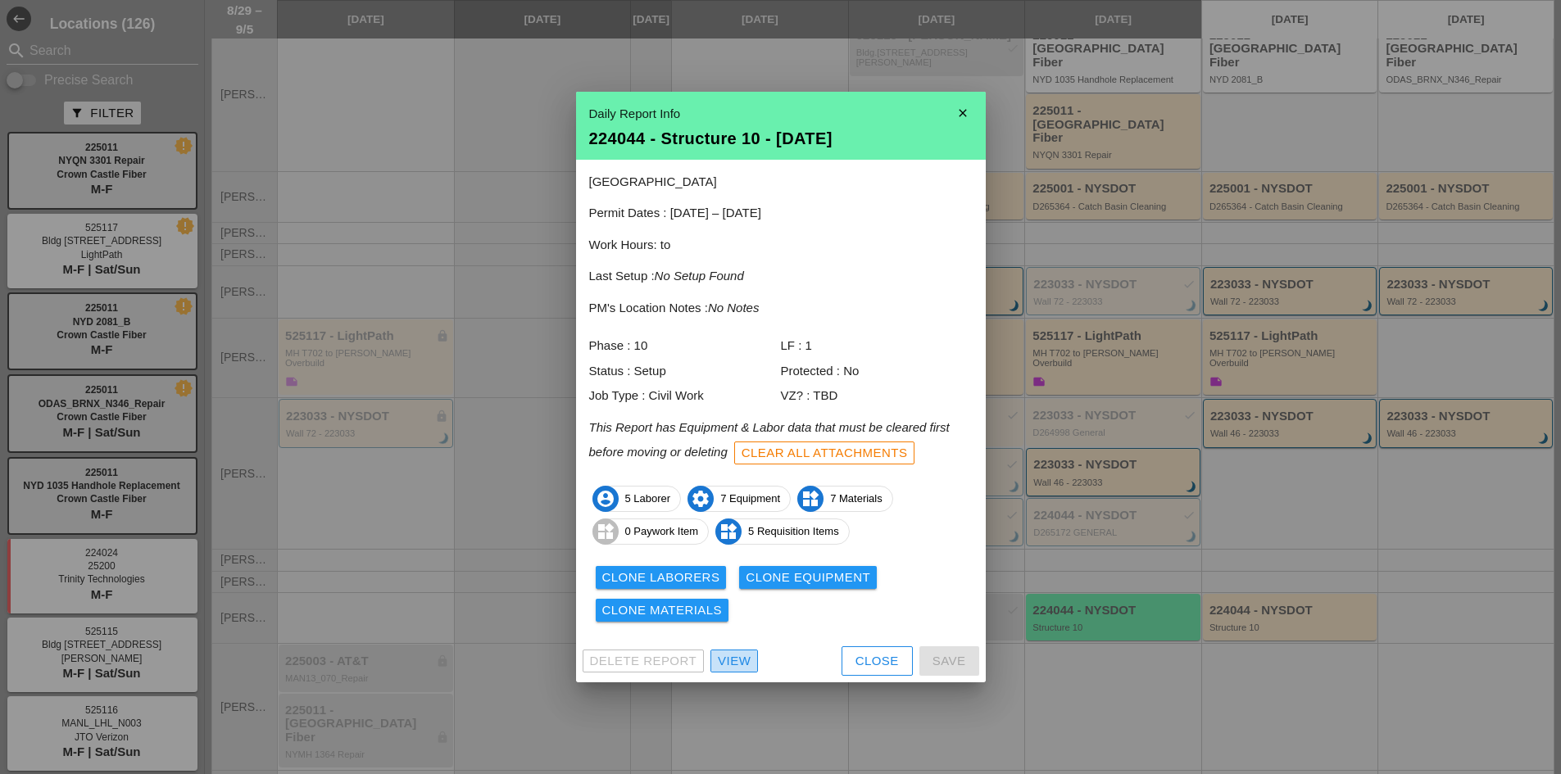
click at [739, 657] on div "View" at bounding box center [734, 661] width 33 height 19
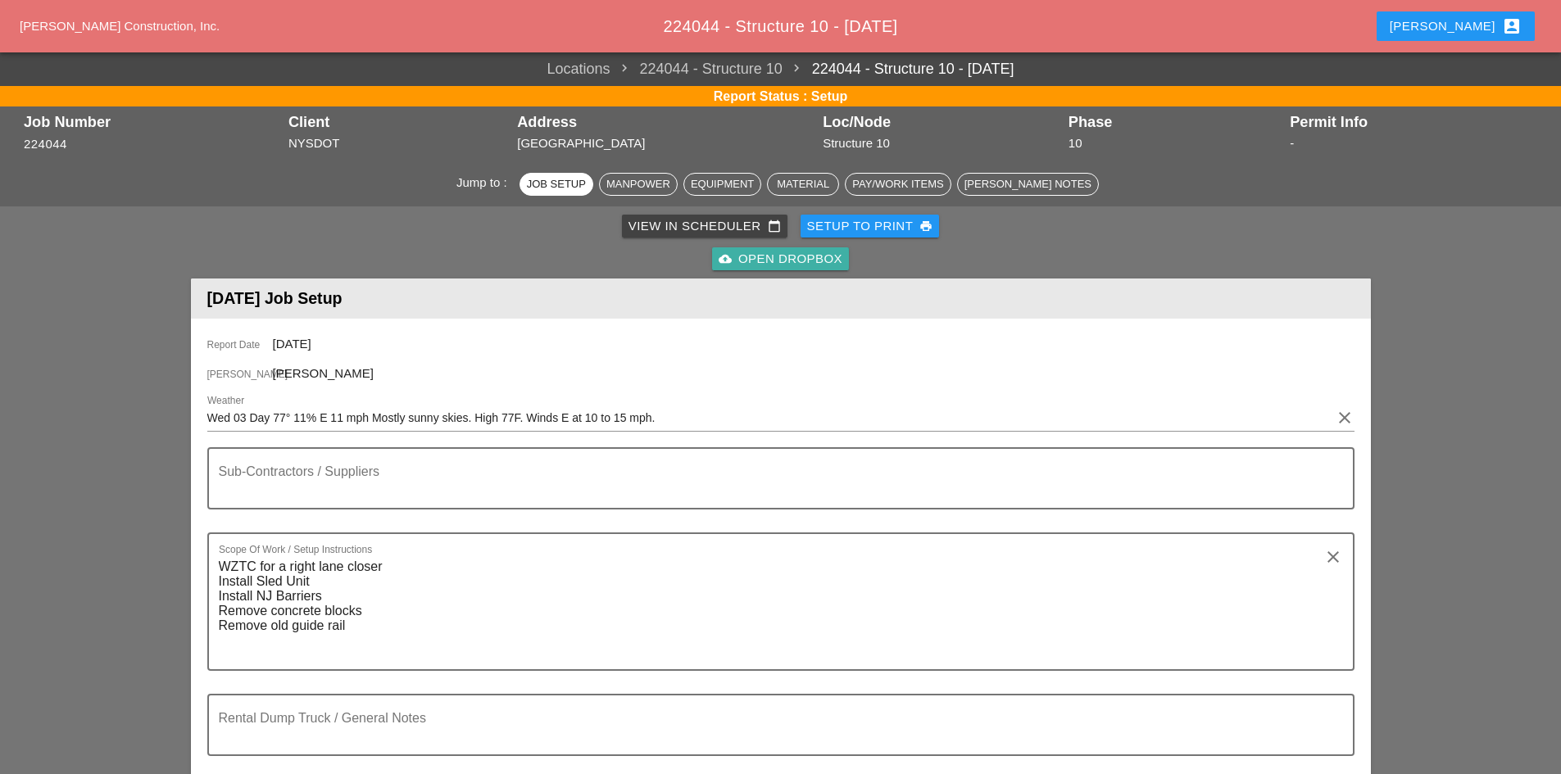
click at [762, 261] on div "cloud_upload Open Dropbox" at bounding box center [780, 259] width 124 height 19
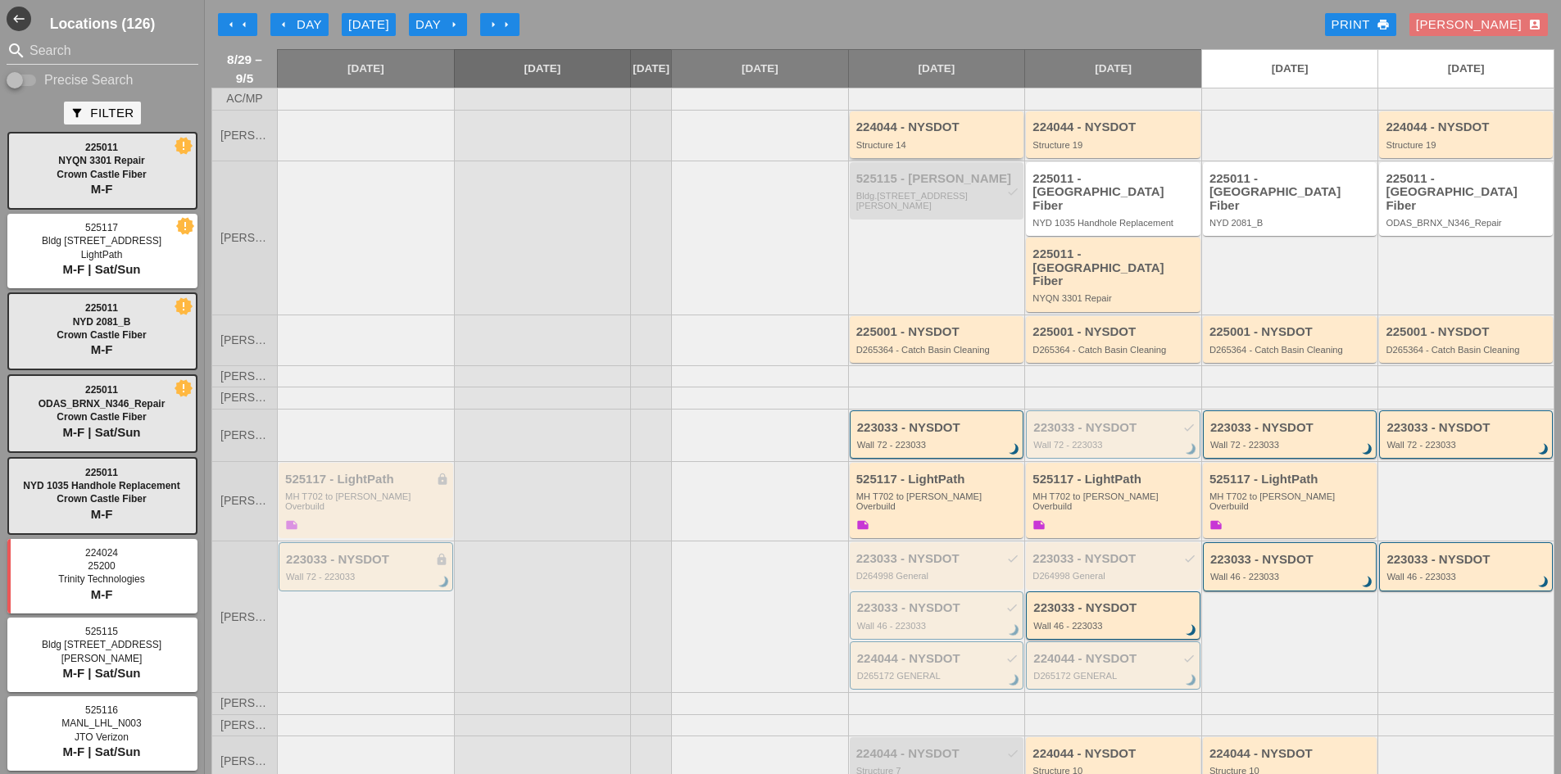
click at [949, 125] on div "224044 - NYSDOT Structure 14" at bounding box center [937, 134] width 174 height 47
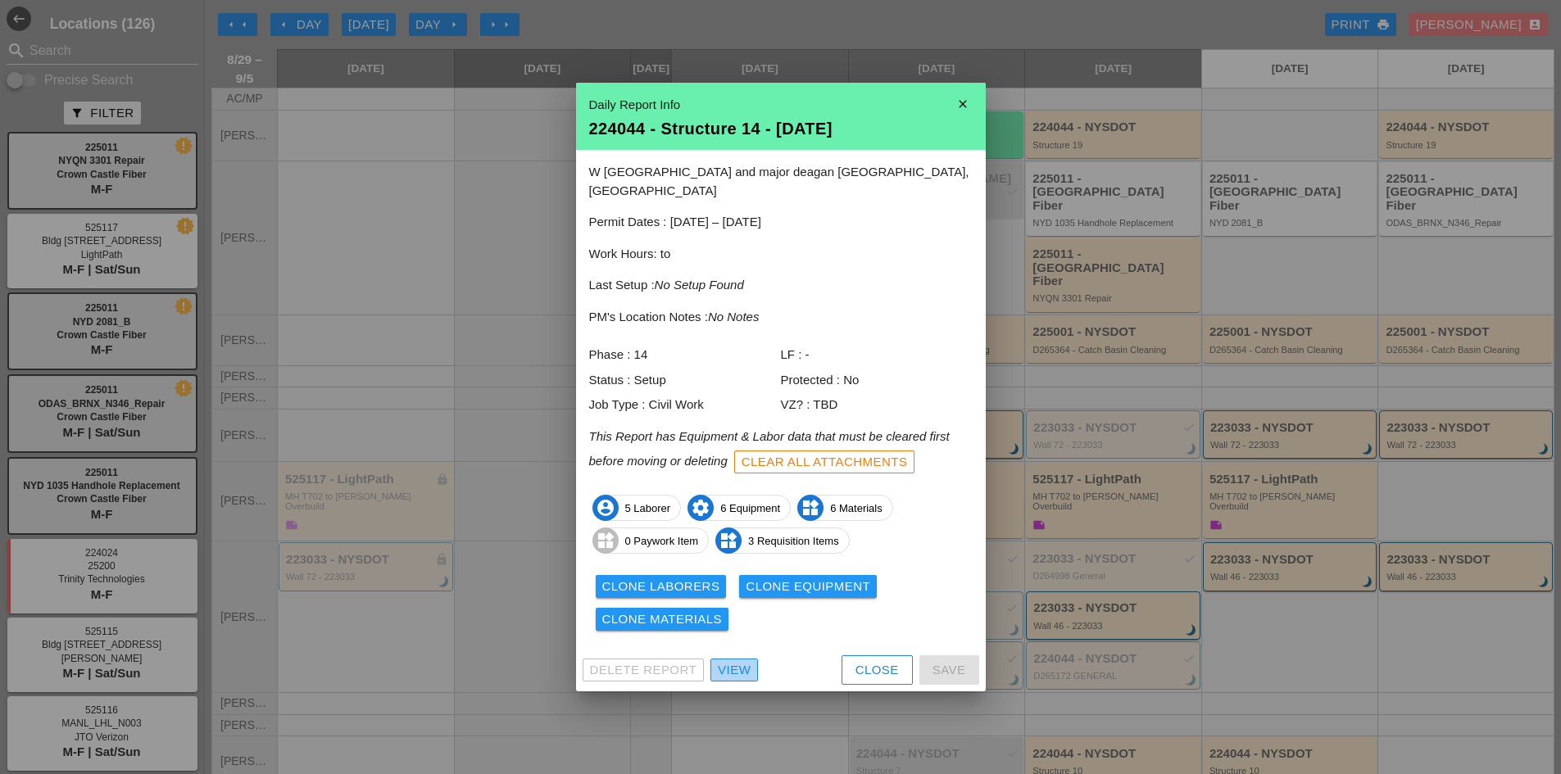
click at [742, 661] on div "View" at bounding box center [734, 670] width 33 height 19
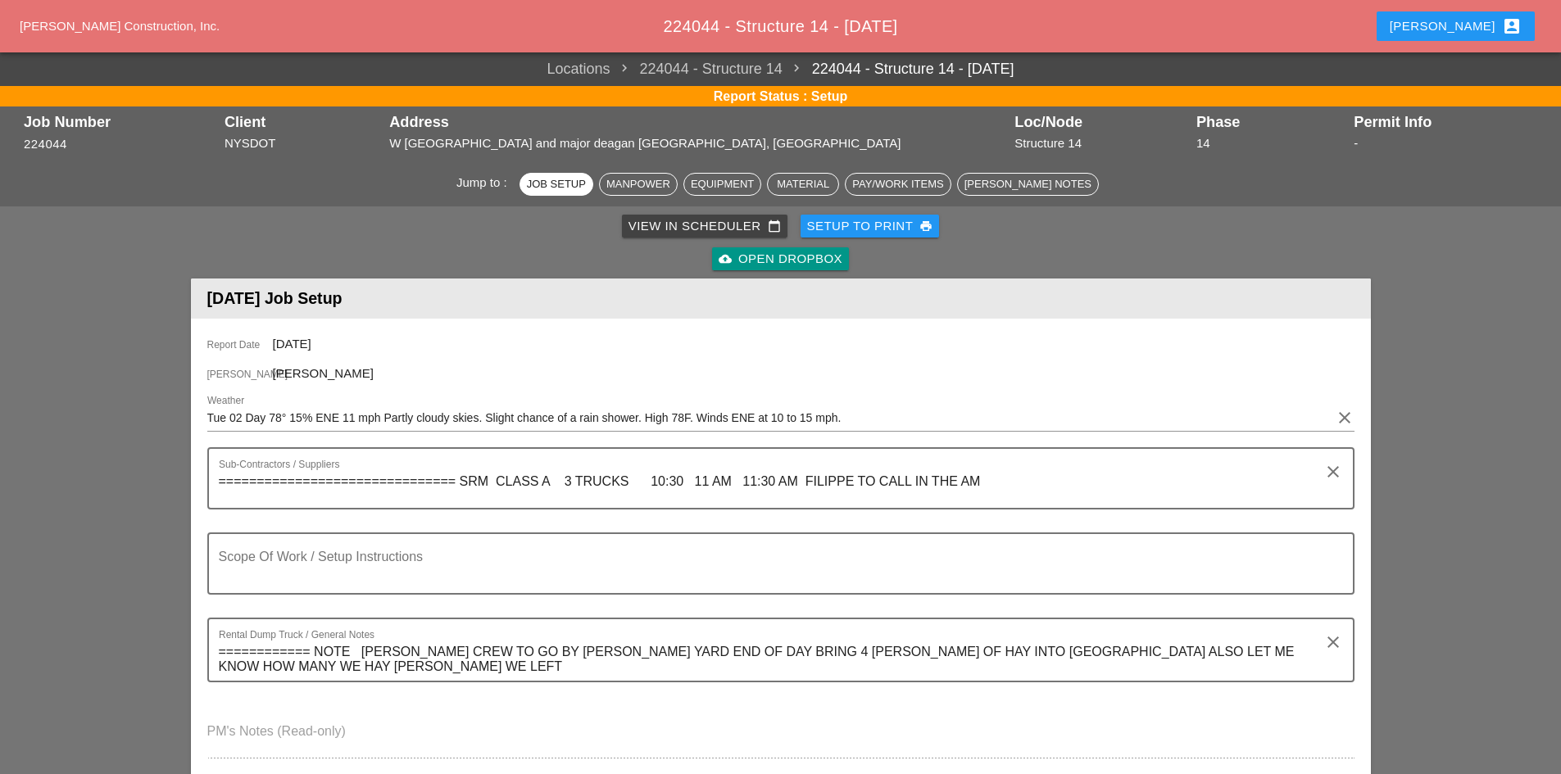
click at [795, 257] on div "cloud_upload Open Dropbox" at bounding box center [780, 259] width 124 height 19
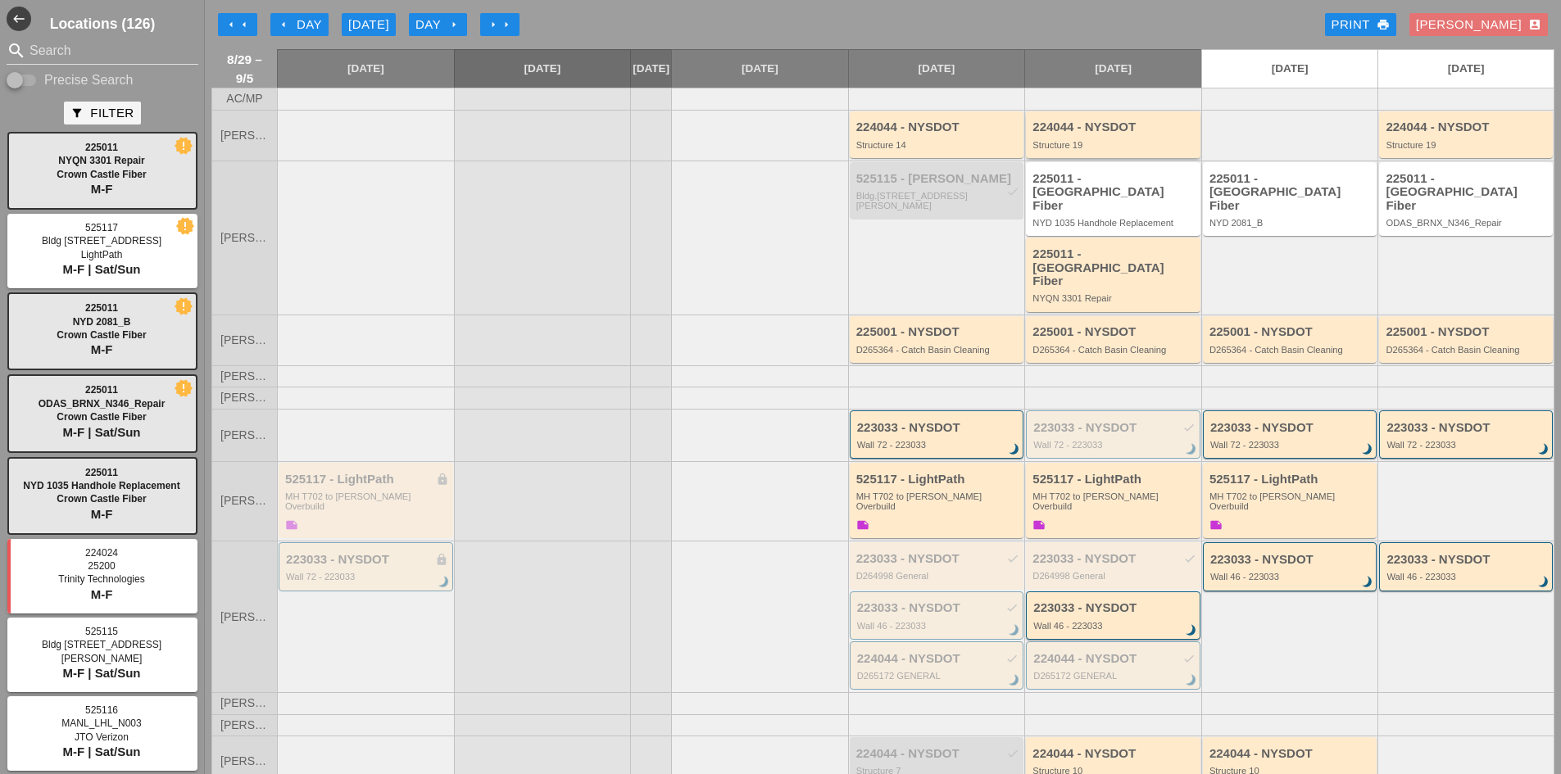
click at [1105, 134] on div "224044 - NYSDOT" at bounding box center [1114, 127] width 164 height 14
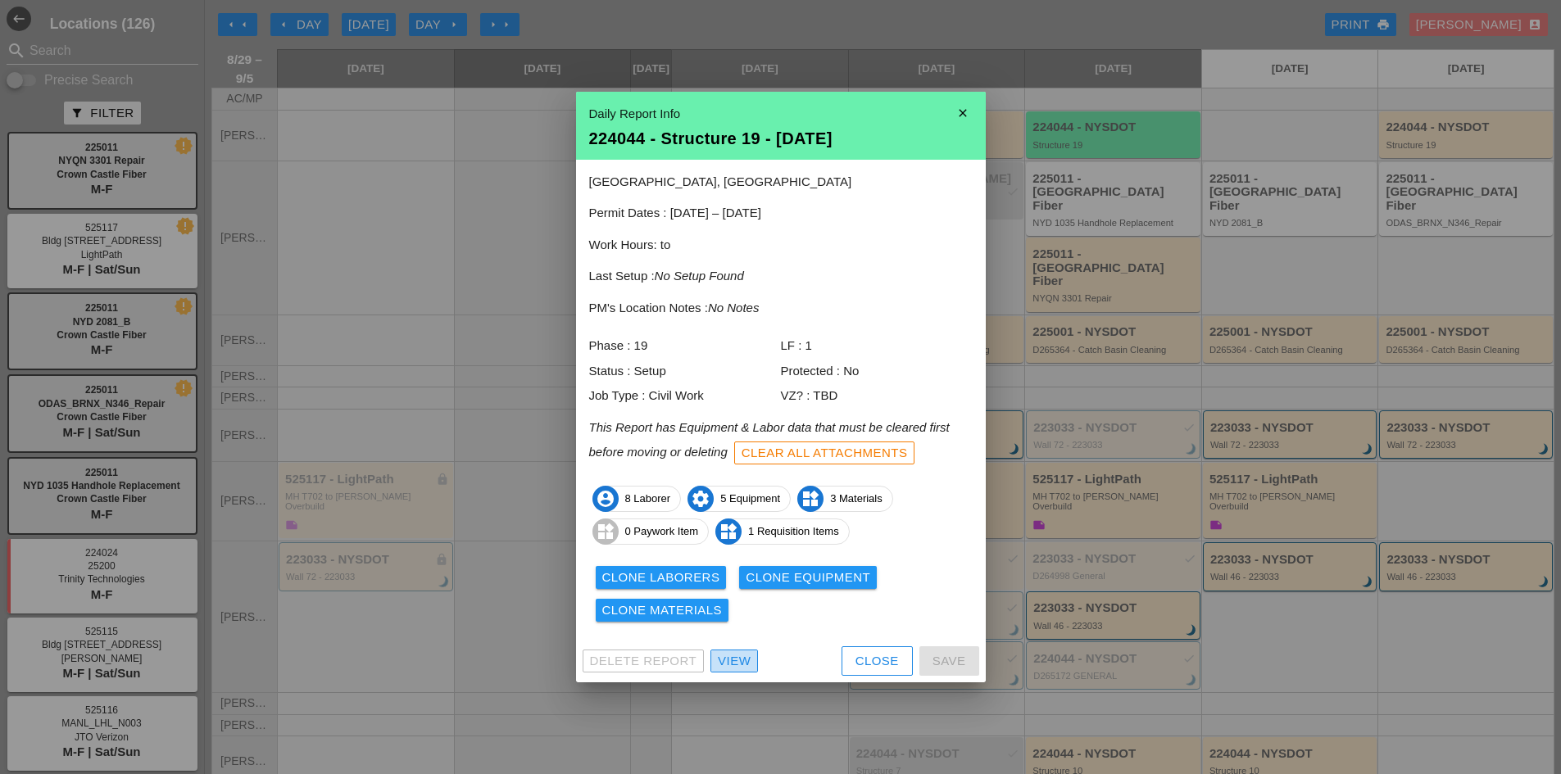
click at [741, 658] on div "View" at bounding box center [734, 661] width 33 height 19
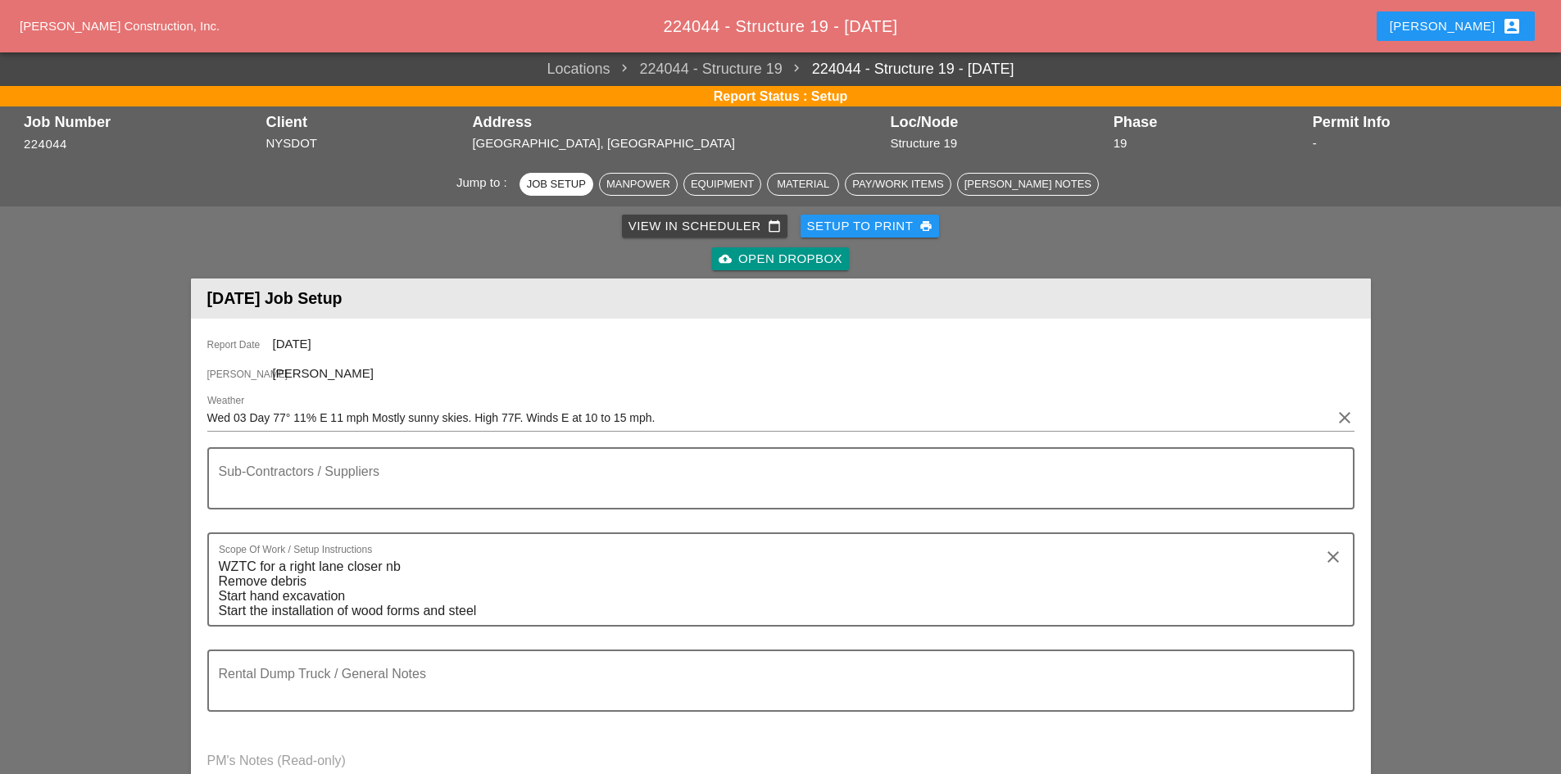
click at [762, 264] on div "cloud_upload Open Dropbox" at bounding box center [780, 259] width 124 height 19
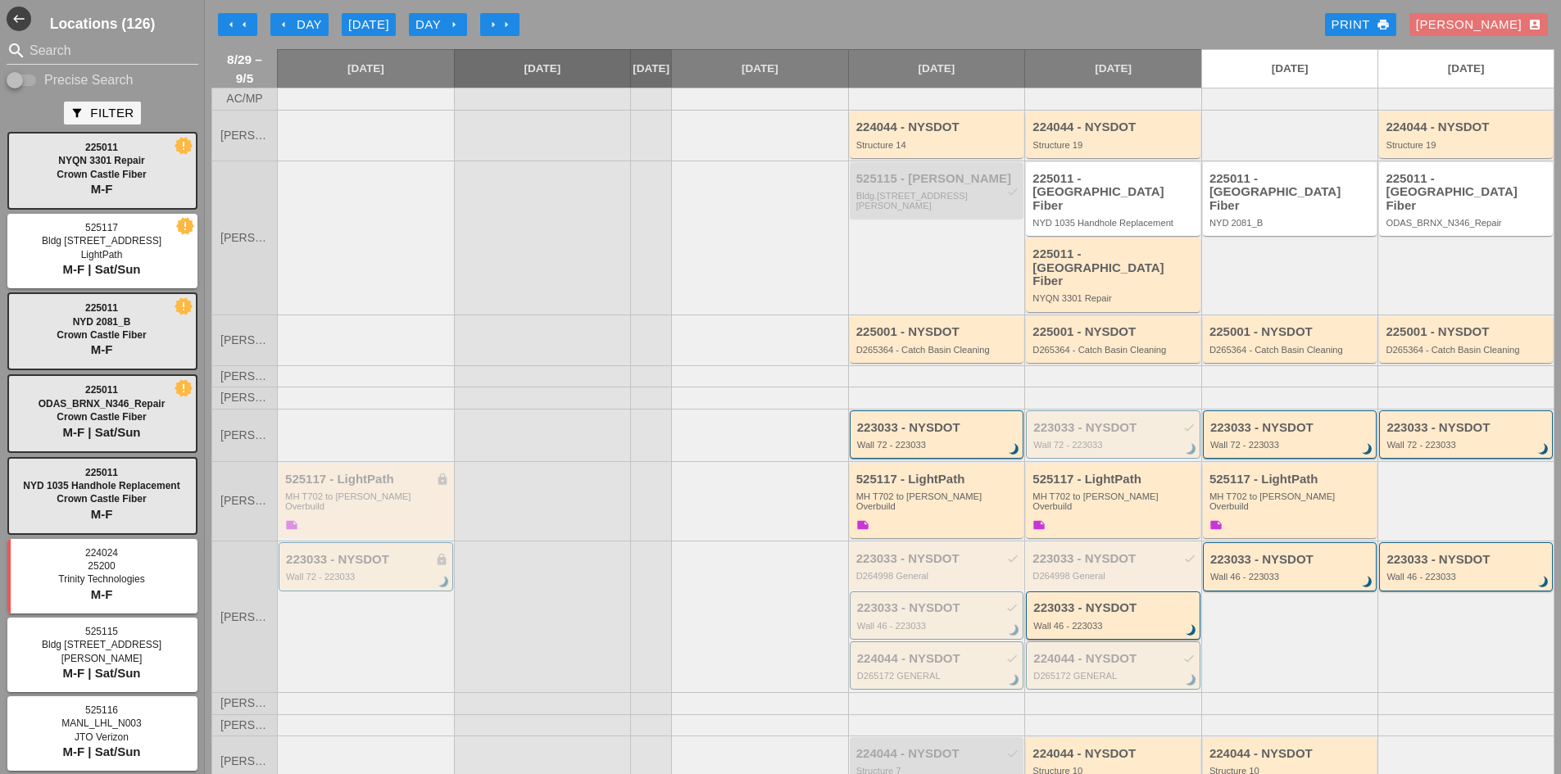
click at [289, 26] on icon "arrow_left" at bounding box center [283, 24] width 13 height 13
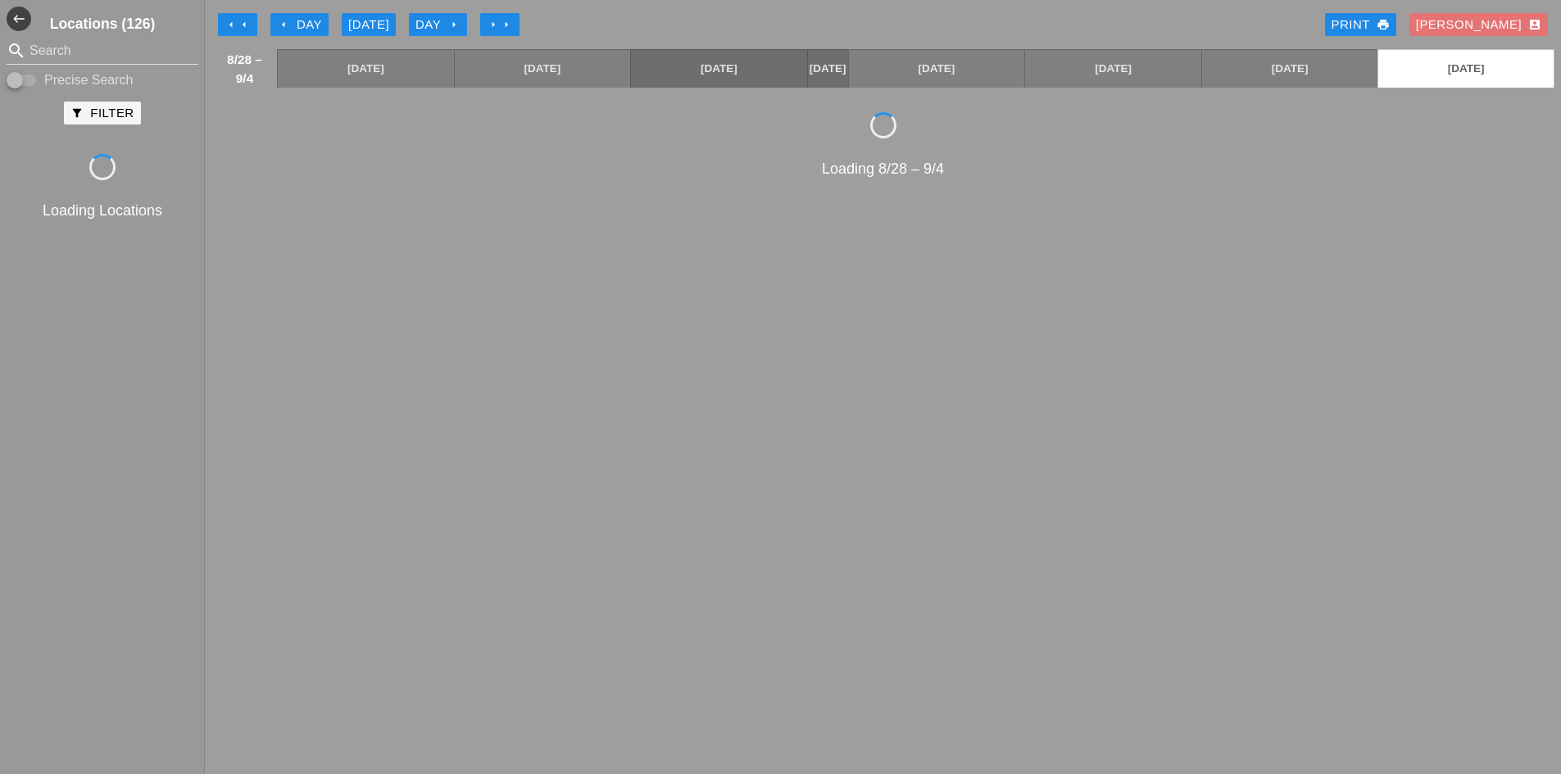
click at [289, 28] on icon "arrow_left" at bounding box center [283, 24] width 13 height 13
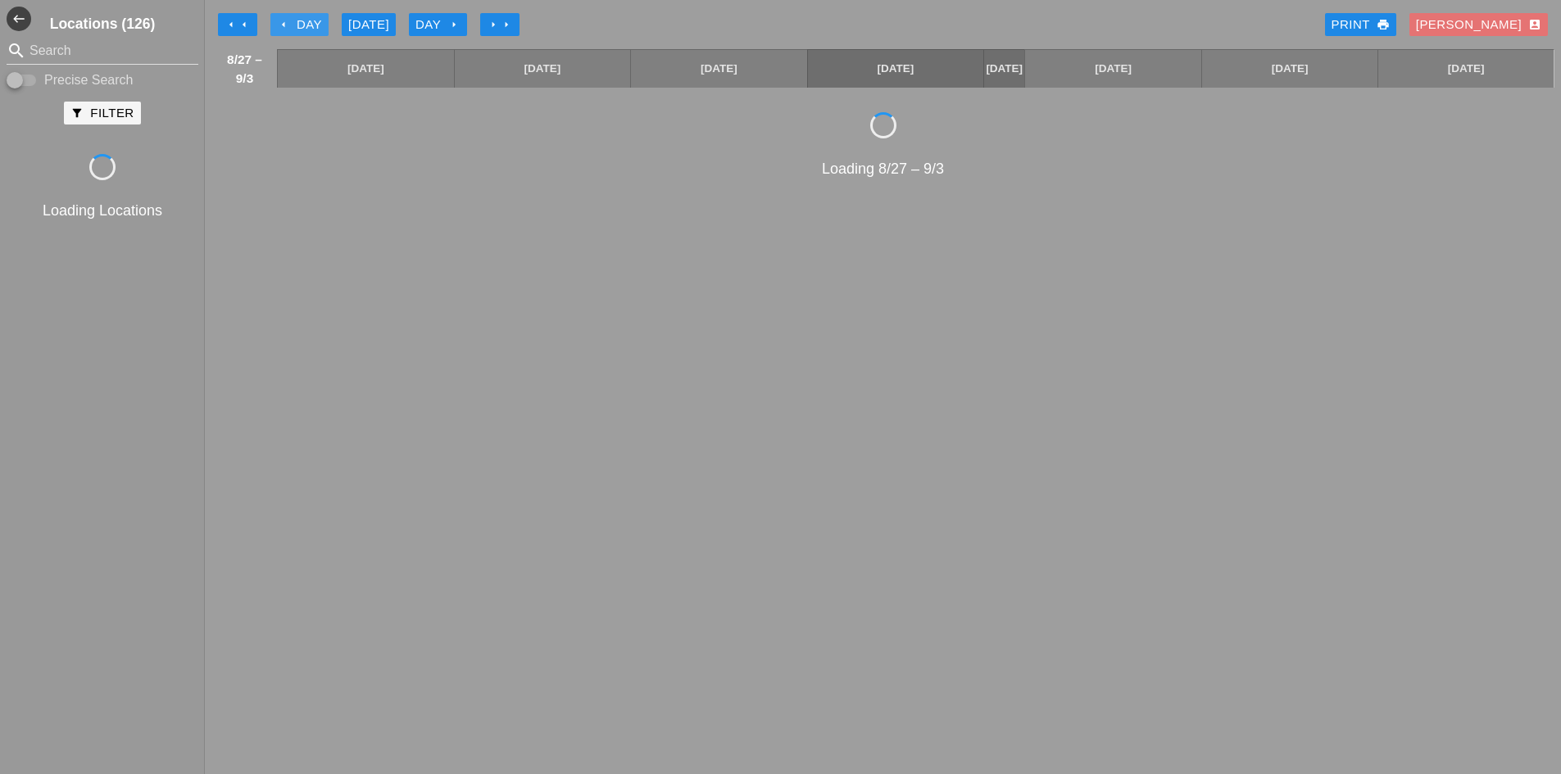
click at [289, 28] on icon "arrow_left" at bounding box center [283, 24] width 13 height 13
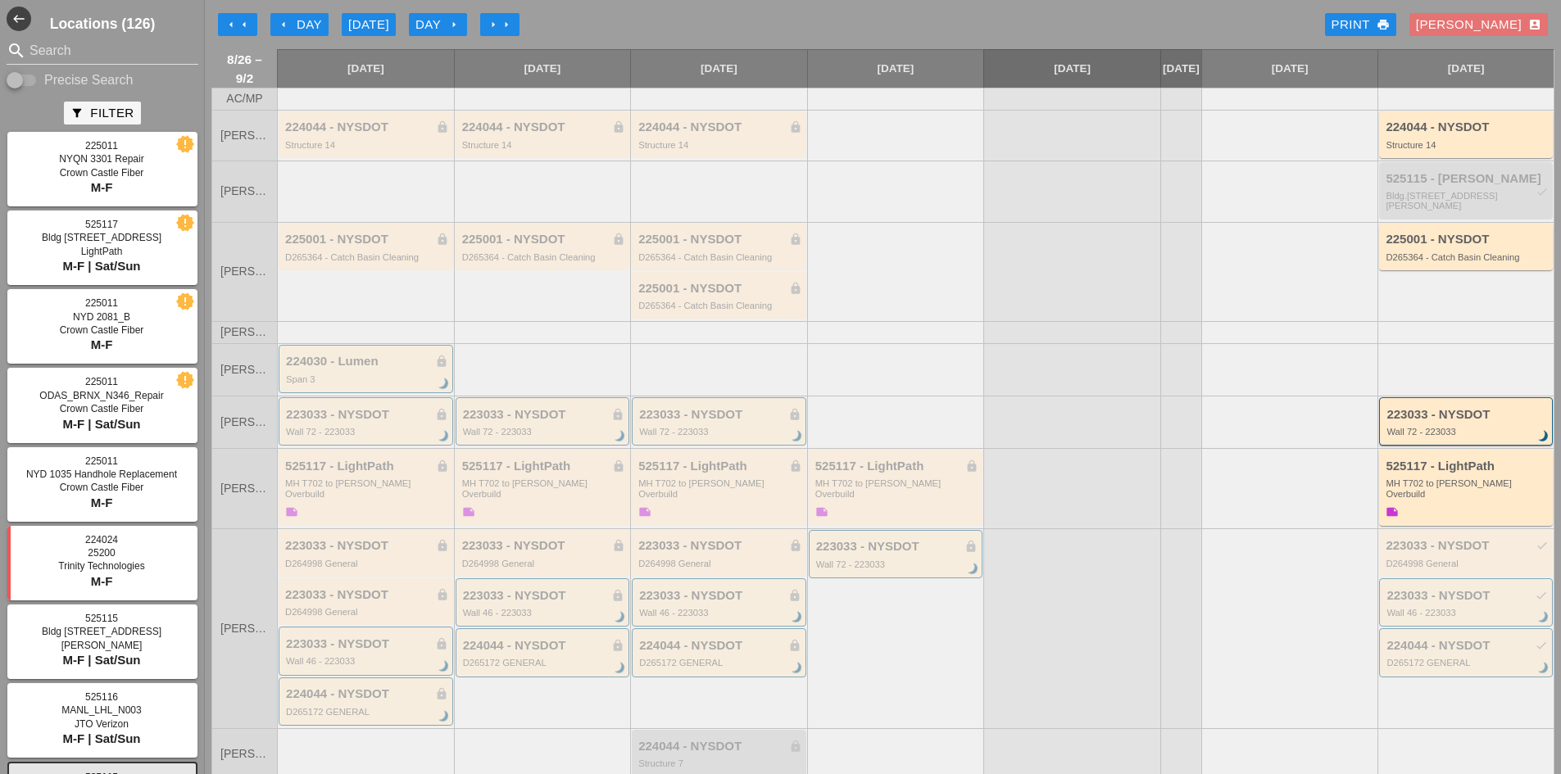
click at [297, 25] on div "arrow_left Day" at bounding box center [299, 25] width 45 height 19
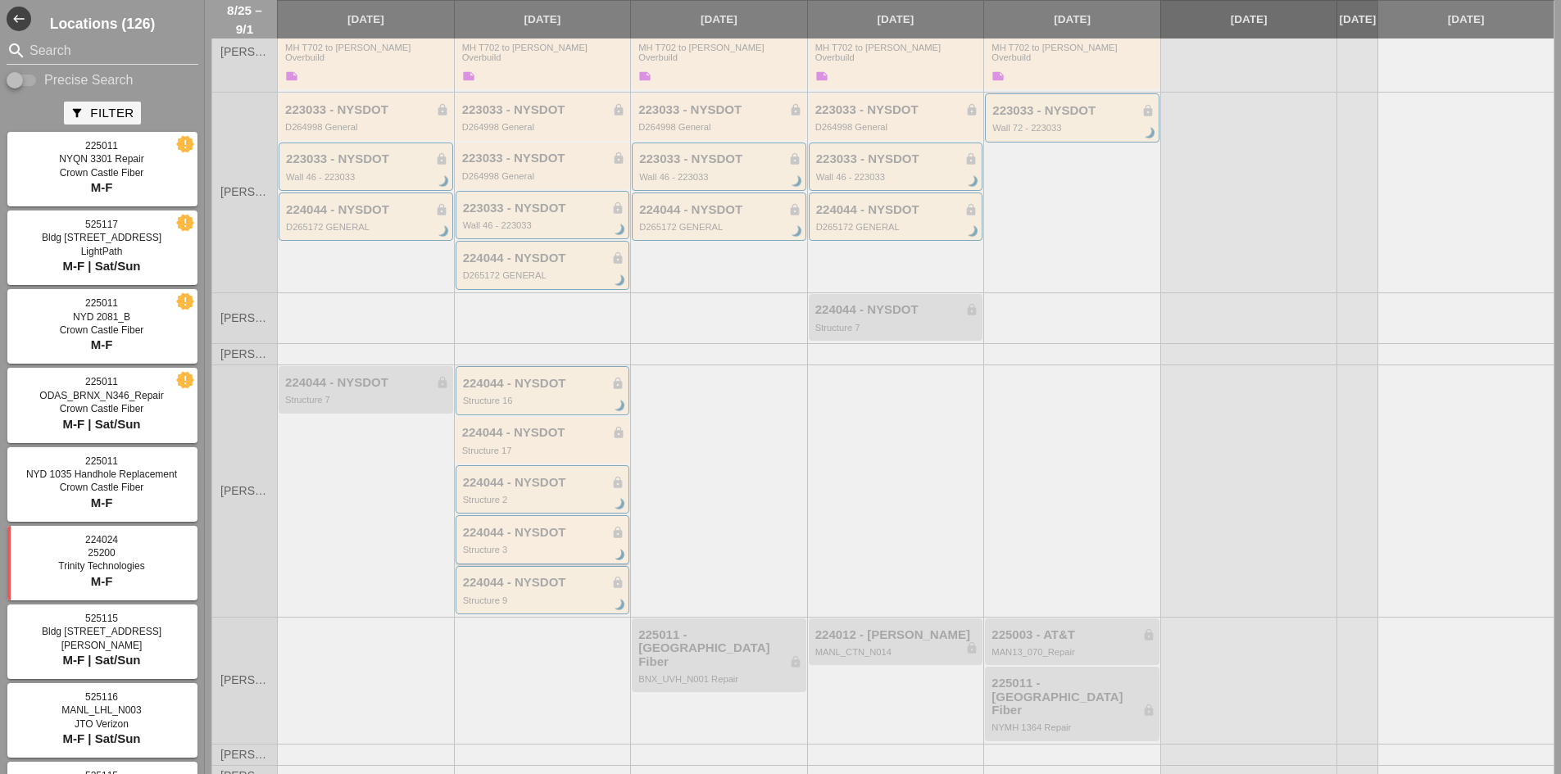
scroll to position [576, 0]
click at [525, 558] on div "224044 - NYSDOT lock Structure 3 brightness_3" at bounding box center [542, 538] width 174 height 48
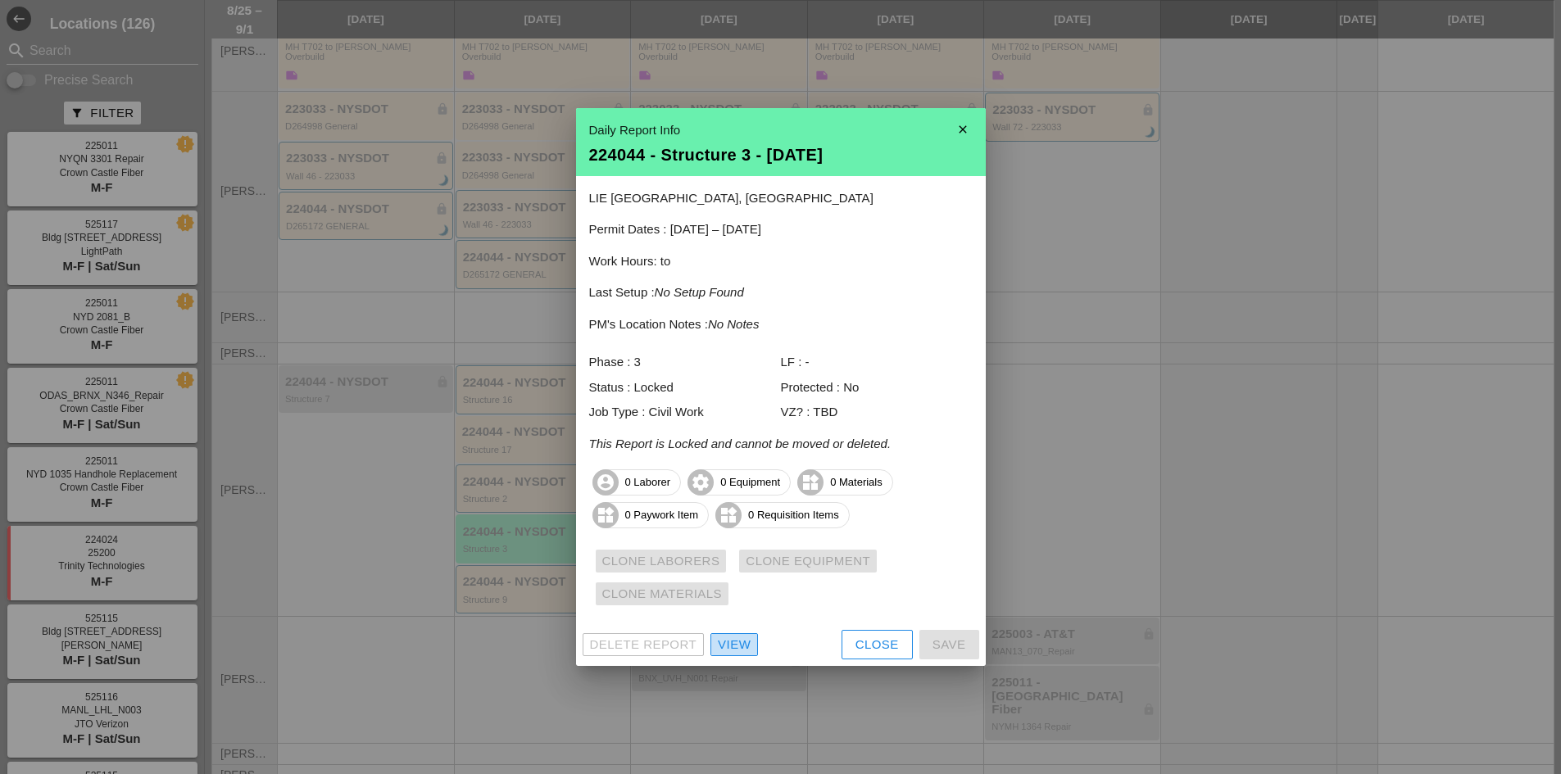
click at [745, 650] on div "View" at bounding box center [734, 645] width 33 height 19
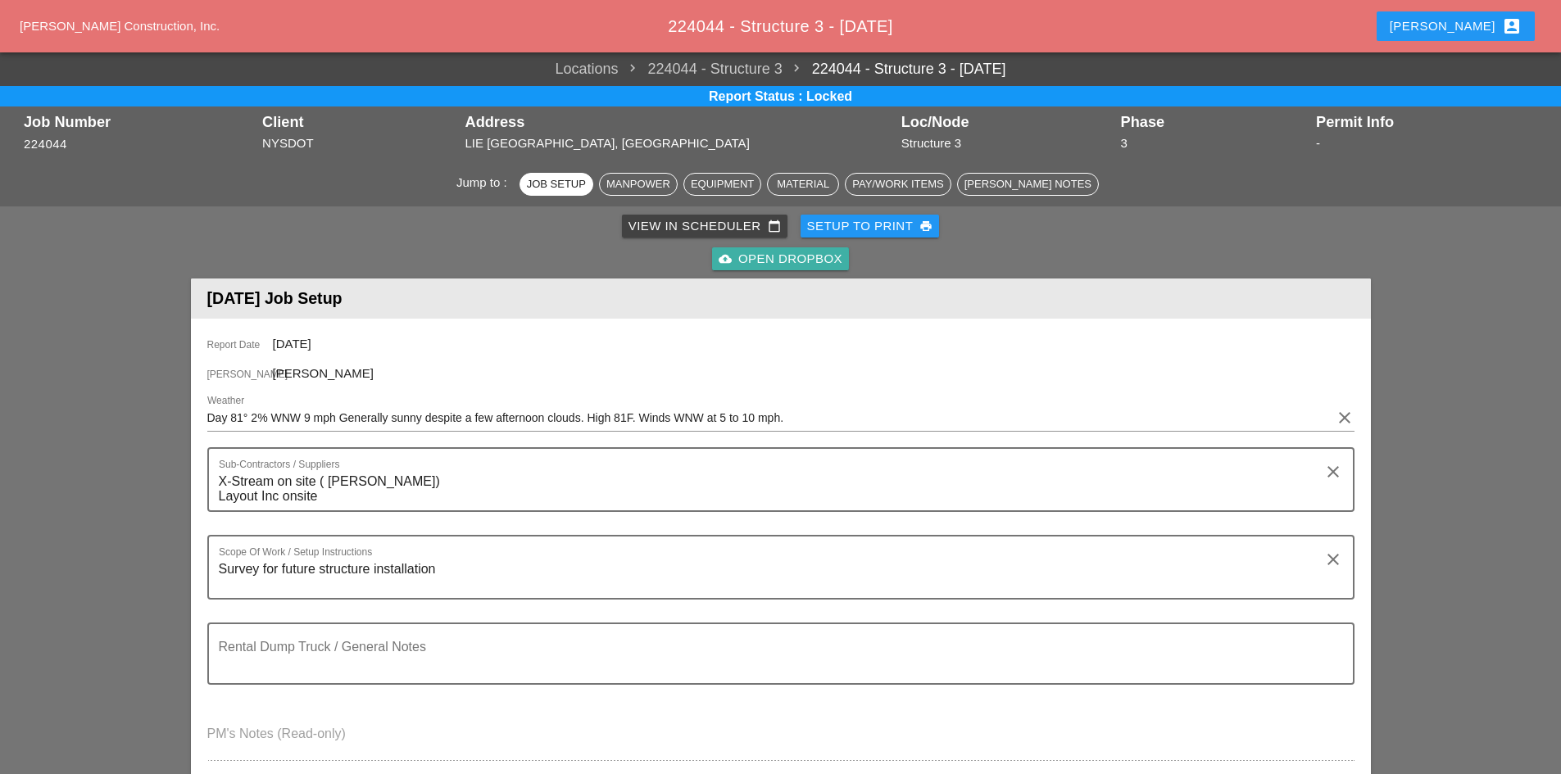
click at [797, 261] on div "cloud_upload Open Dropbox" at bounding box center [780, 259] width 124 height 19
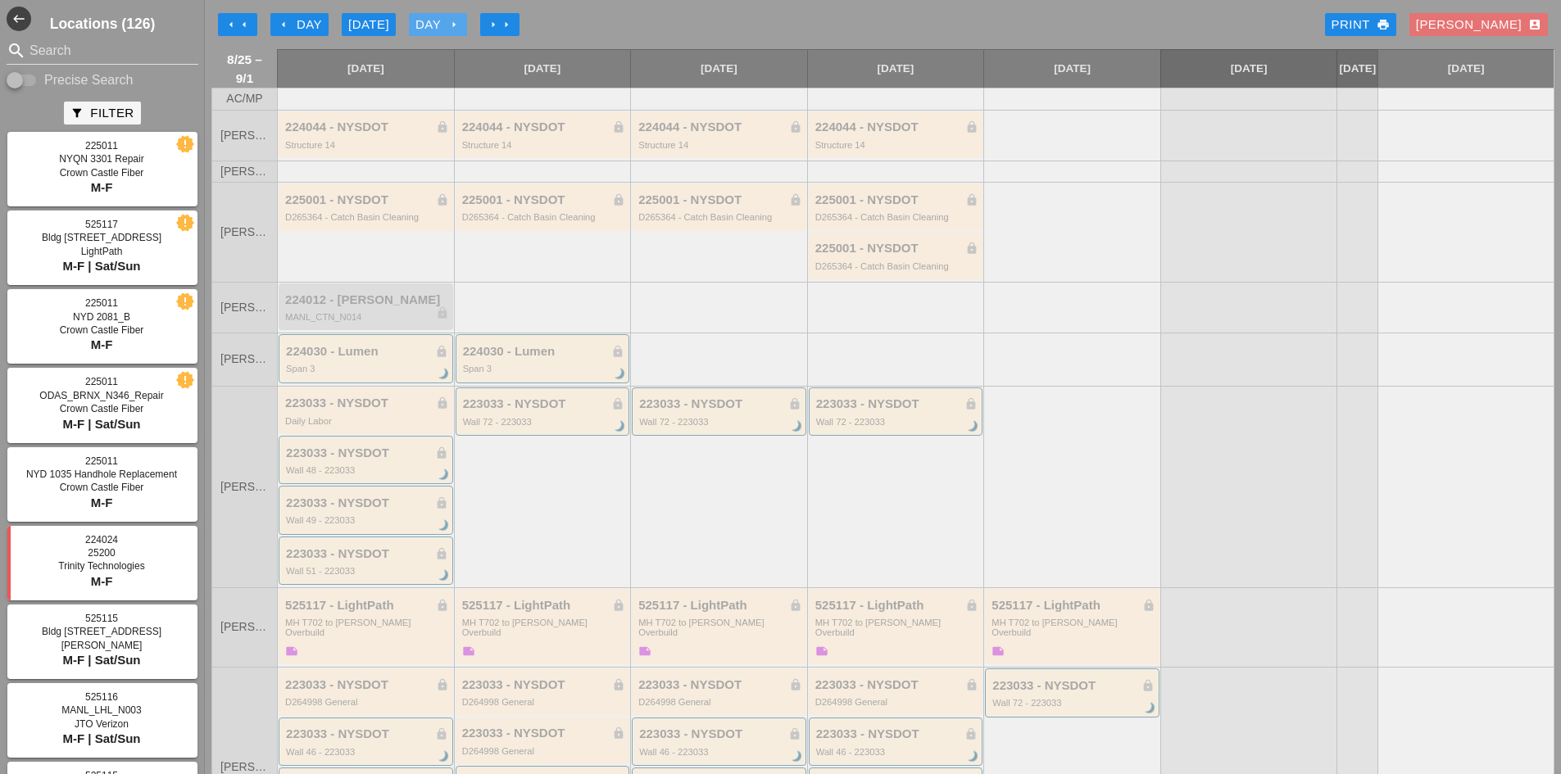
click at [459, 23] on icon "arrow_right" at bounding box center [453, 24] width 13 height 13
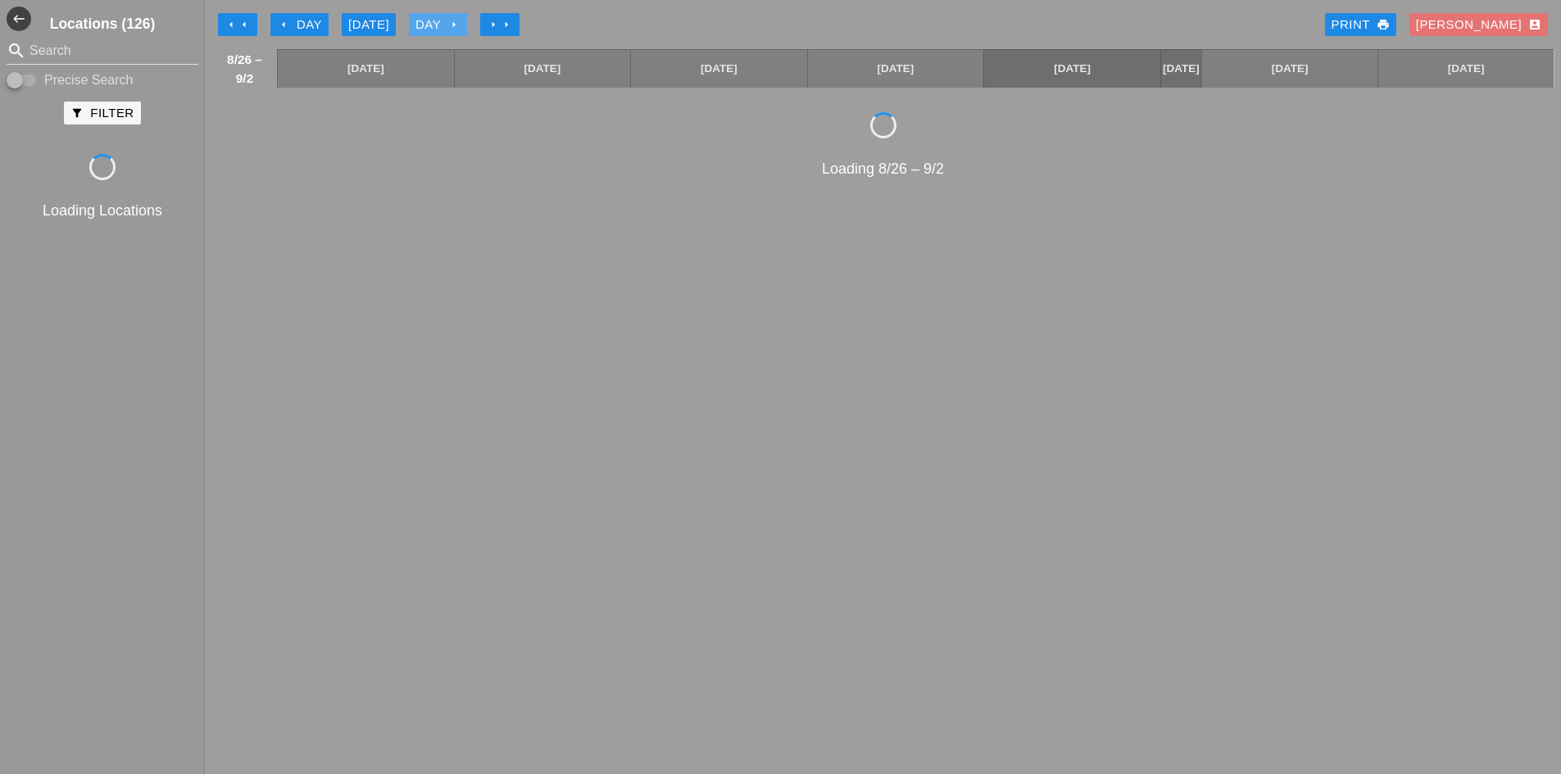
click at [459, 22] on icon "arrow_right" at bounding box center [453, 24] width 13 height 13
click at [459, 23] on icon "arrow_right" at bounding box center [453, 24] width 13 height 13
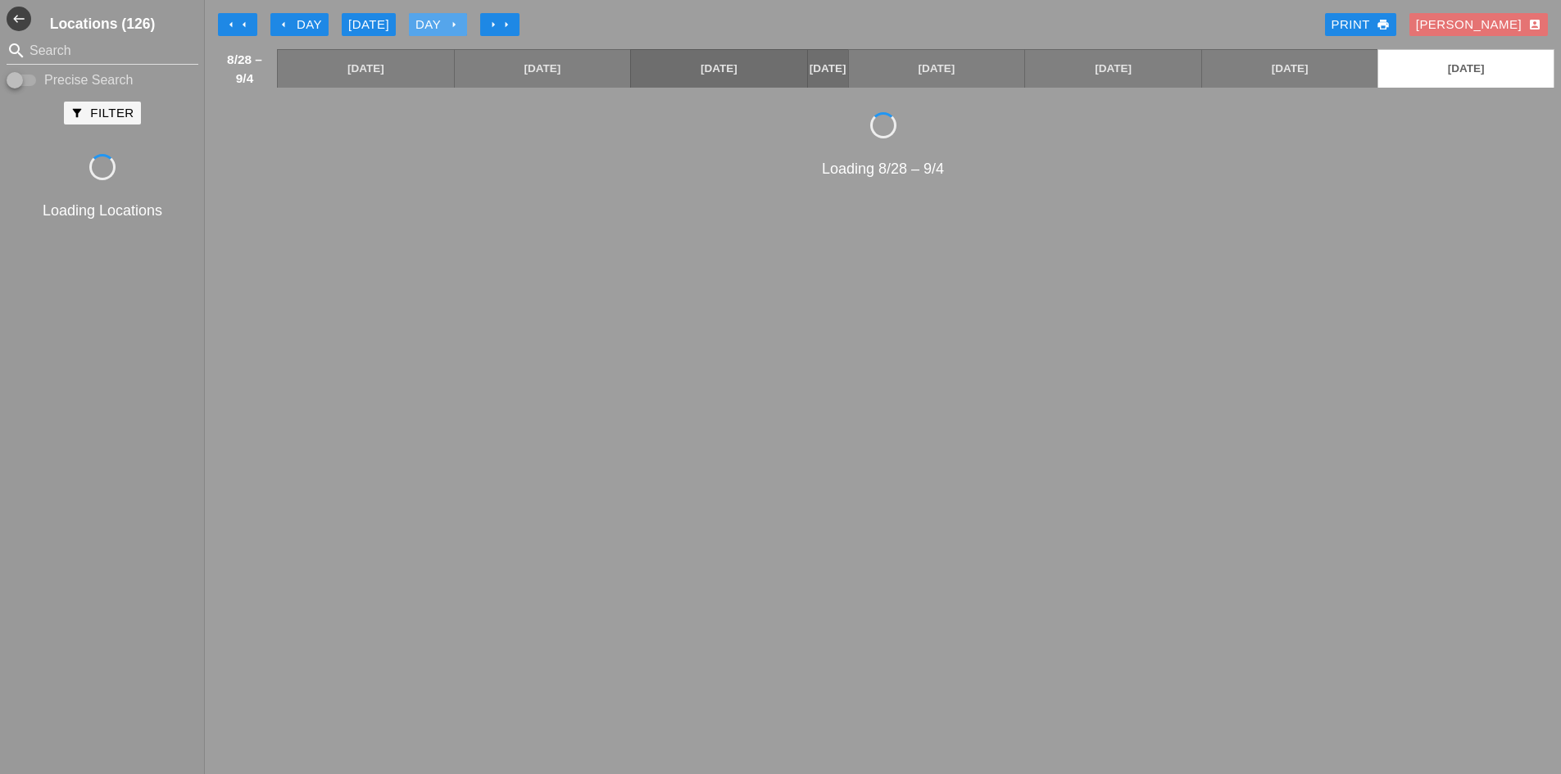
click at [459, 24] on icon "arrow_right" at bounding box center [453, 24] width 13 height 13
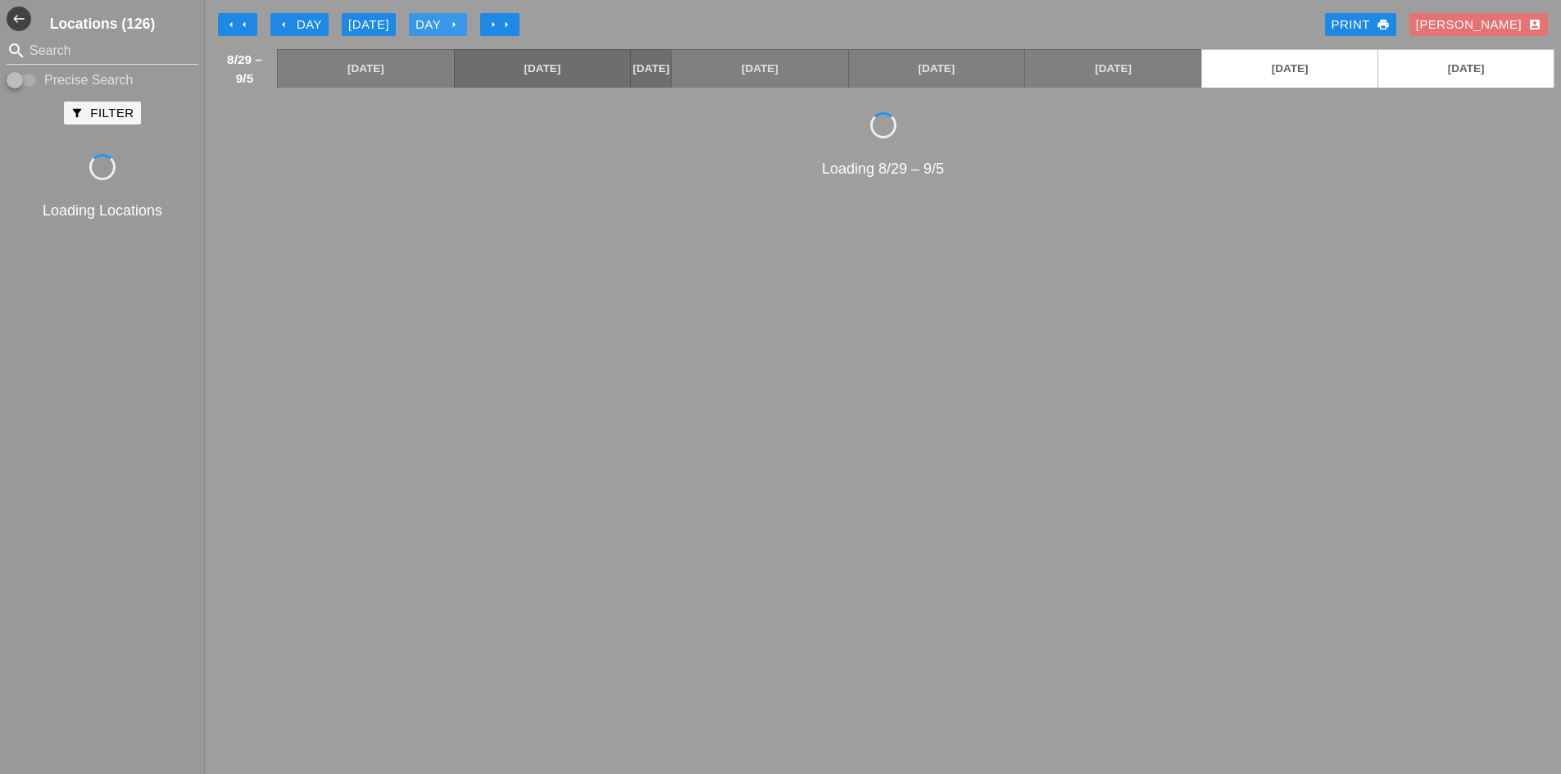
click at [459, 24] on icon "arrow_right" at bounding box center [453, 24] width 13 height 13
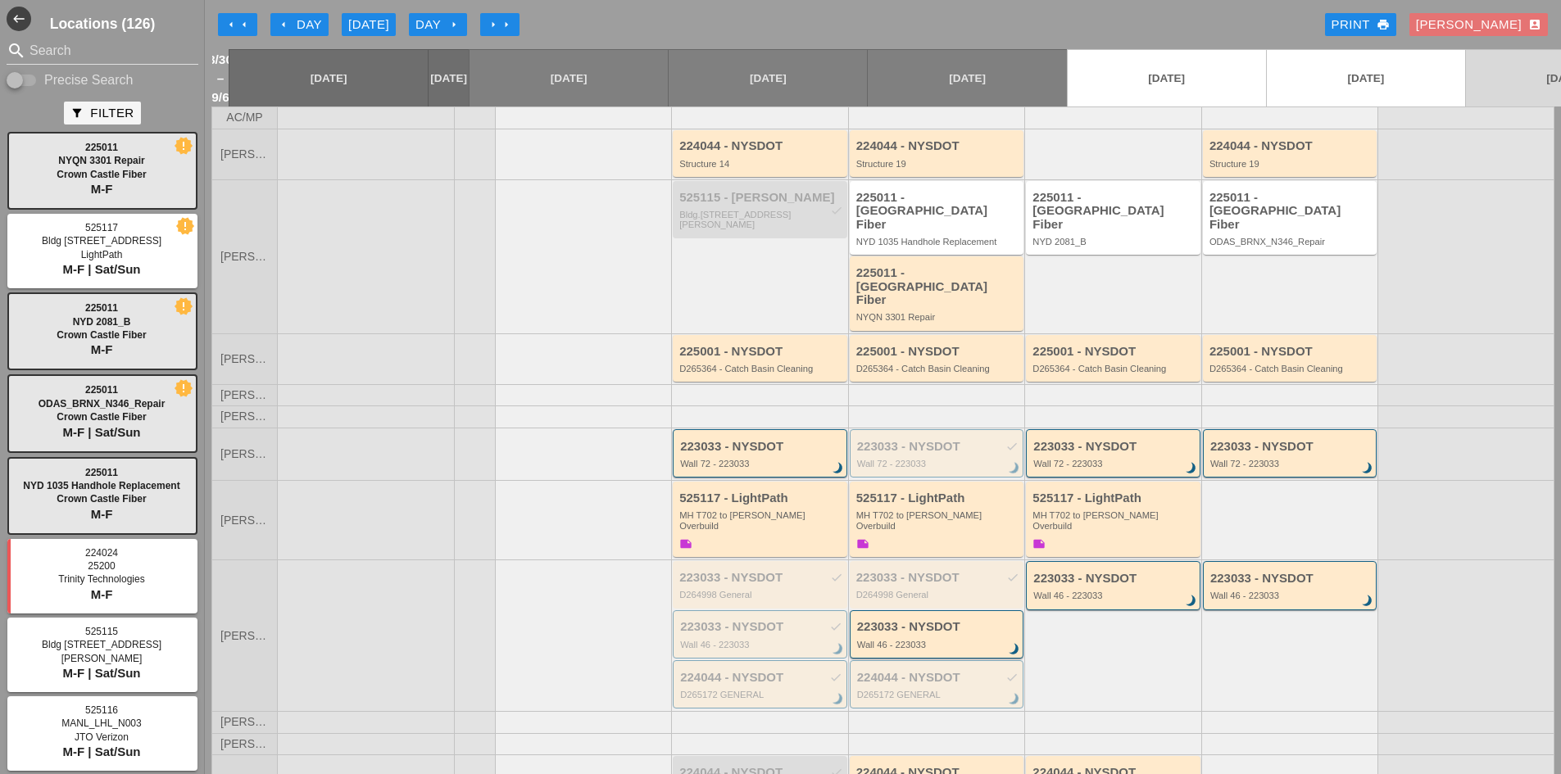
click at [291, 17] on div "arrow_left Day" at bounding box center [299, 25] width 45 height 19
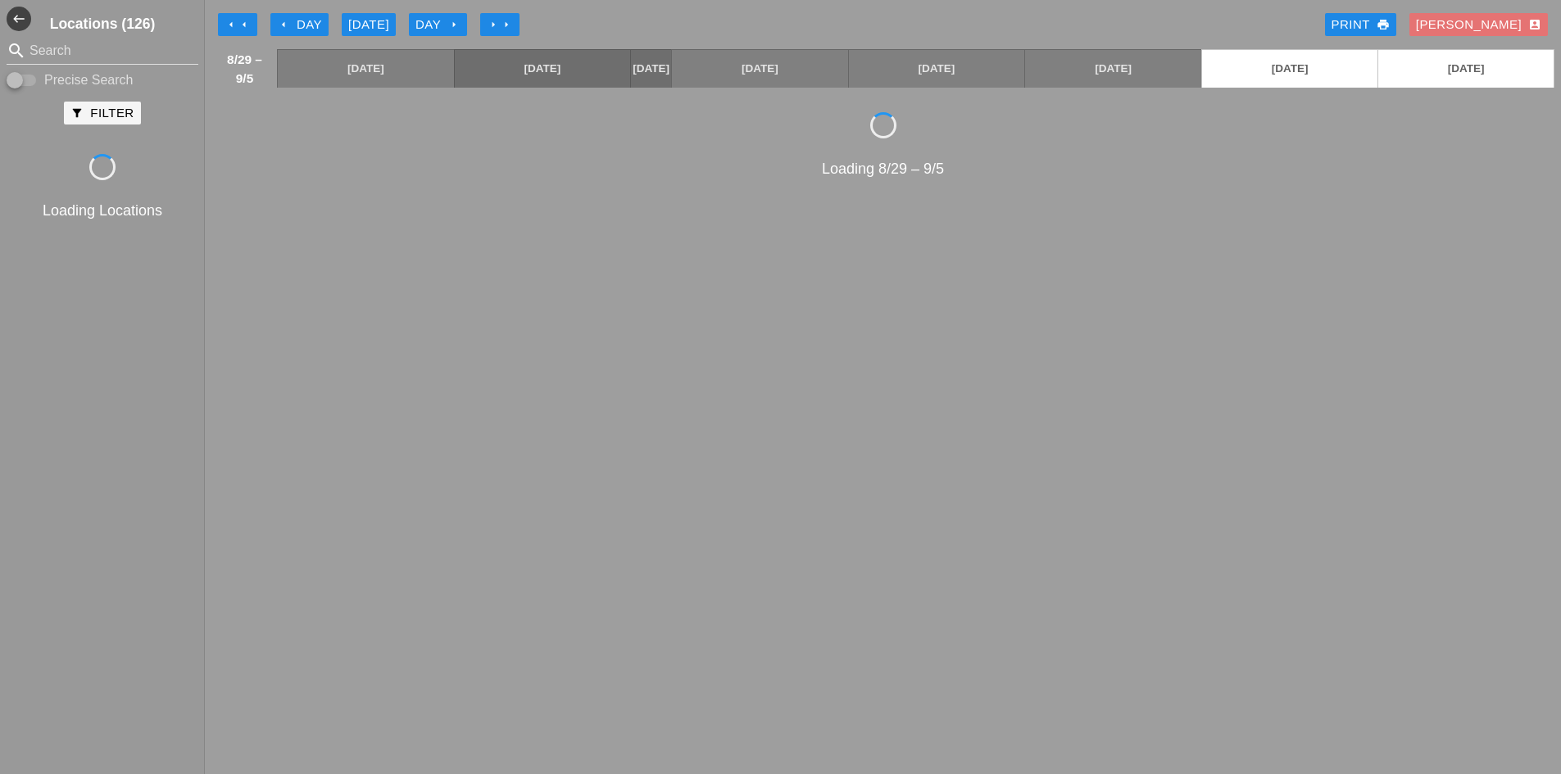
click at [291, 17] on div "arrow_left Day" at bounding box center [299, 25] width 45 height 19
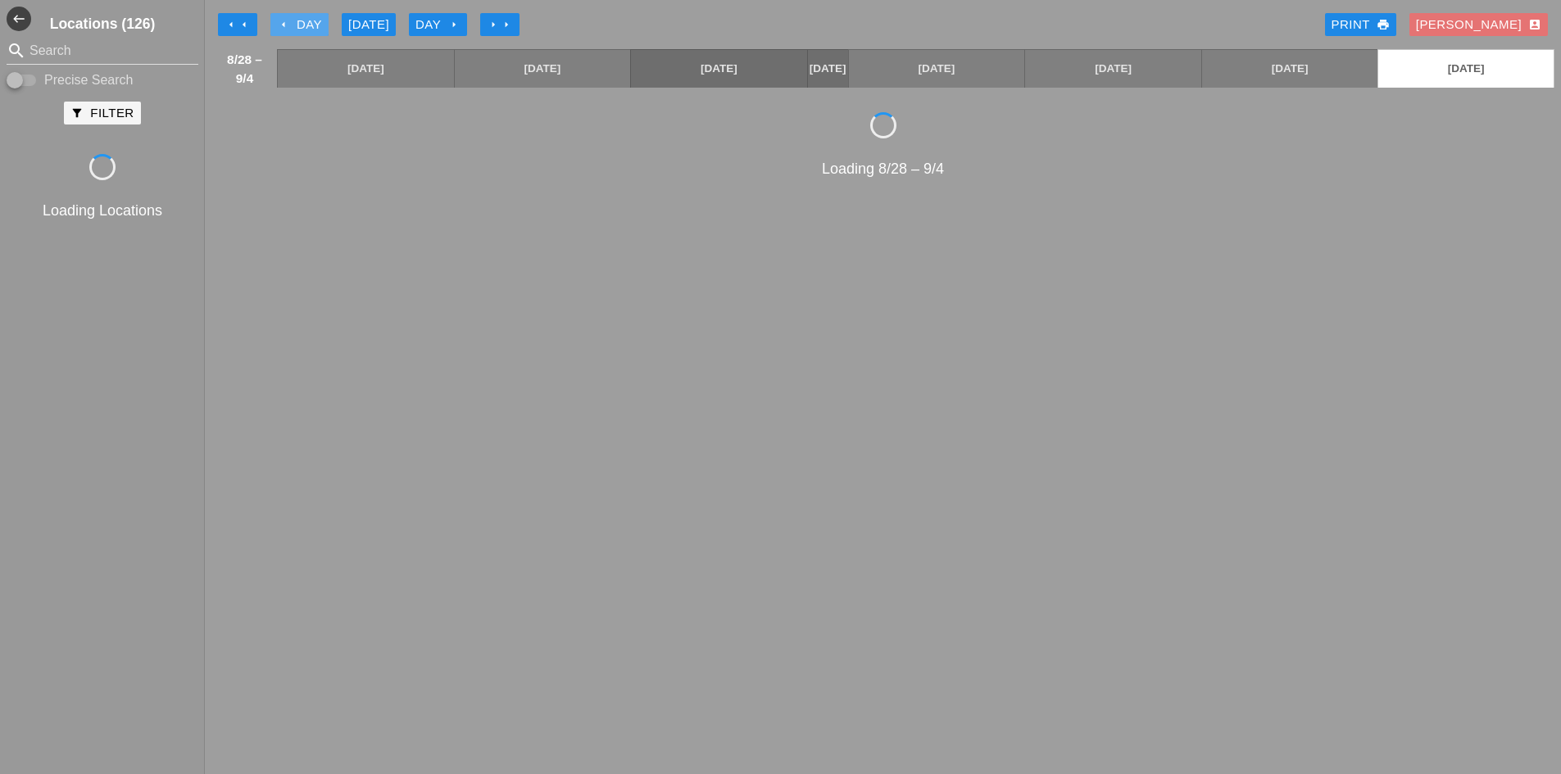
click at [291, 17] on div "arrow_left Day" at bounding box center [299, 25] width 45 height 19
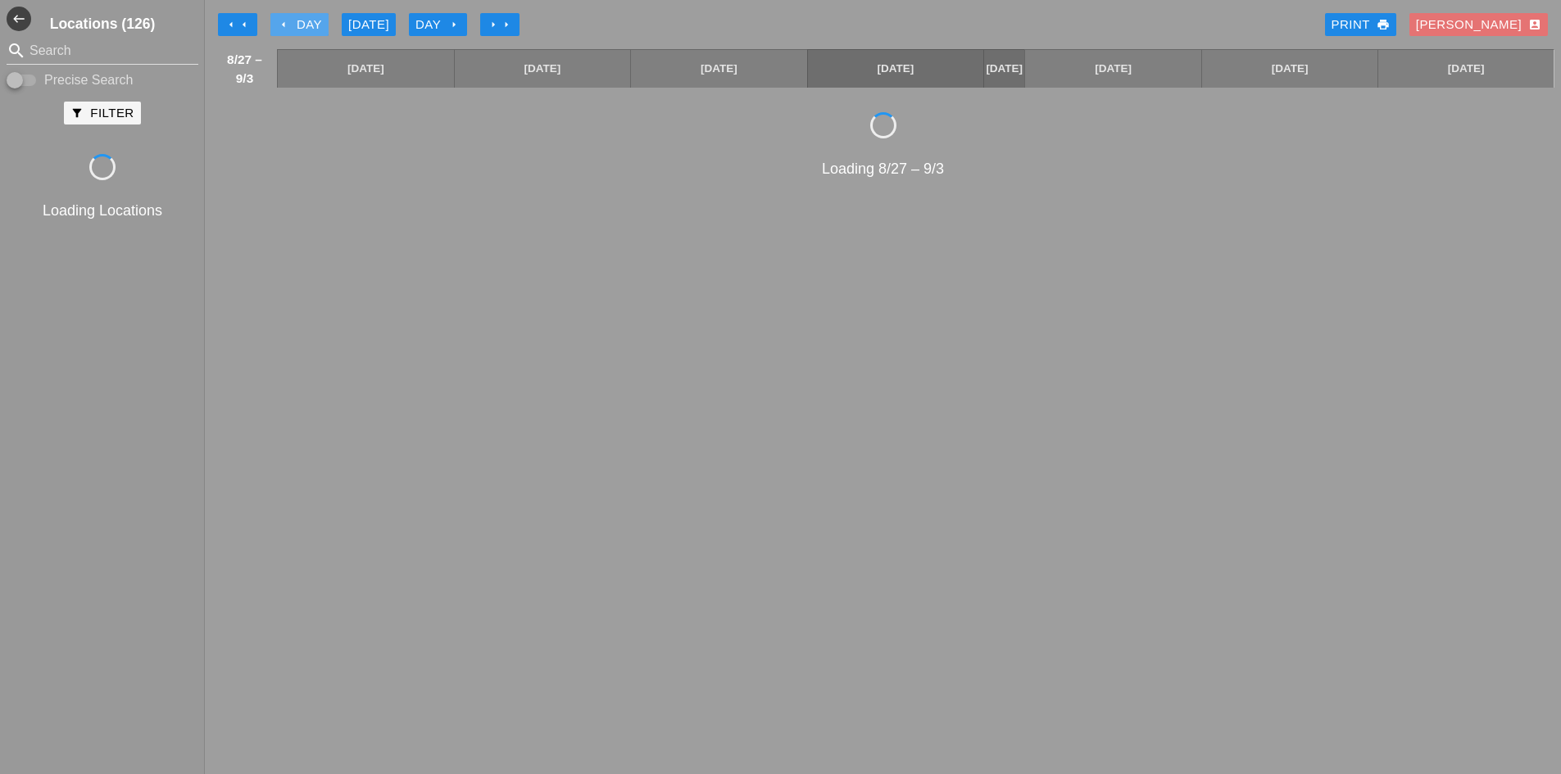
click at [291, 17] on div "arrow_left Day" at bounding box center [299, 25] width 45 height 19
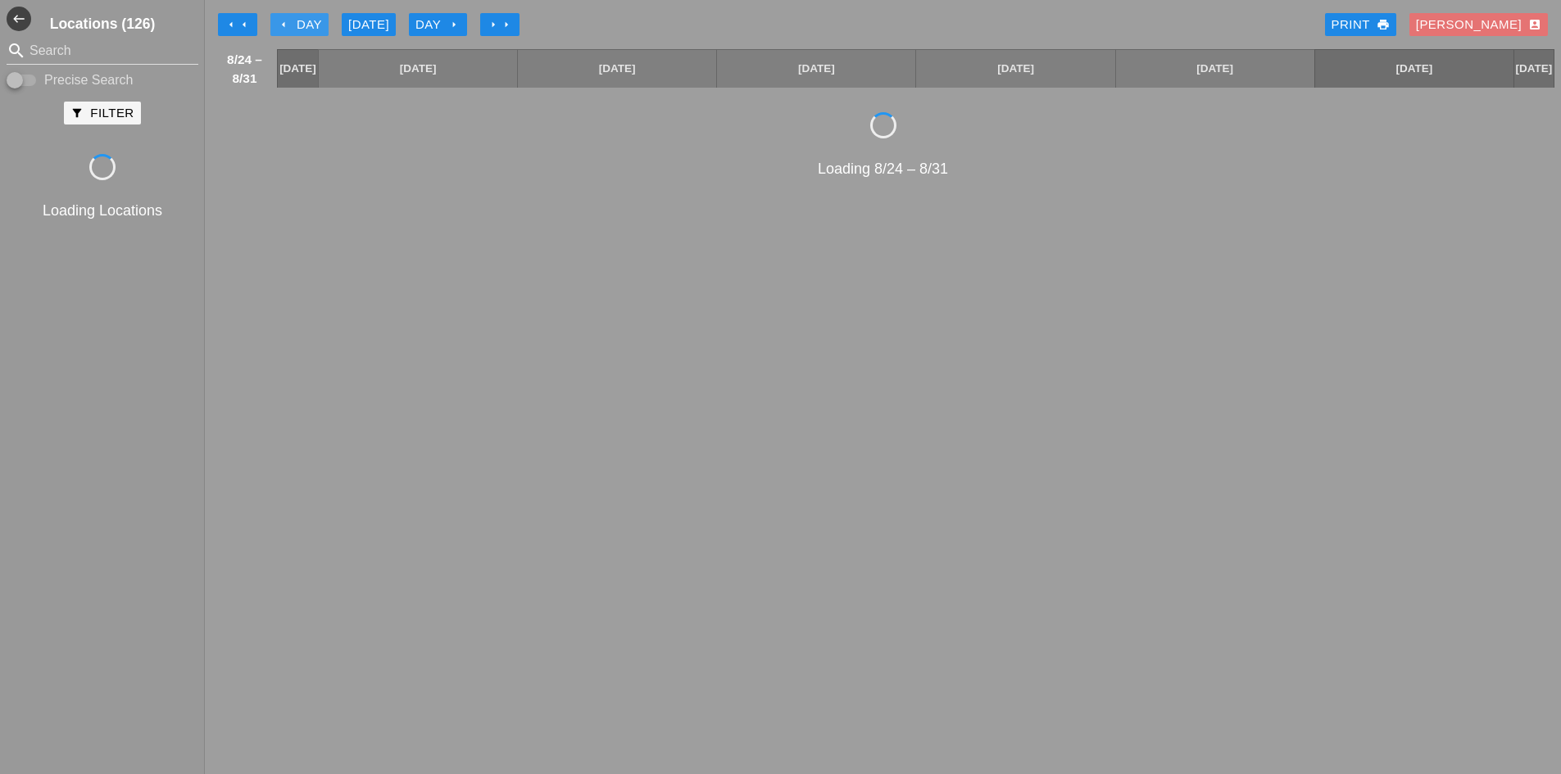
click at [291, 17] on div "arrow_left Day" at bounding box center [299, 25] width 45 height 19
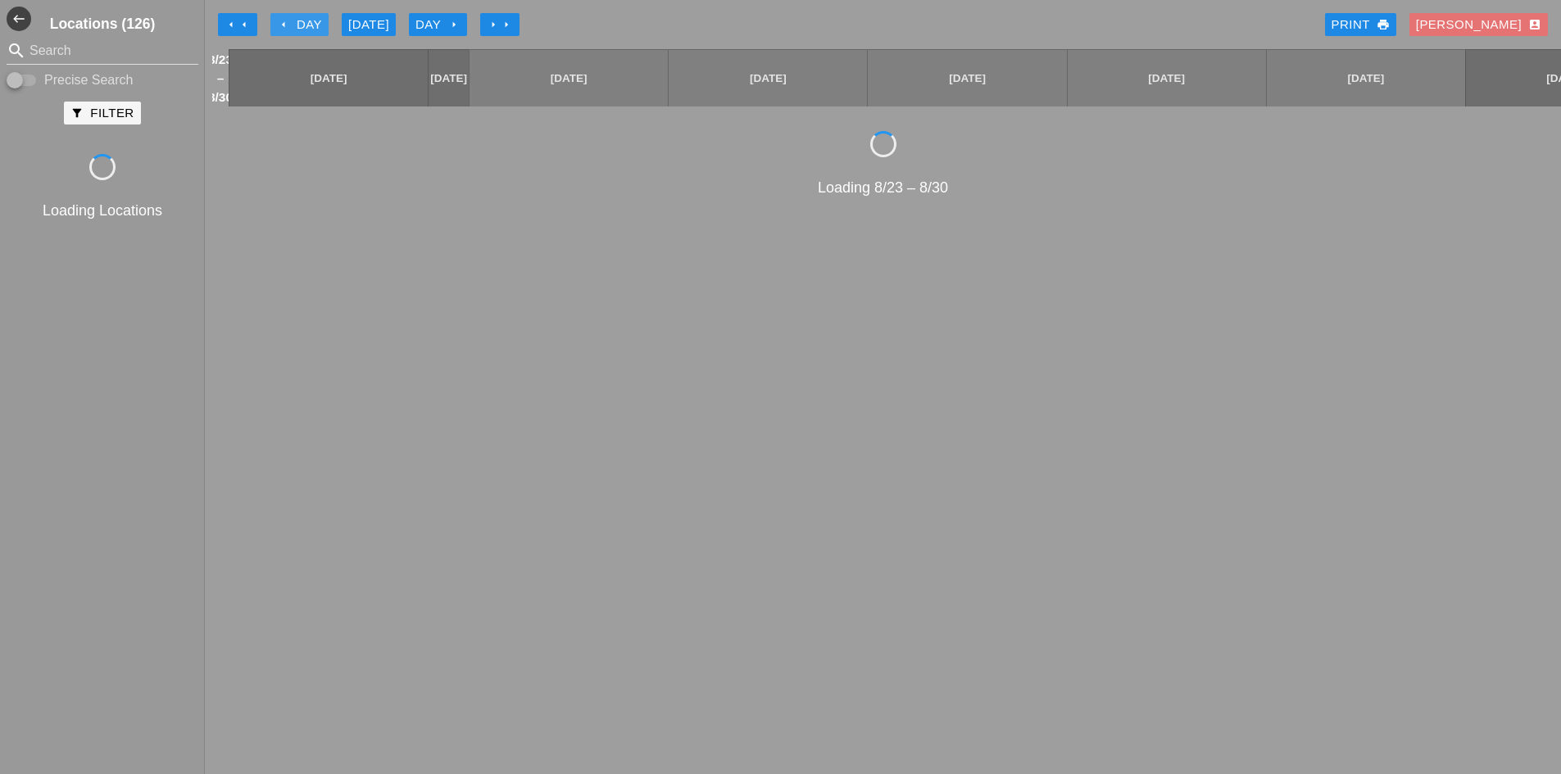
click at [291, 17] on div "arrow_left Day" at bounding box center [299, 25] width 45 height 19
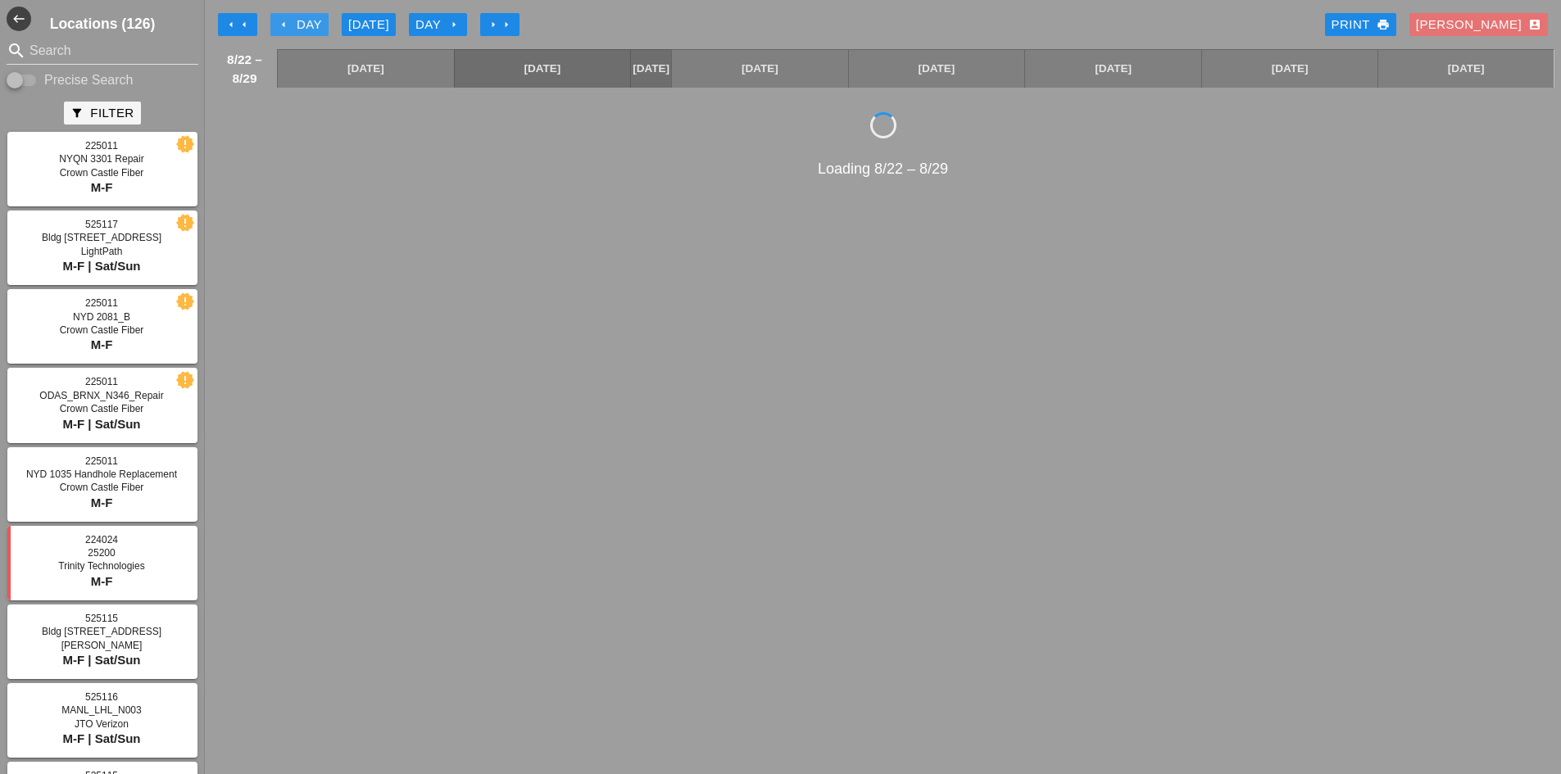
click at [291, 17] on div "arrow_left Day" at bounding box center [299, 25] width 45 height 19
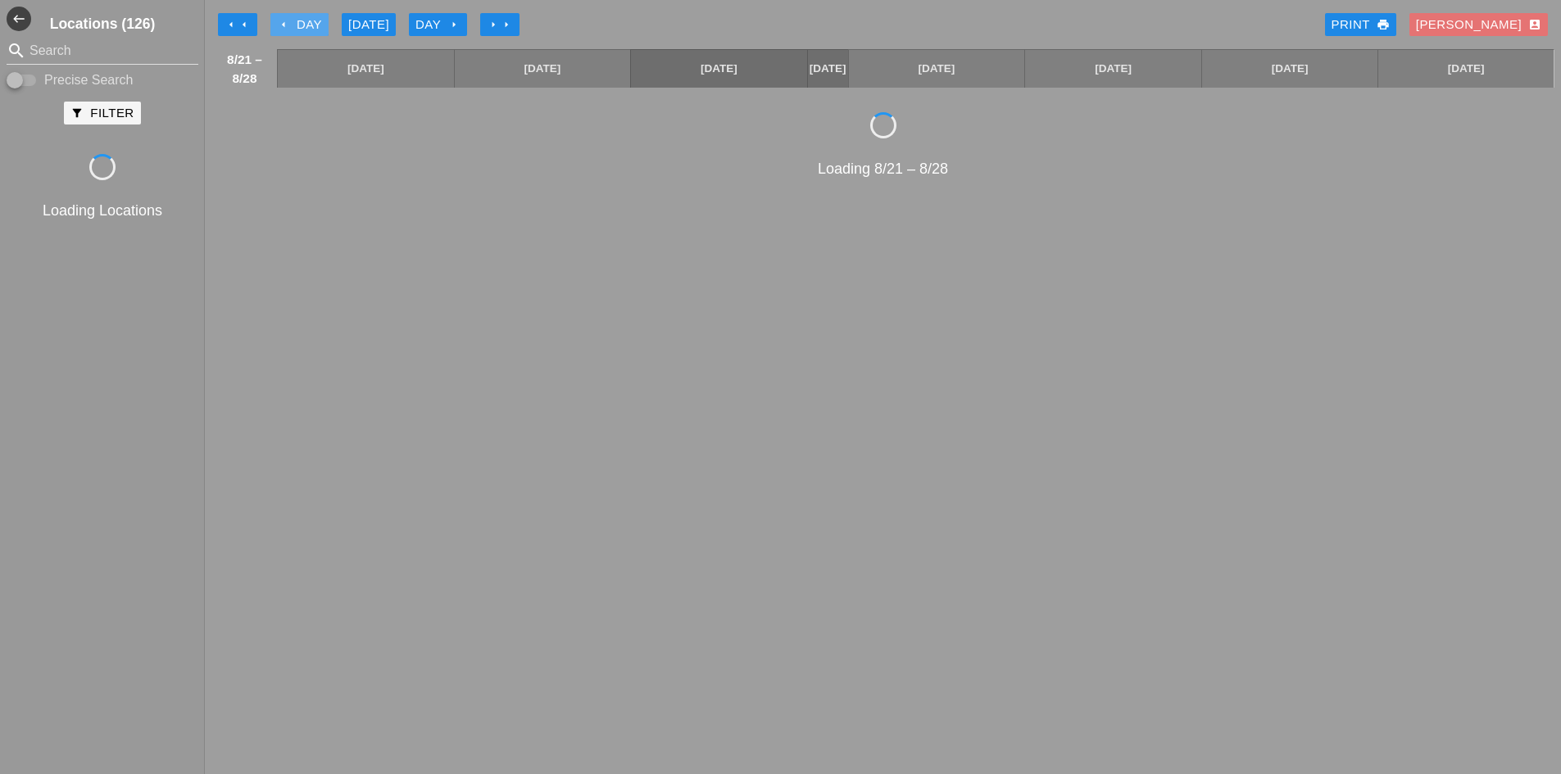
click at [291, 17] on div "arrow_left Day" at bounding box center [299, 25] width 45 height 19
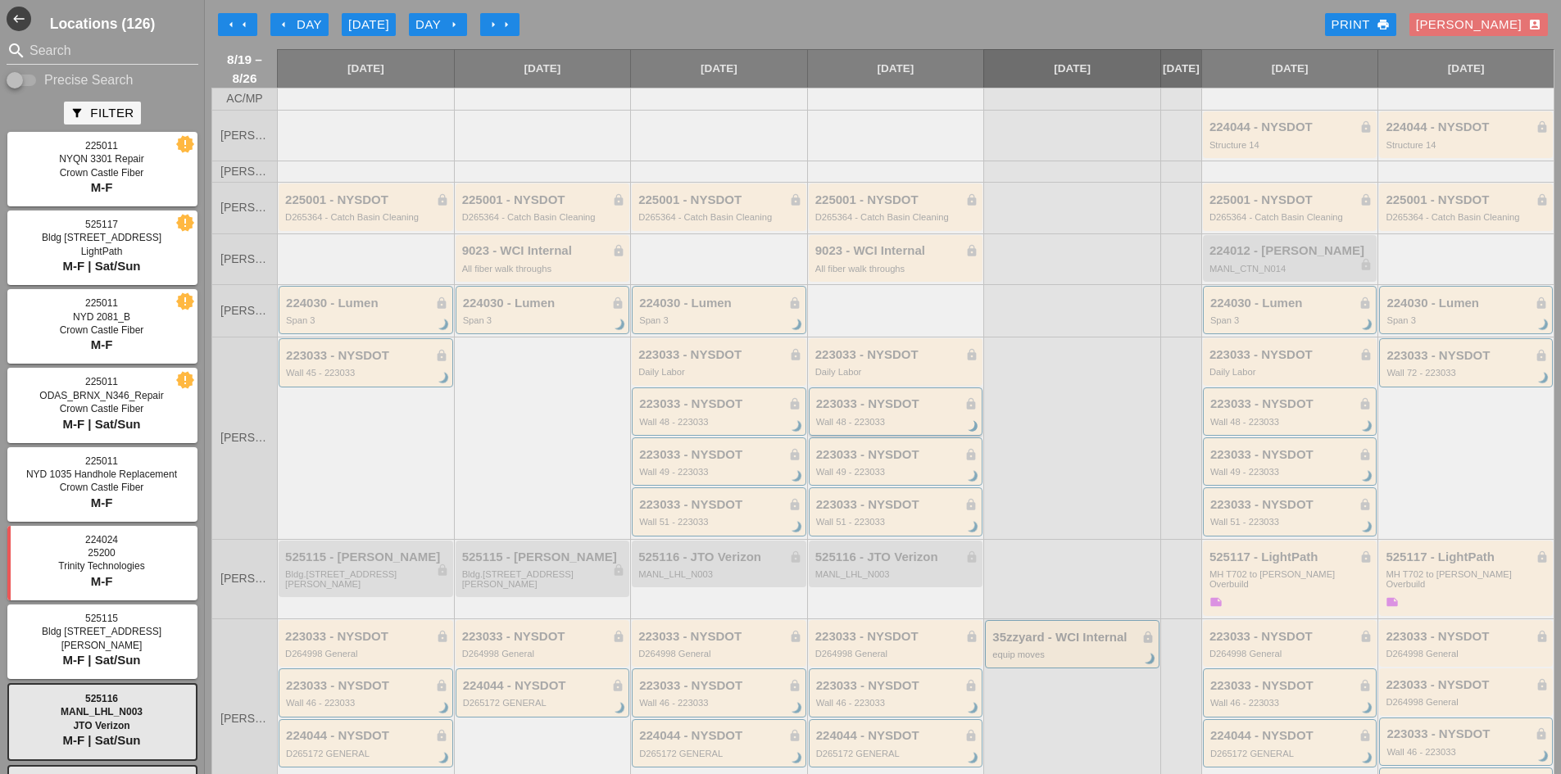
click at [922, 436] on div "223033 - NYSDOT lock Wall 48 - 223033 brightness_3" at bounding box center [896, 411] width 174 height 48
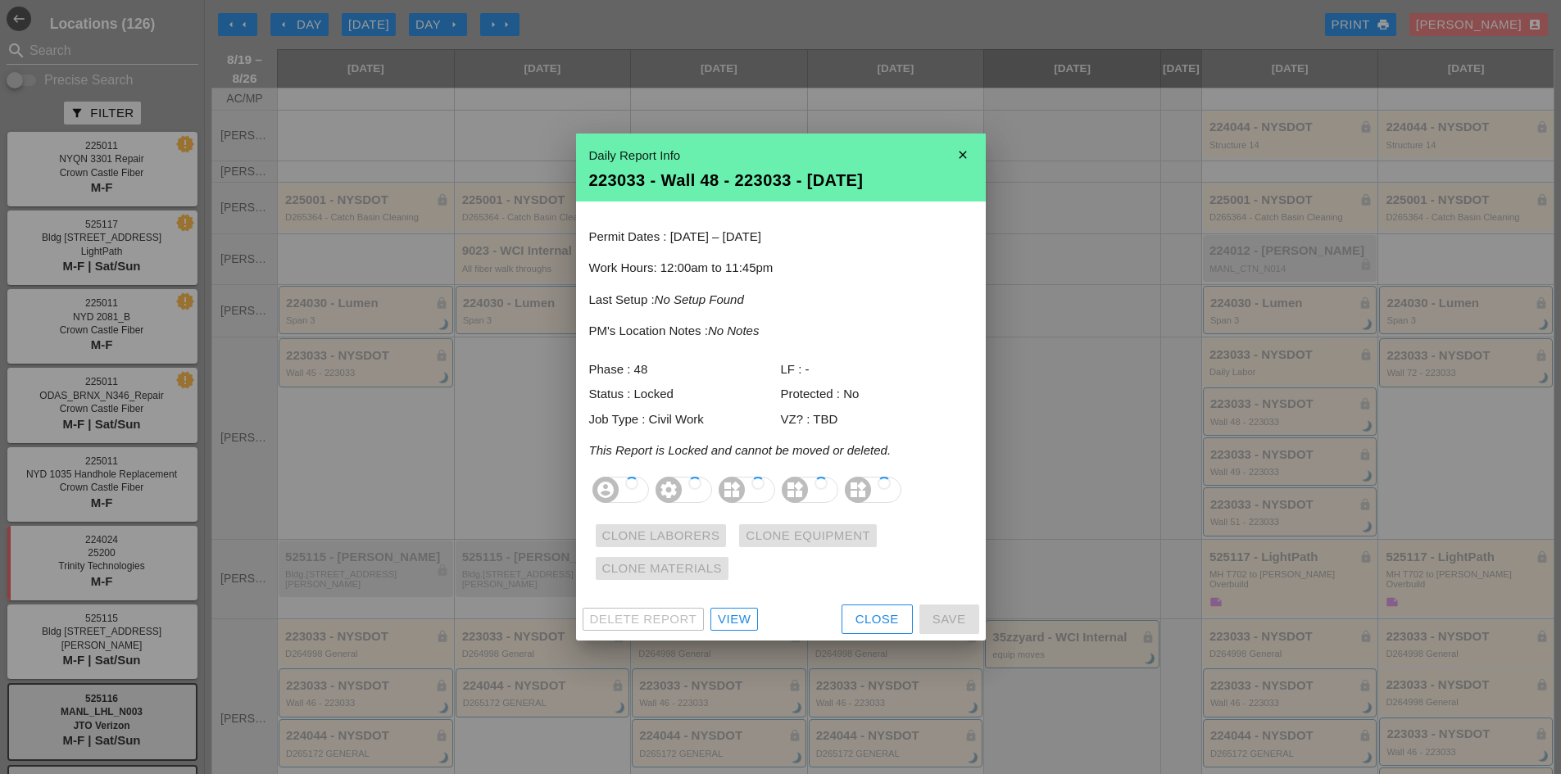
click at [729, 627] on div "View" at bounding box center [734, 619] width 33 height 19
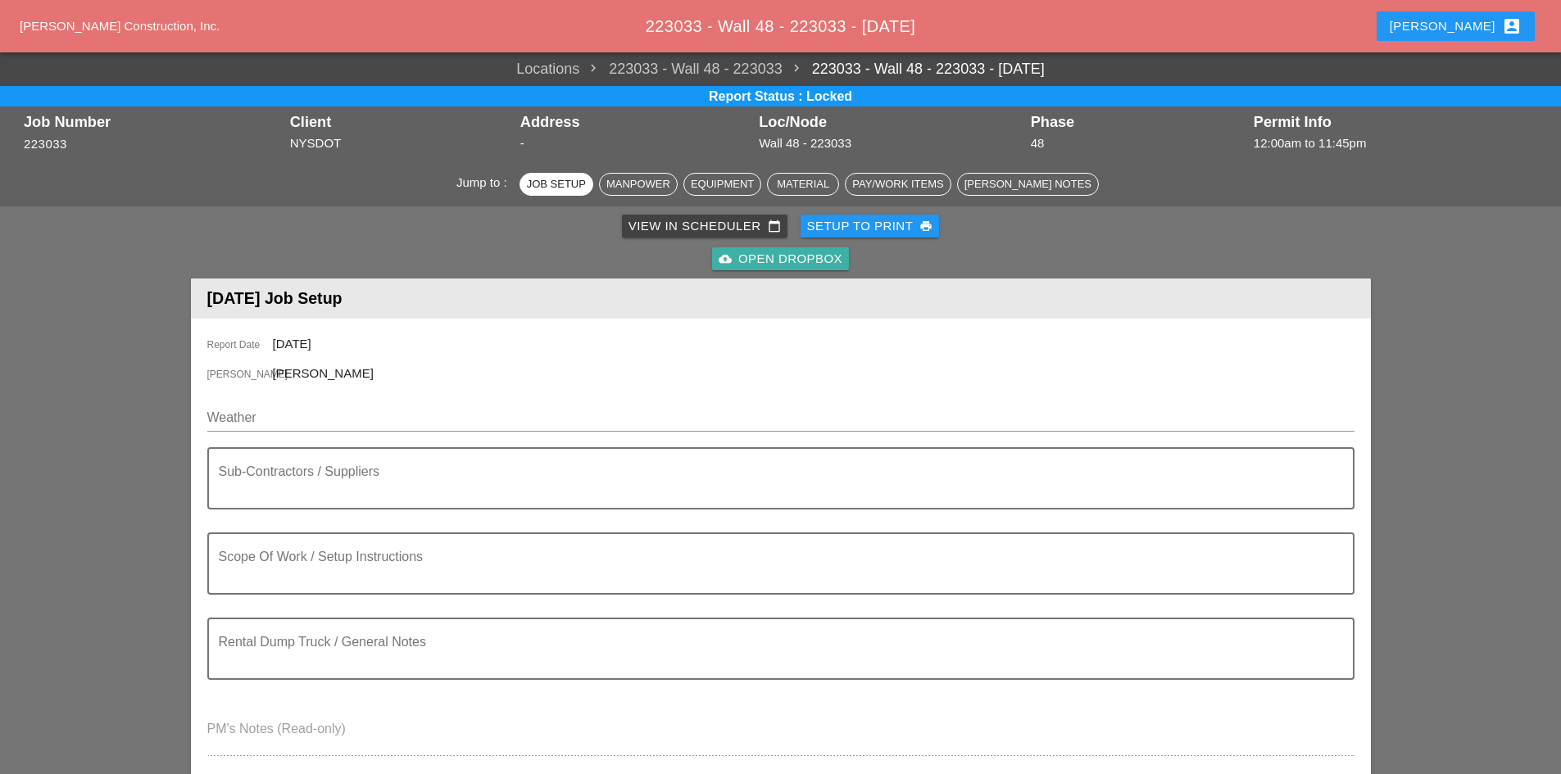
click at [741, 259] on div "cloud_upload Open Dropbox" at bounding box center [780, 259] width 124 height 19
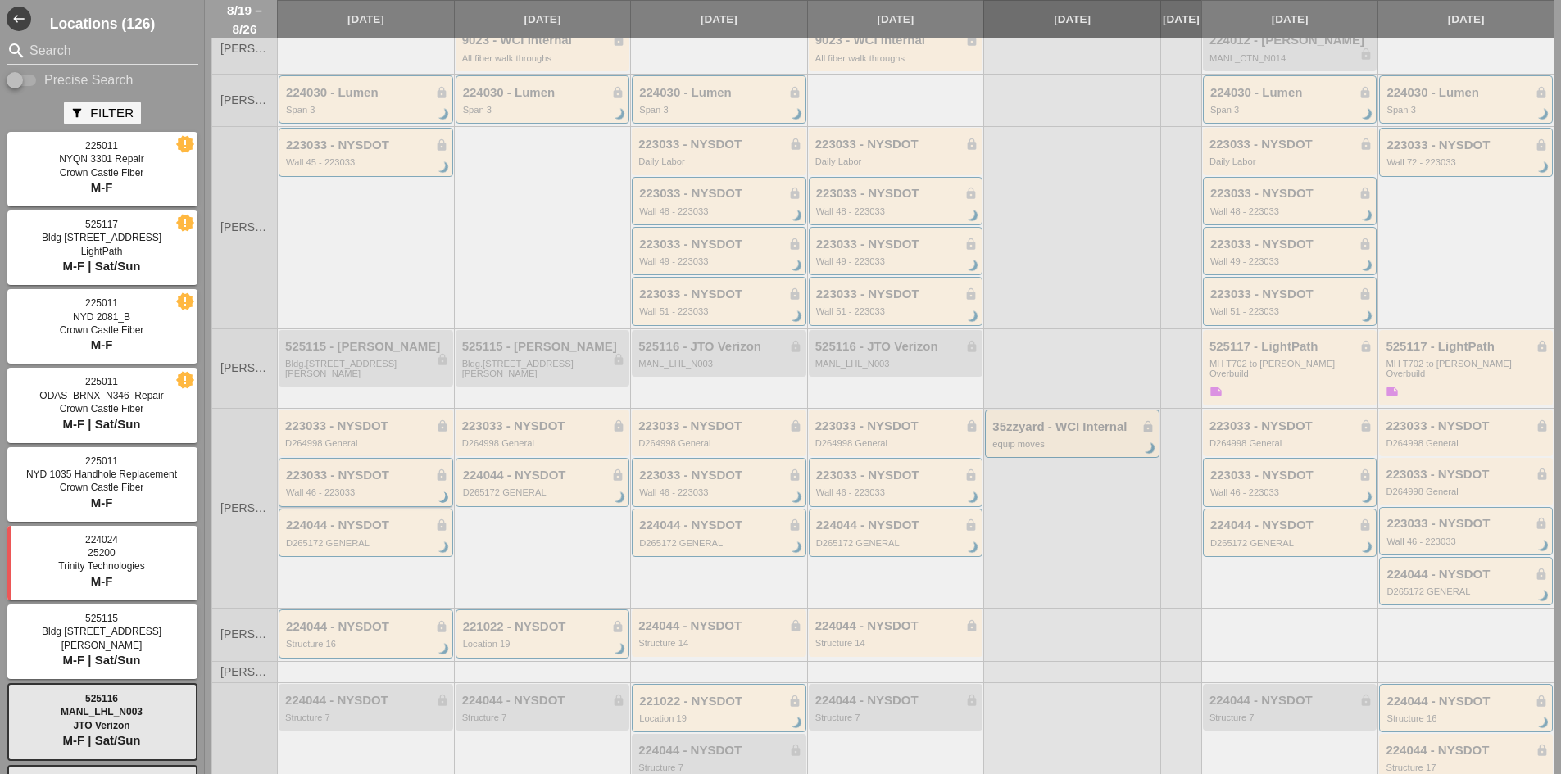
scroll to position [246, 0]
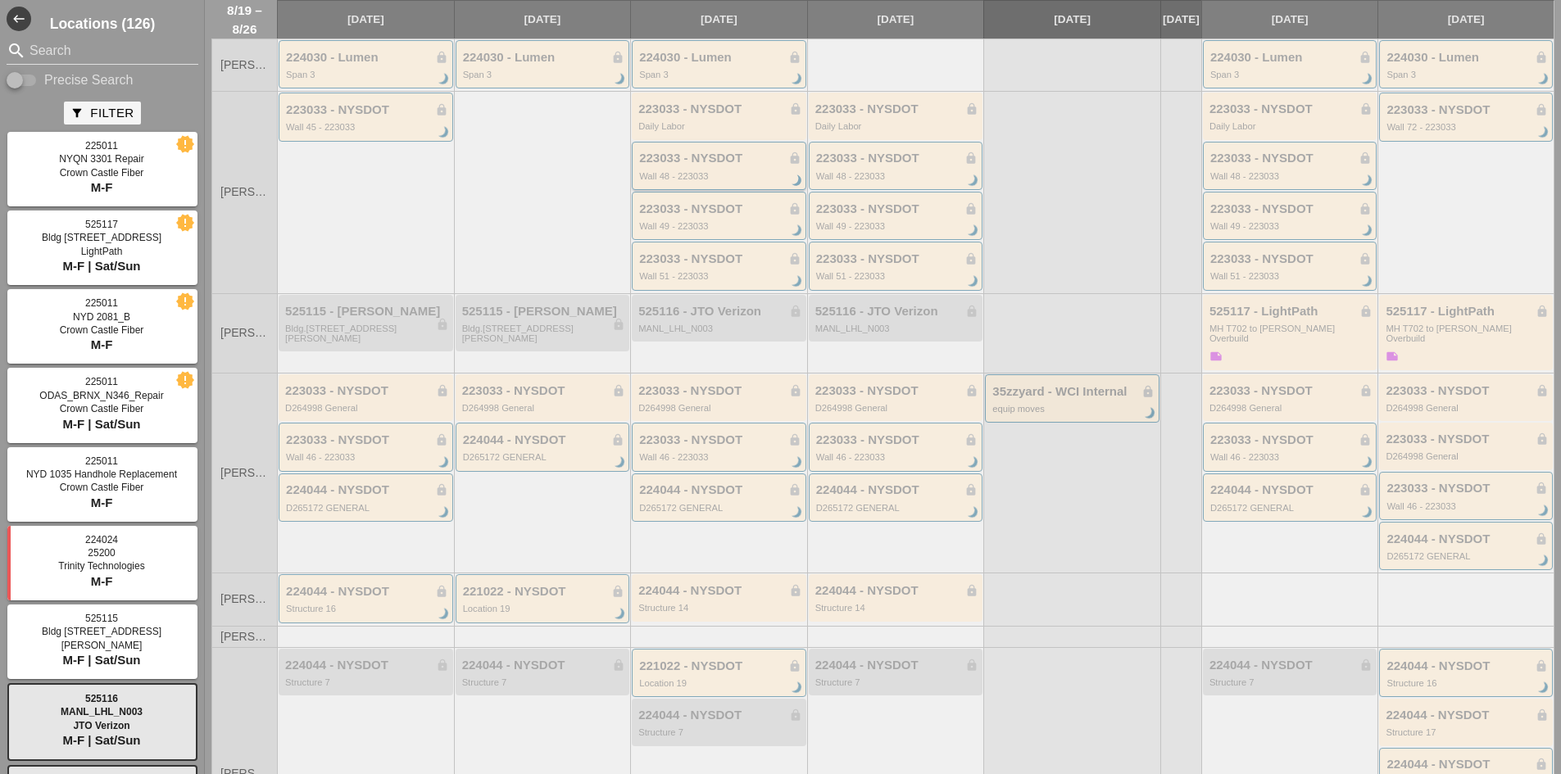
click at [742, 156] on div "223033 - NYSDOT lock Wall 48 - 223033 brightness_3" at bounding box center [719, 166] width 174 height 48
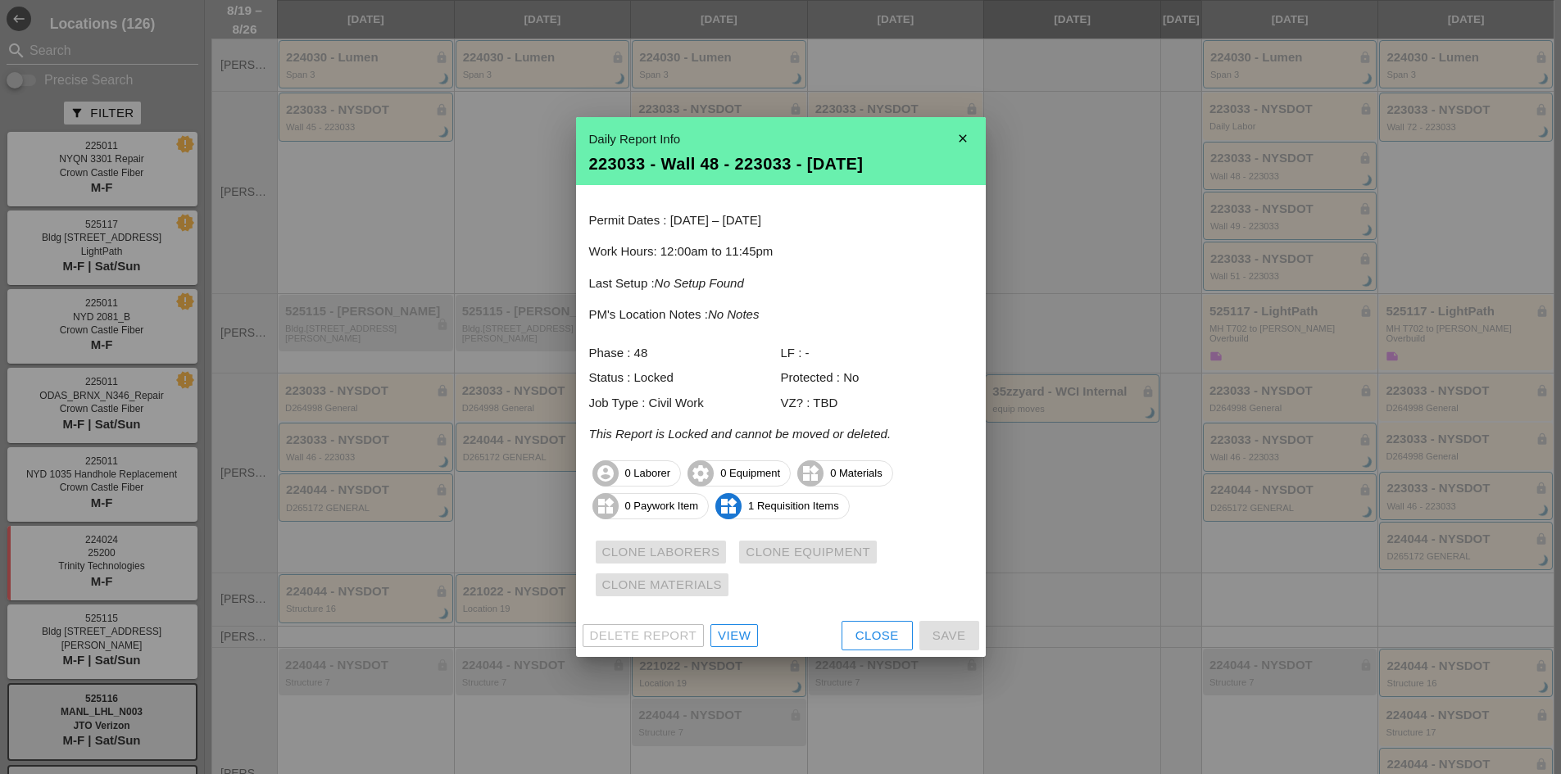
click at [736, 628] on div "View" at bounding box center [734, 636] width 33 height 19
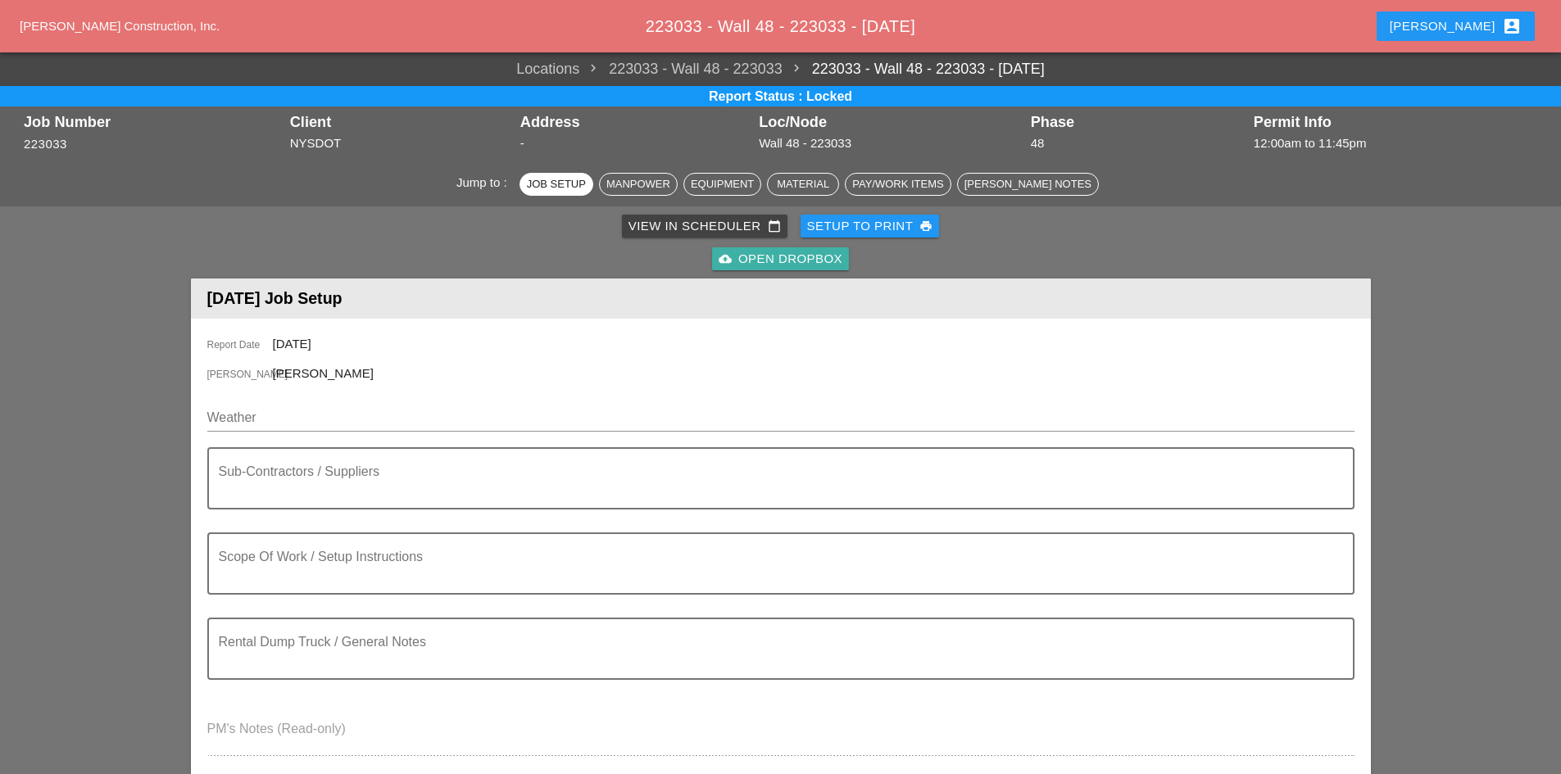
click at [751, 255] on div "cloud_upload Open Dropbox" at bounding box center [780, 259] width 124 height 19
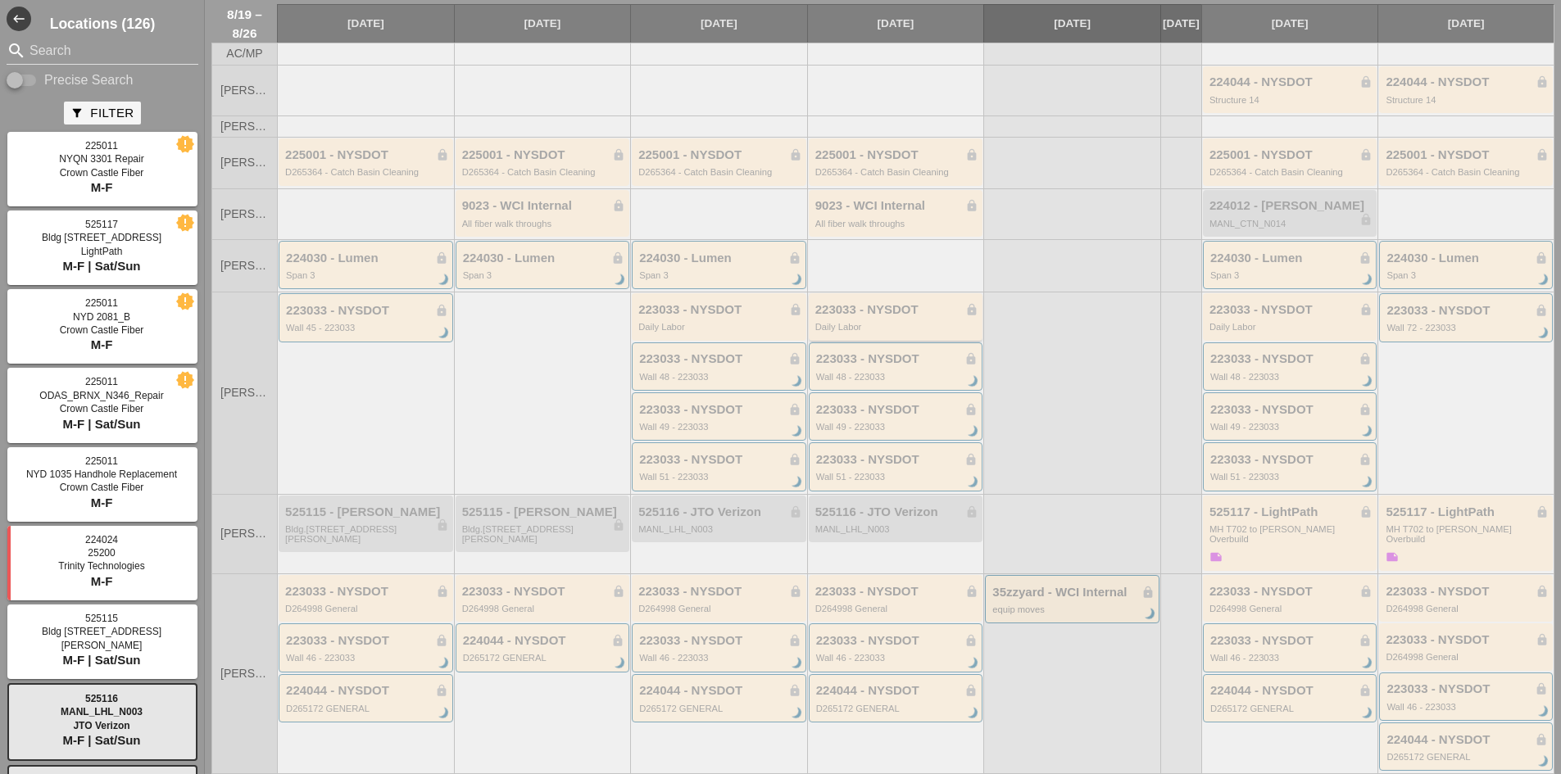
scroll to position [82, 0]
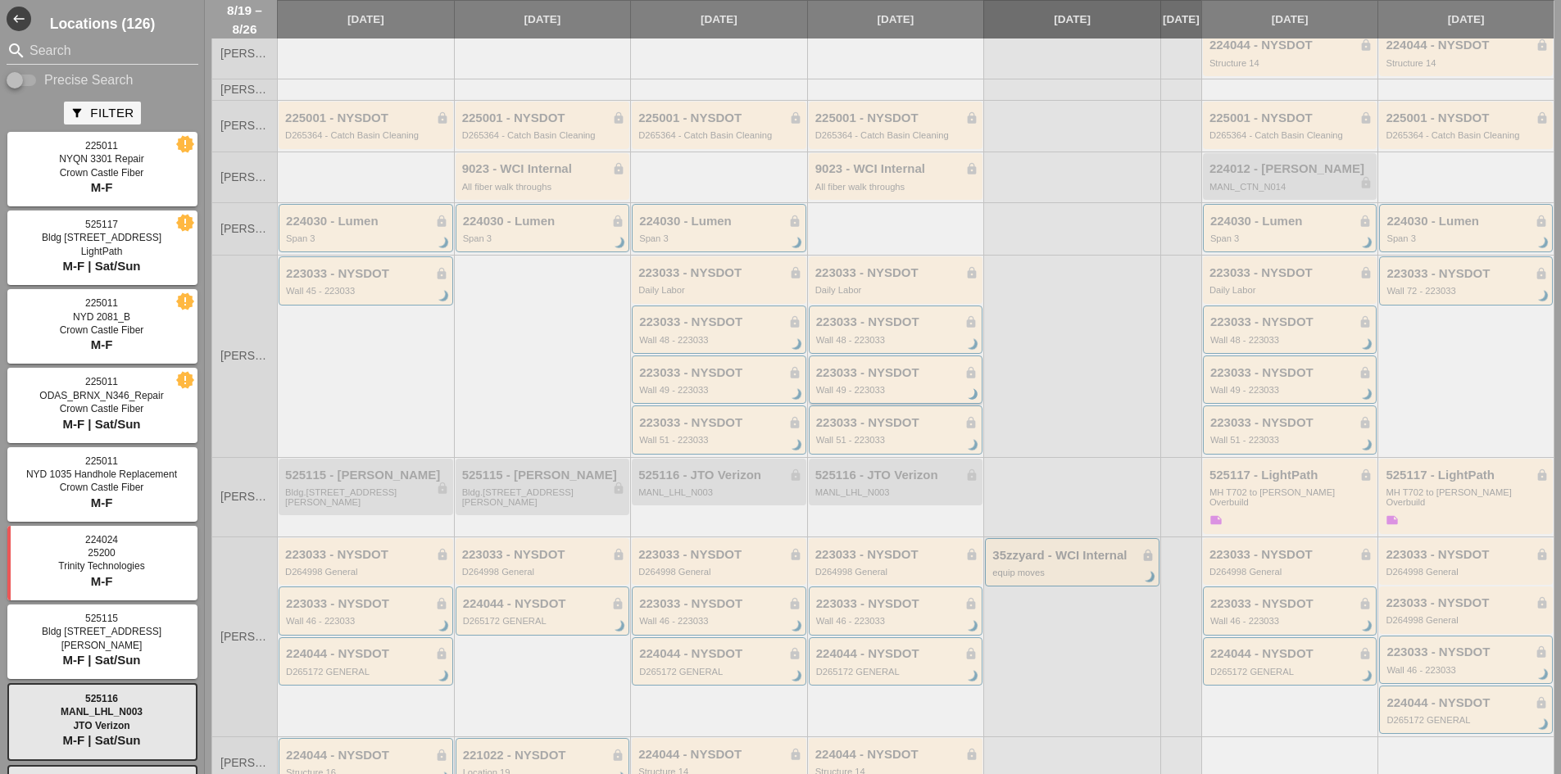
click at [856, 380] on div "223033 - NYSDOT lock" at bounding box center [897, 373] width 162 height 14
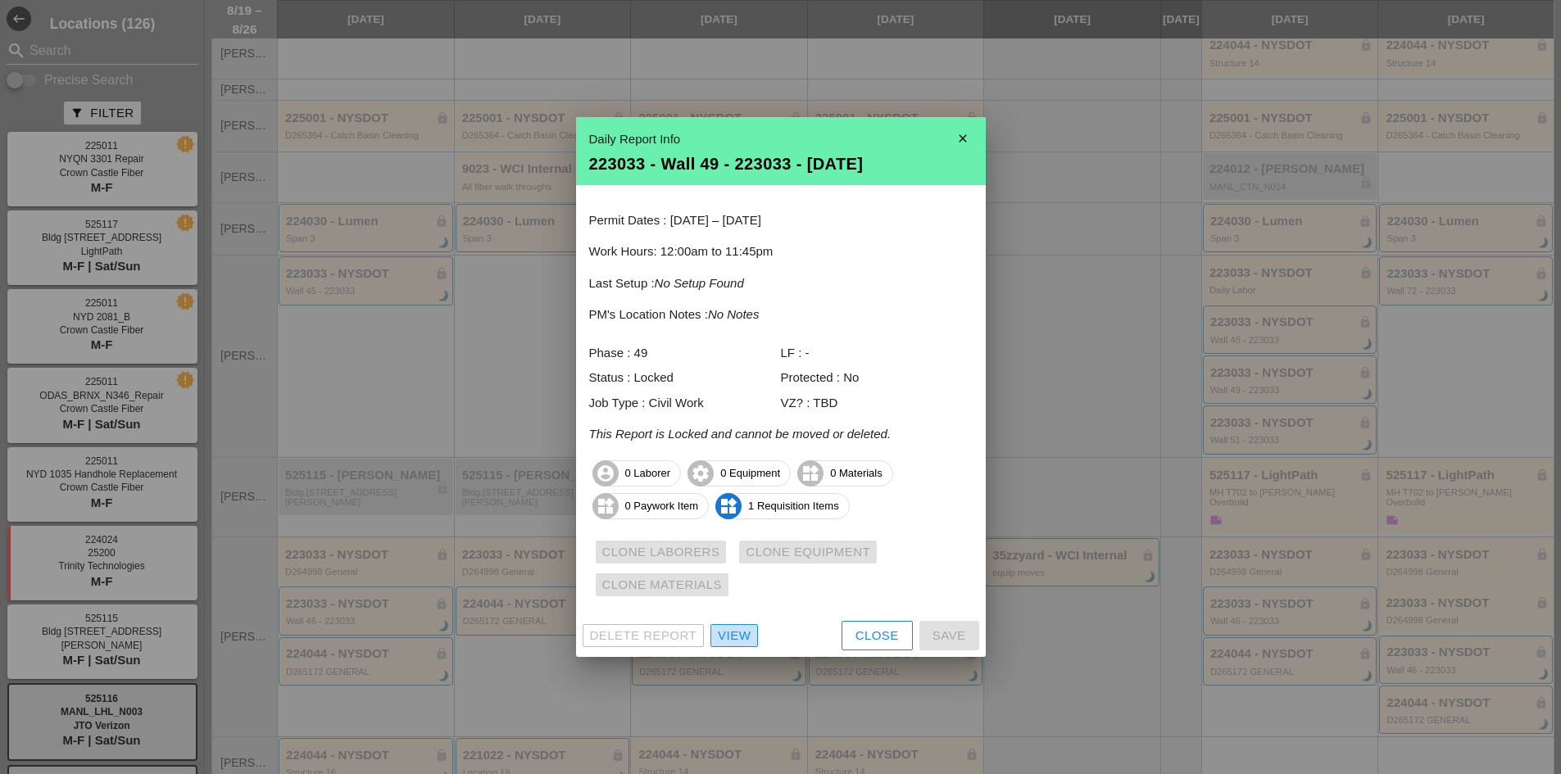
click at [734, 632] on div "View" at bounding box center [734, 636] width 33 height 19
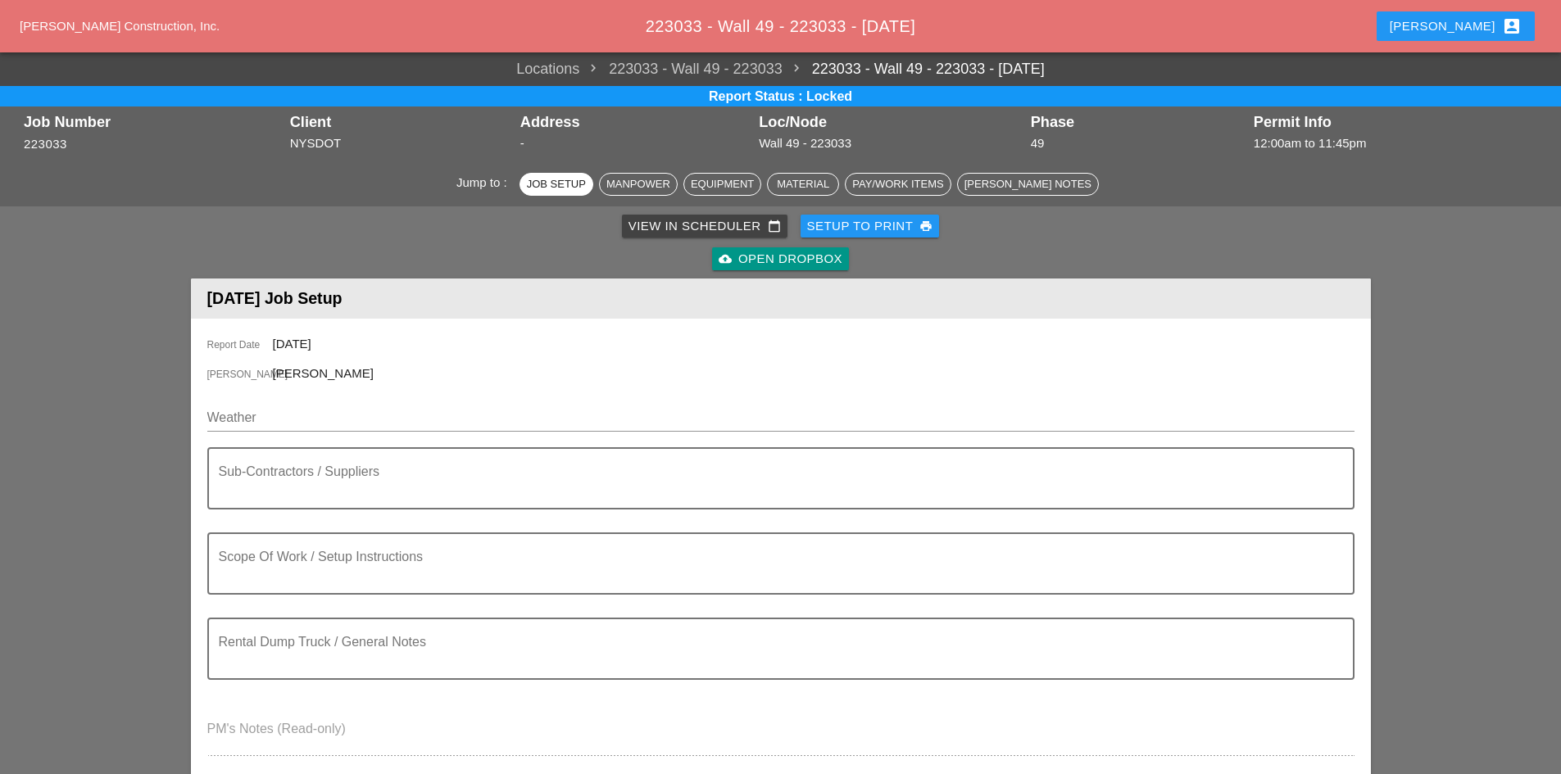
click at [772, 270] on link "cloud_upload Open Dropbox" at bounding box center [780, 258] width 137 height 23
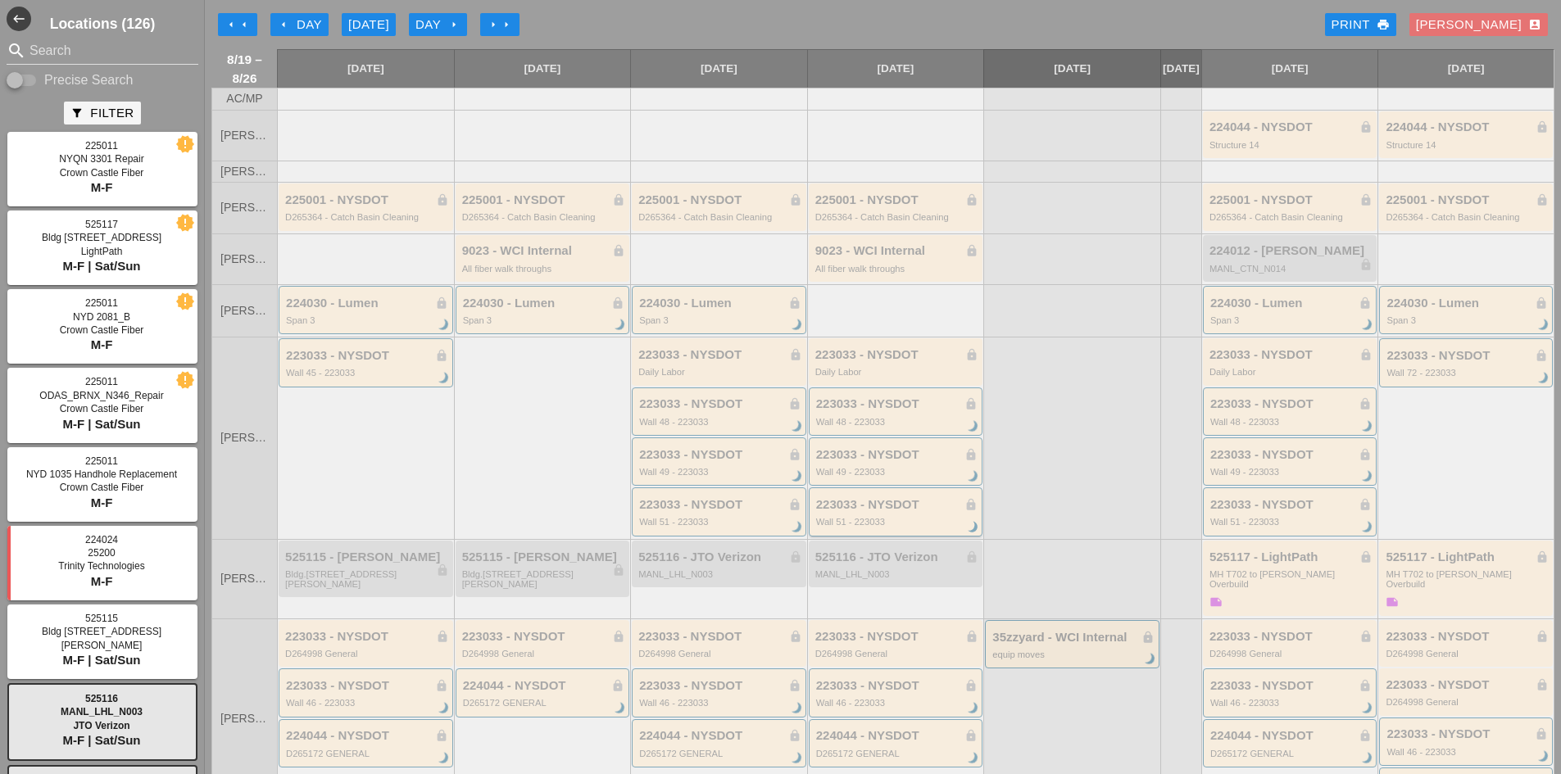
click at [840, 527] on div "Wall 51 - 223033" at bounding box center [897, 522] width 162 height 10
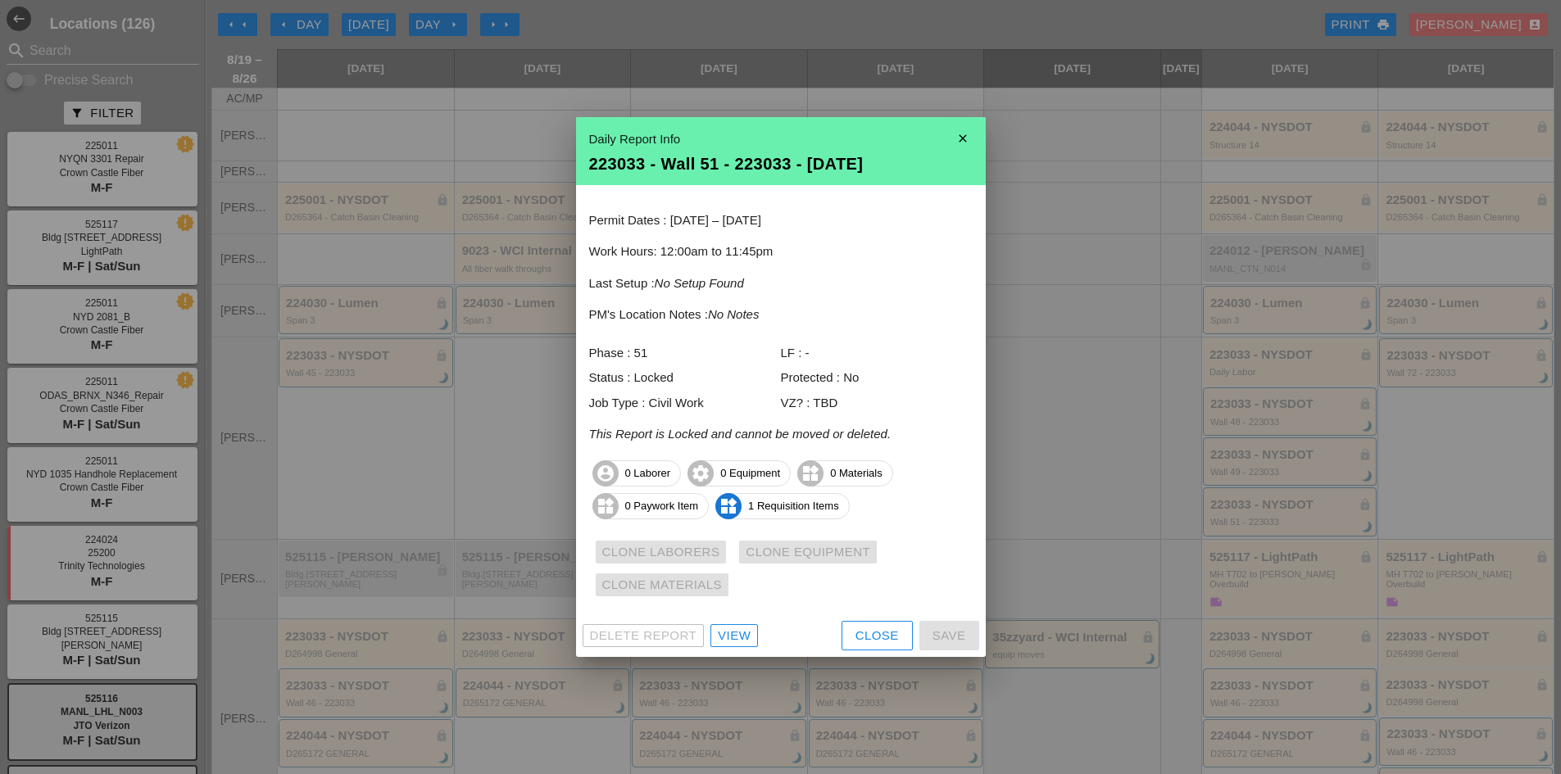
click at [744, 628] on div "View" at bounding box center [734, 636] width 33 height 19
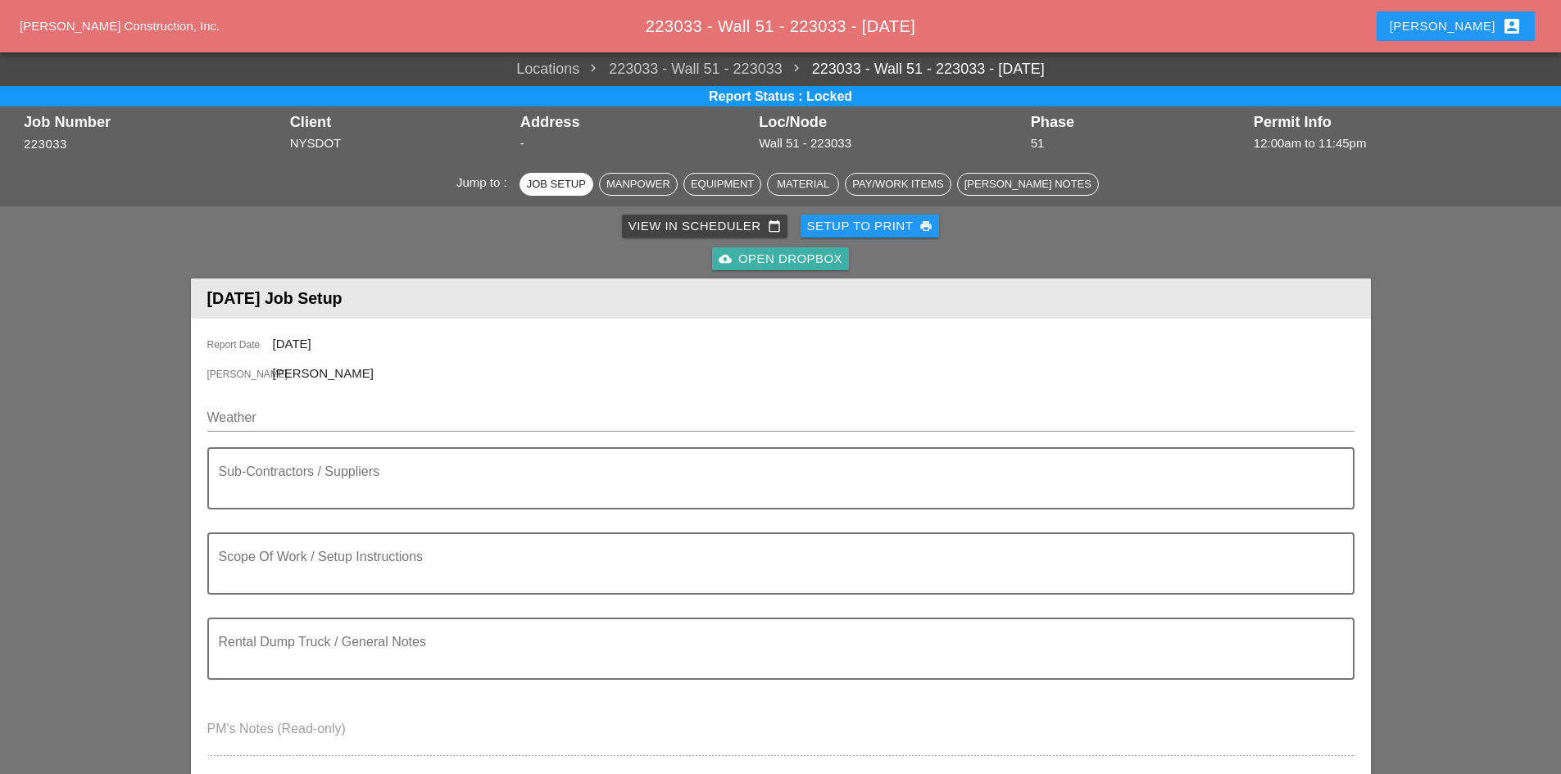
click at [736, 262] on div "cloud_upload Open Dropbox" at bounding box center [780, 259] width 124 height 19
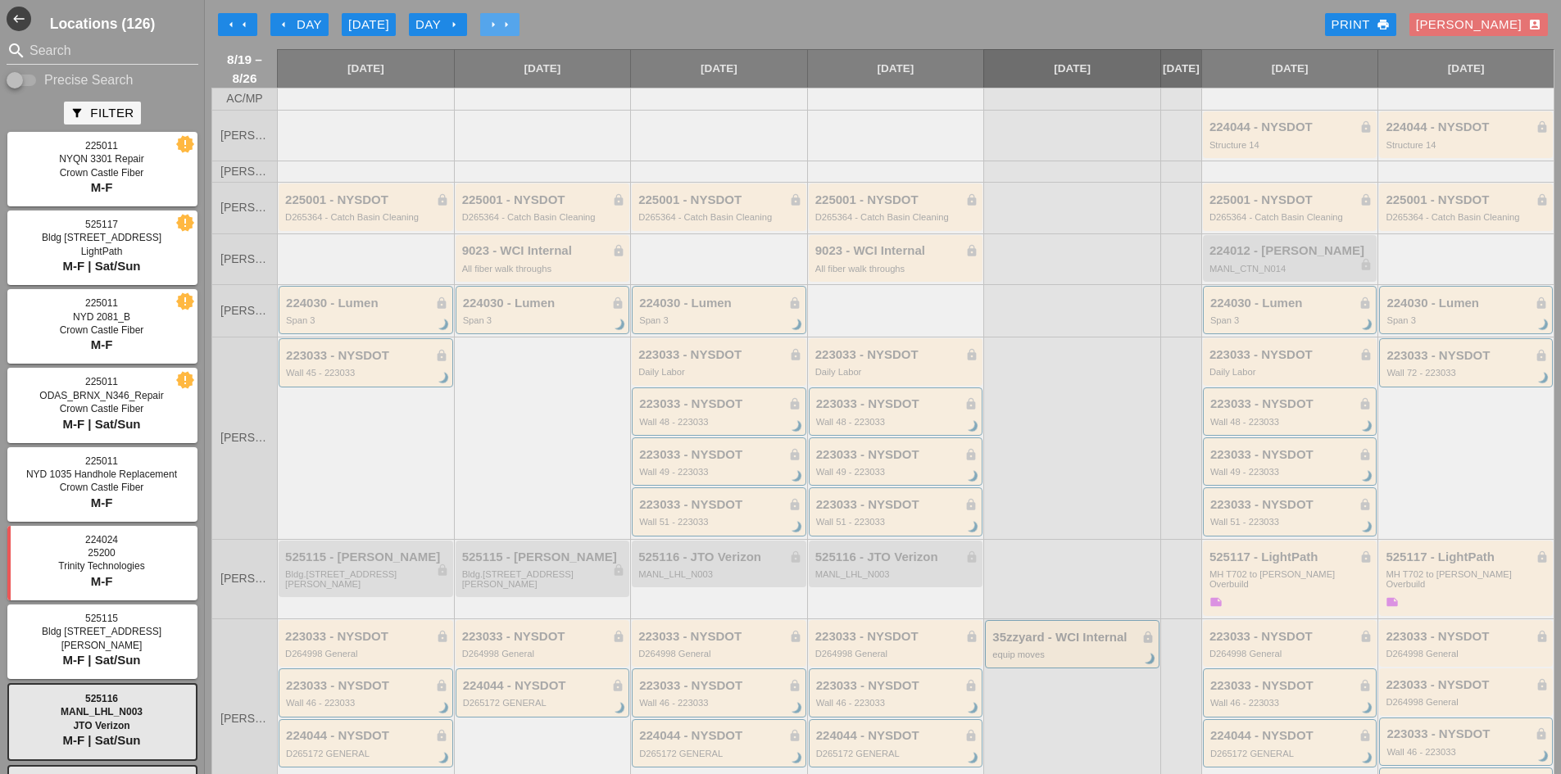
click at [488, 13] on button "arrow_right arrow_right" at bounding box center [499, 24] width 39 height 23
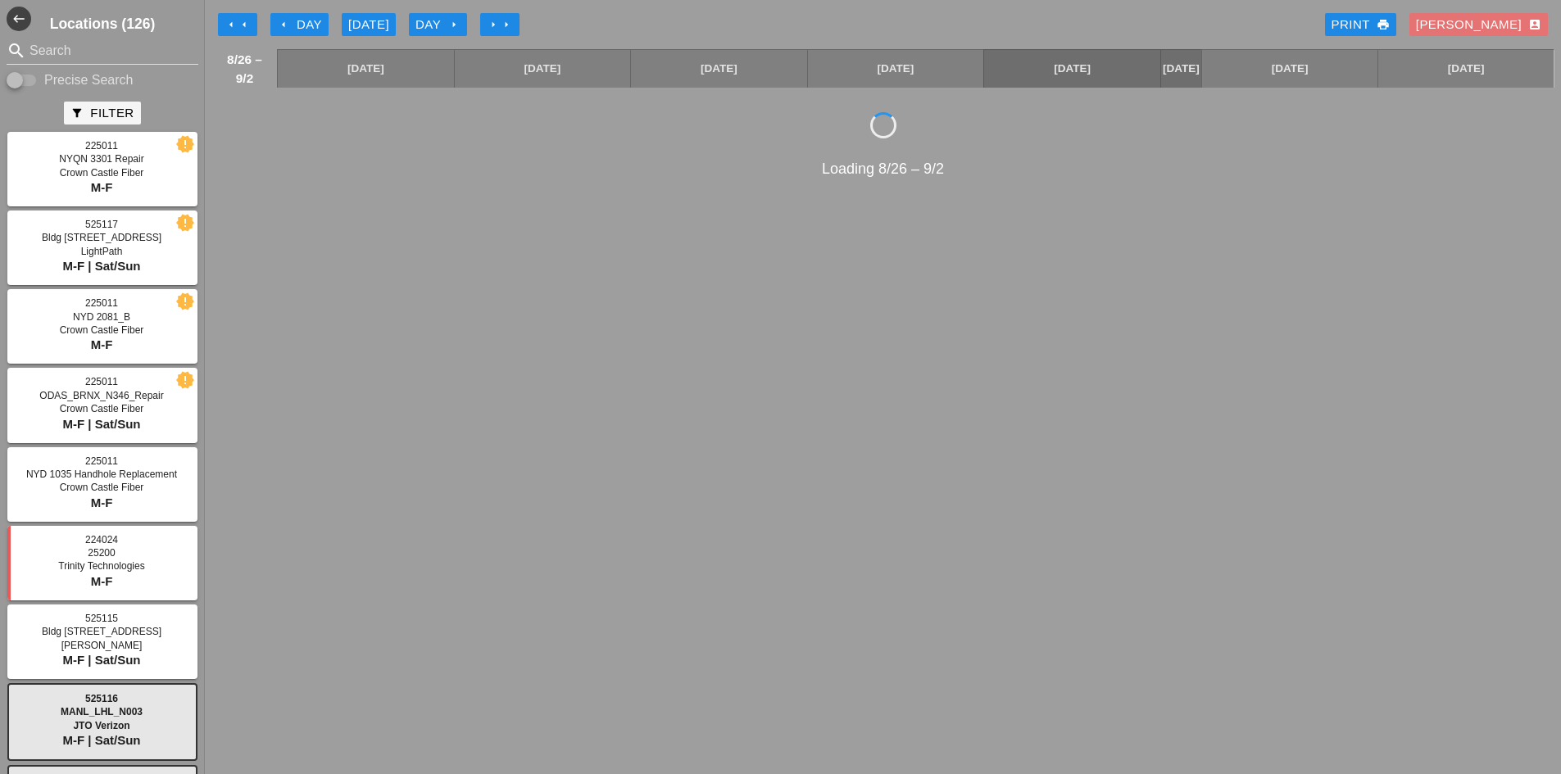
click at [488, 14] on button "arrow_right arrow_right" at bounding box center [499, 24] width 39 height 23
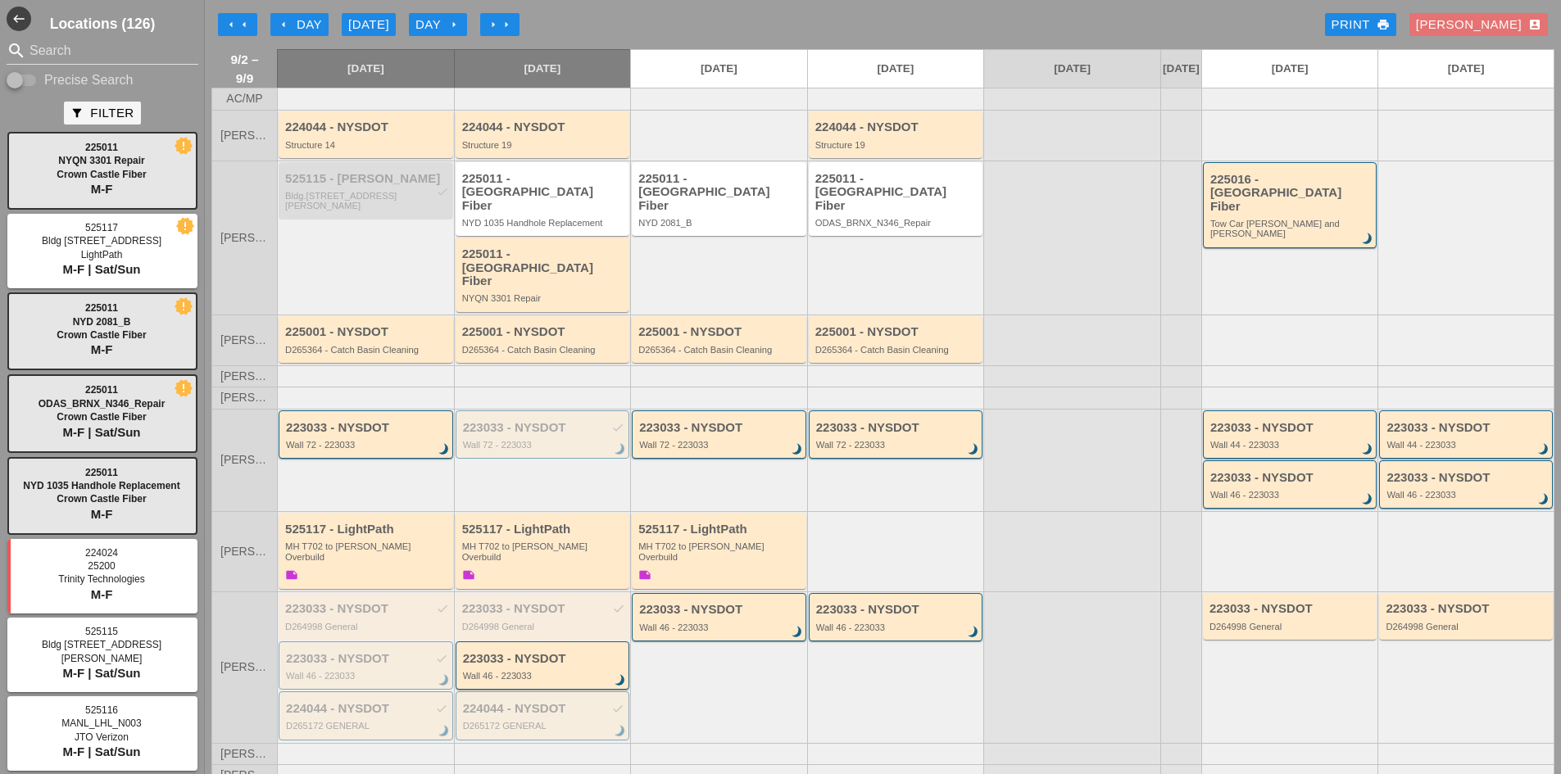
click at [284, 25] on icon "arrow_left" at bounding box center [283, 24] width 13 height 13
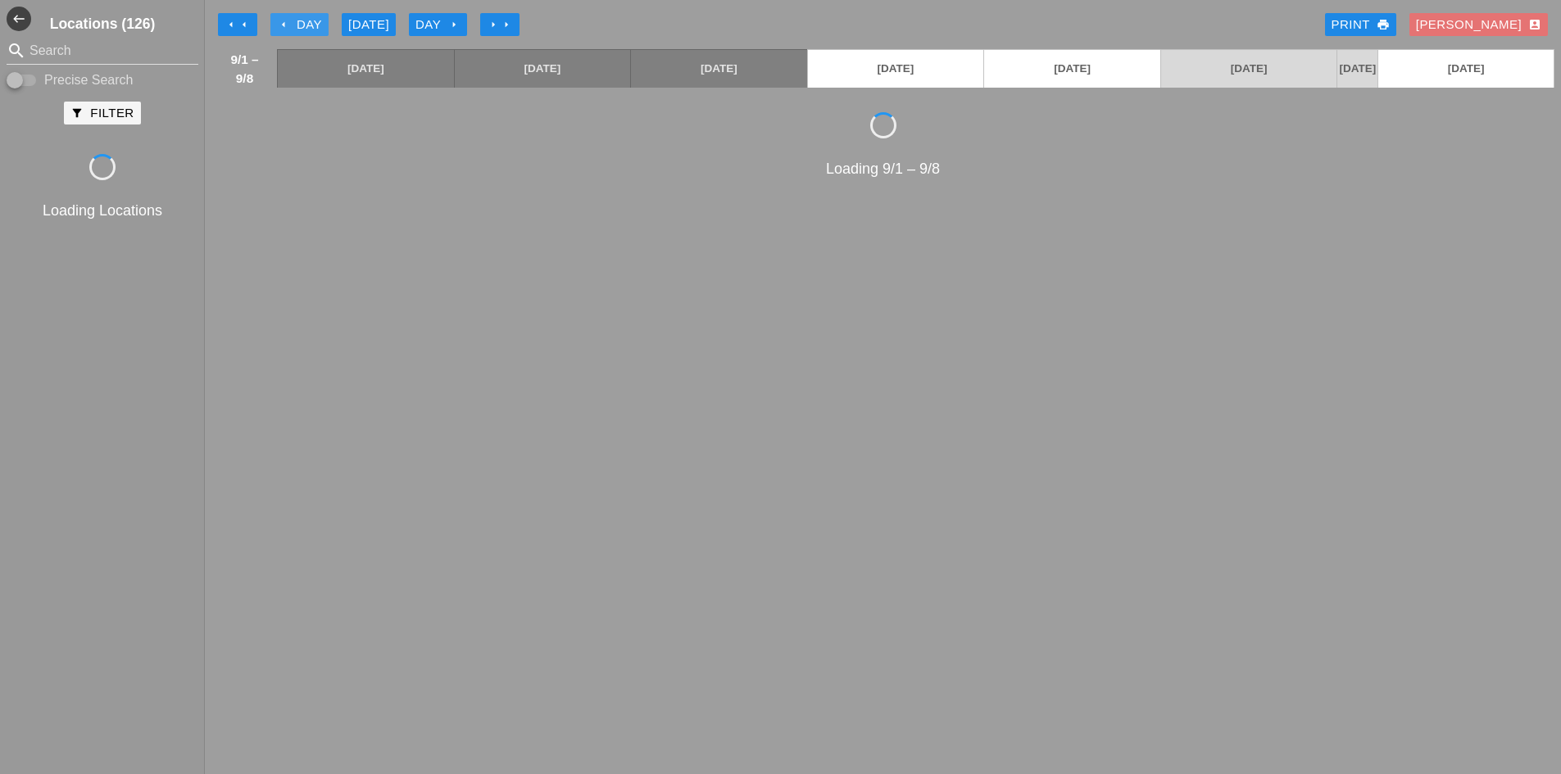
click at [284, 25] on icon "arrow_left" at bounding box center [283, 24] width 13 height 13
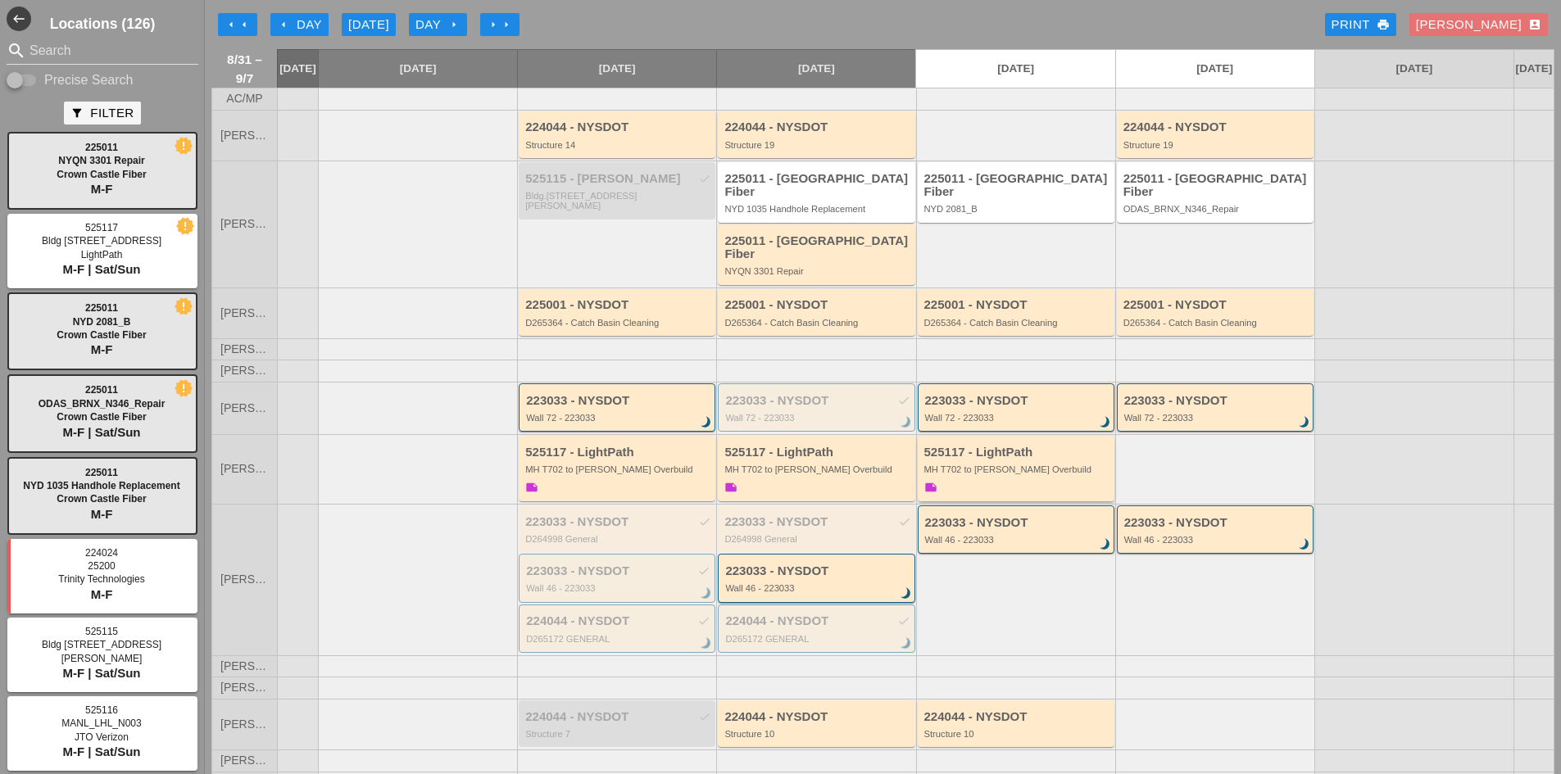
click at [983, 410] on div "223033 - NYSDOT Wall 72 - 223033 brightness_3" at bounding box center [1015, 407] width 197 height 48
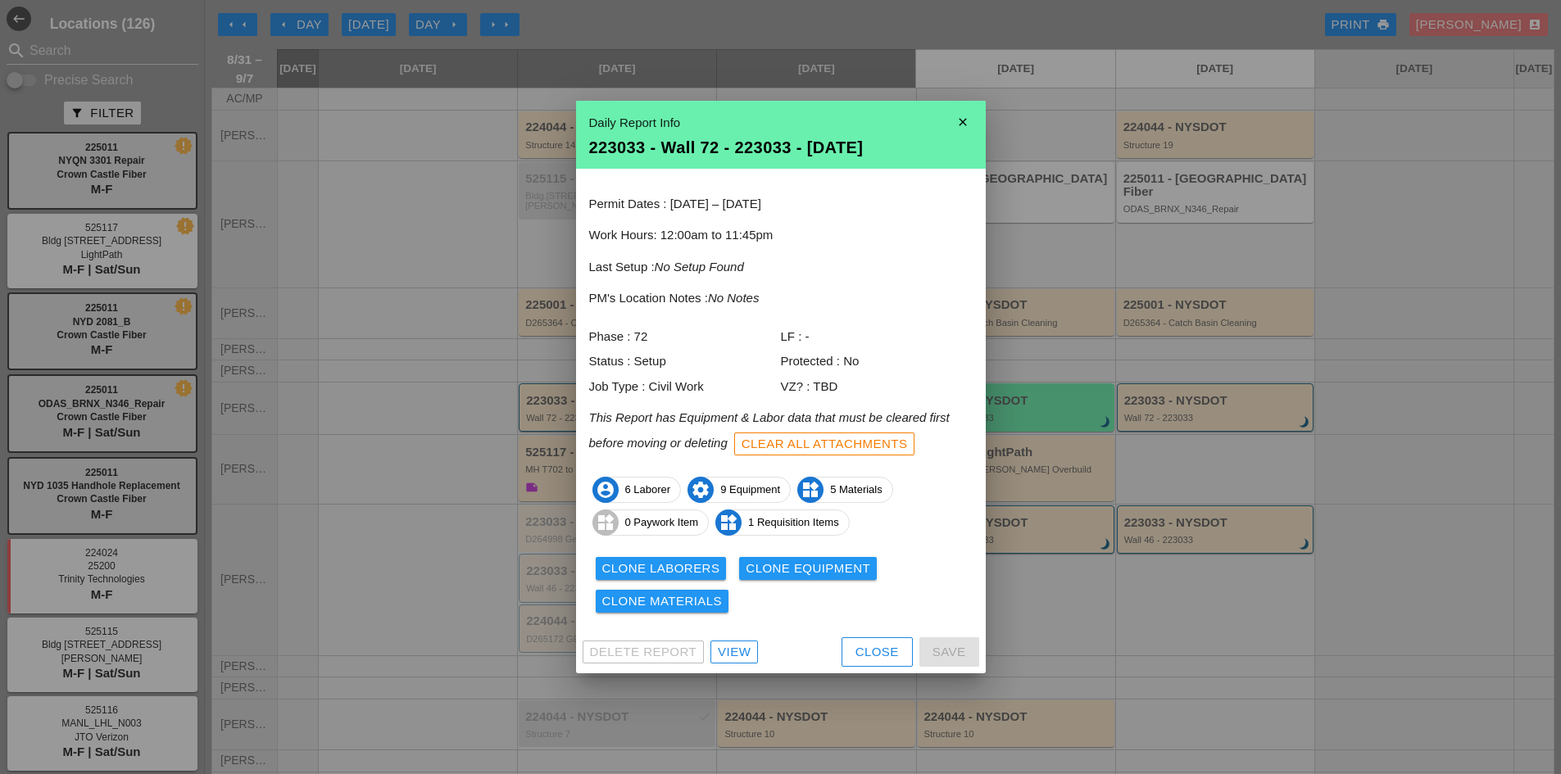
click at [732, 659] on div "View" at bounding box center [734, 652] width 33 height 19
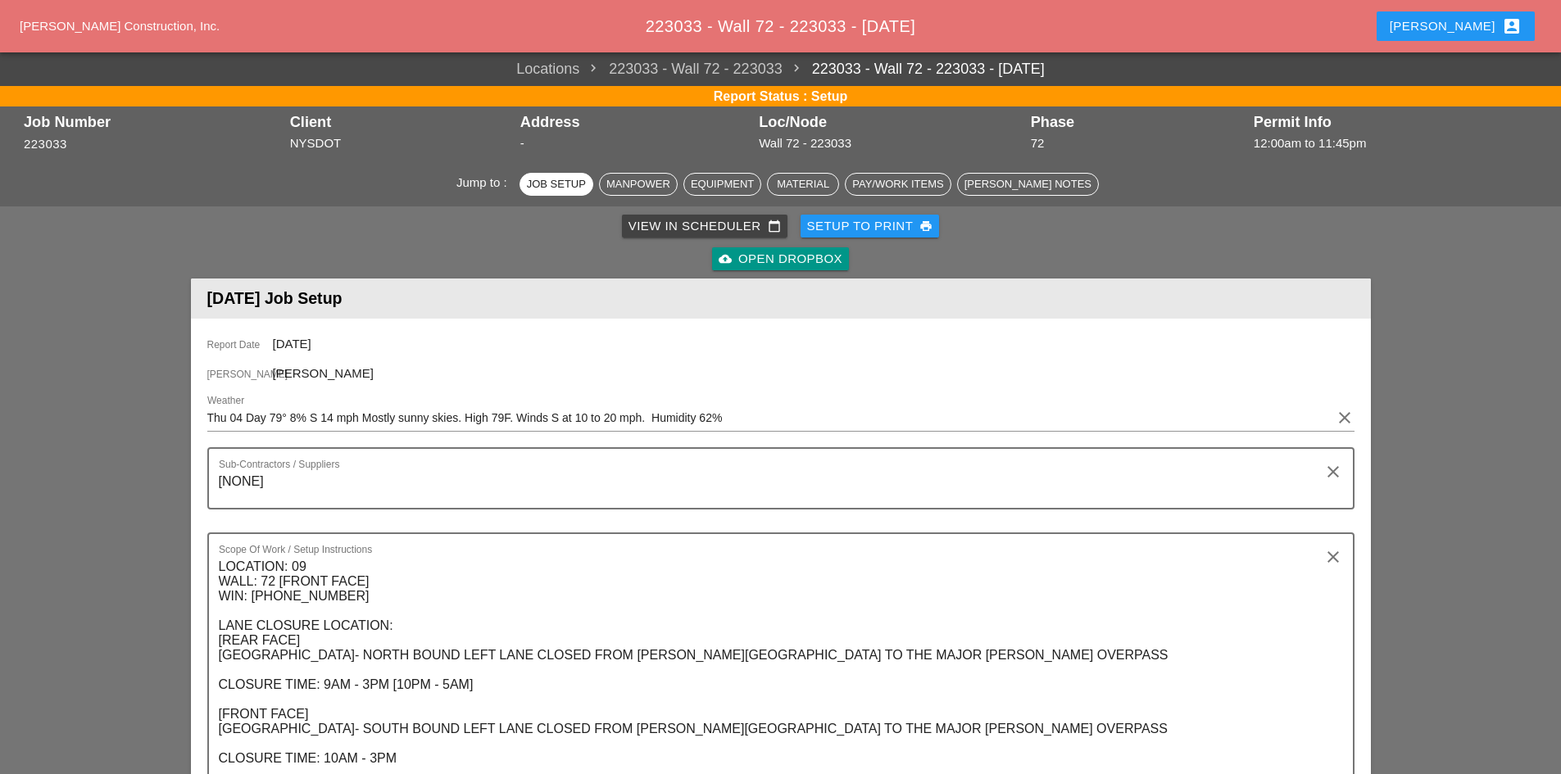
click at [757, 247] on link "cloud_upload Open Dropbox" at bounding box center [780, 258] width 137 height 23
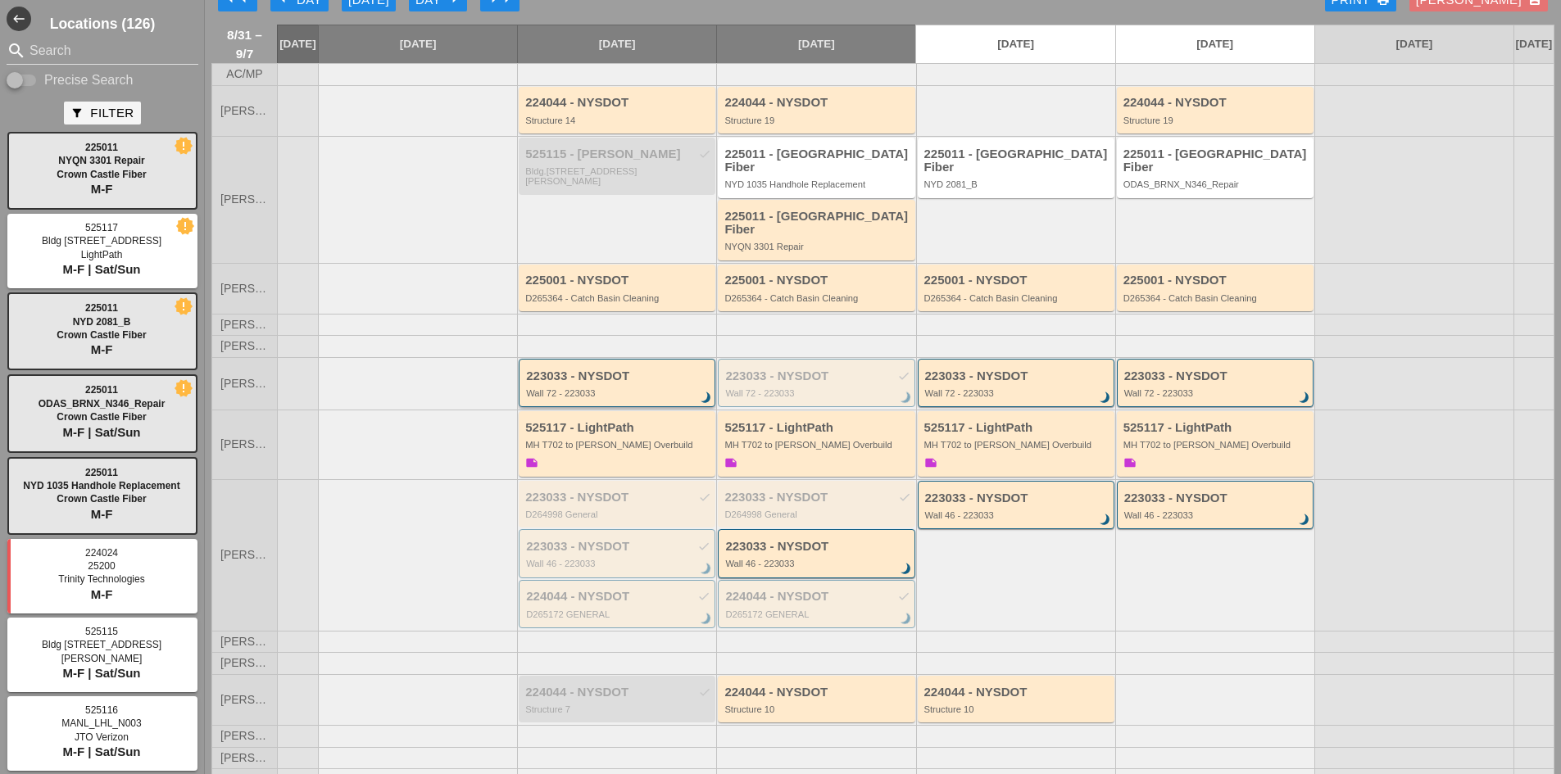
scroll to position [39, 0]
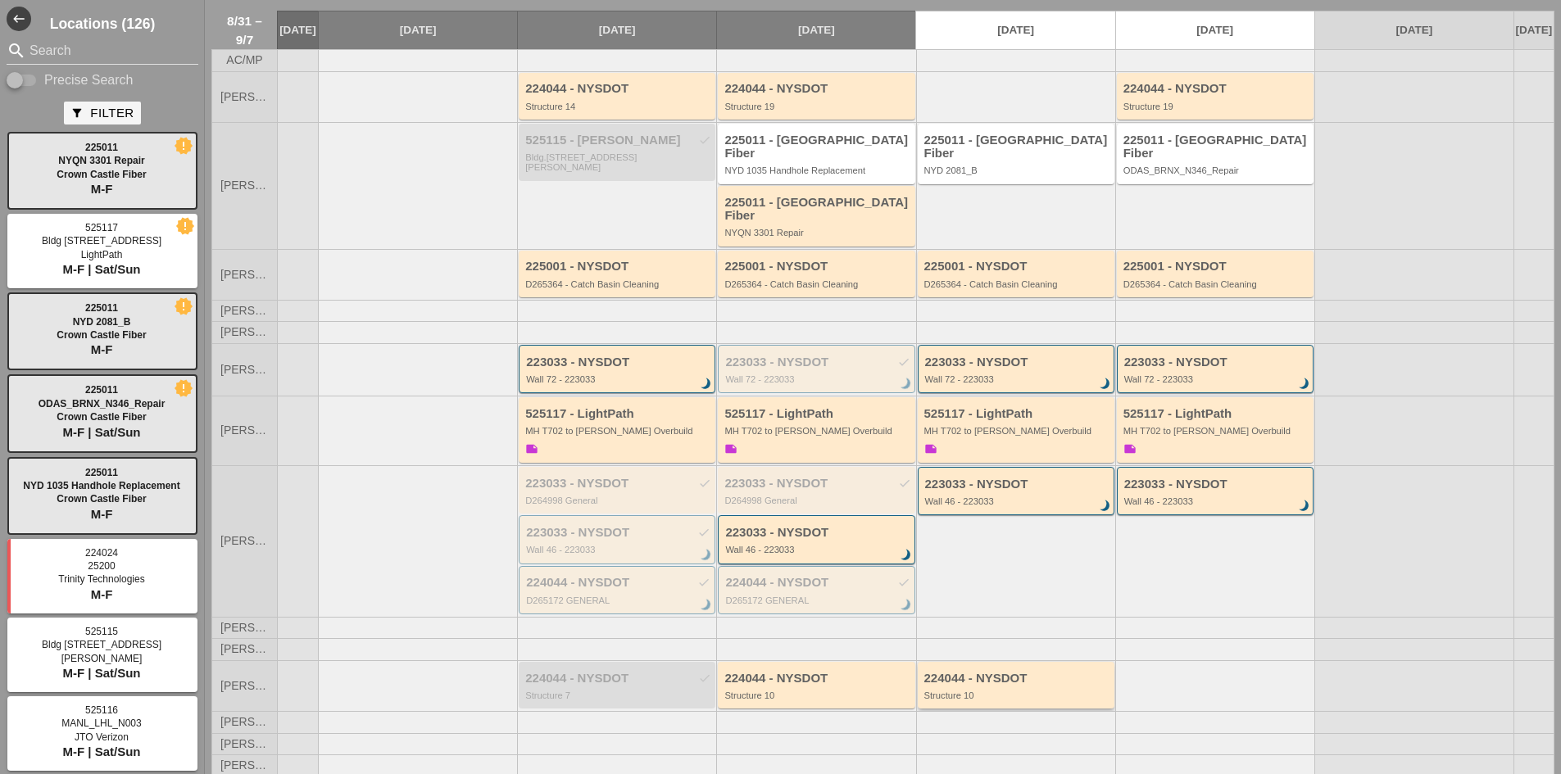
click at [942, 691] on div "Structure 10" at bounding box center [1017, 696] width 186 height 10
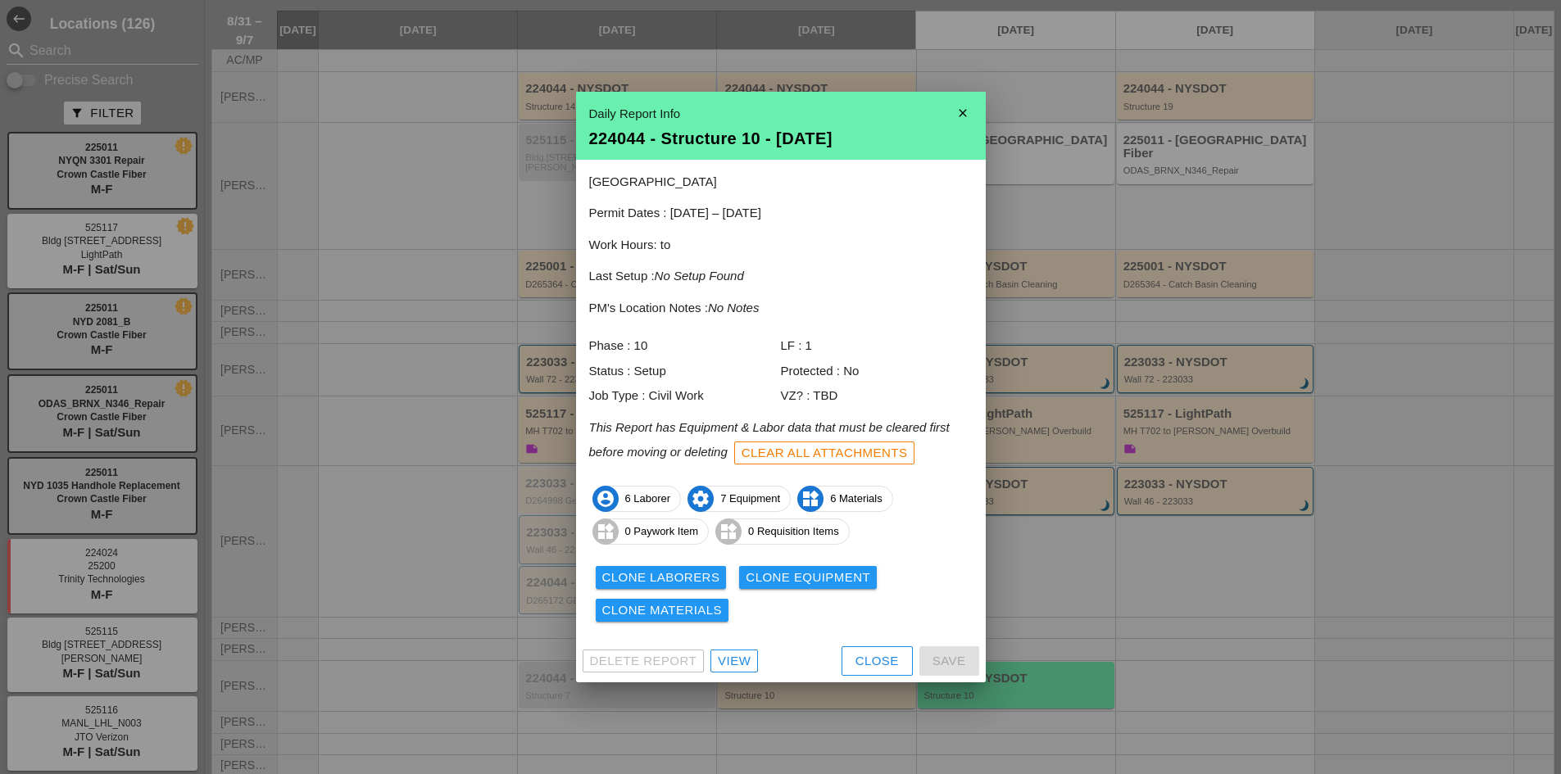
click at [724, 655] on div "View" at bounding box center [734, 661] width 33 height 19
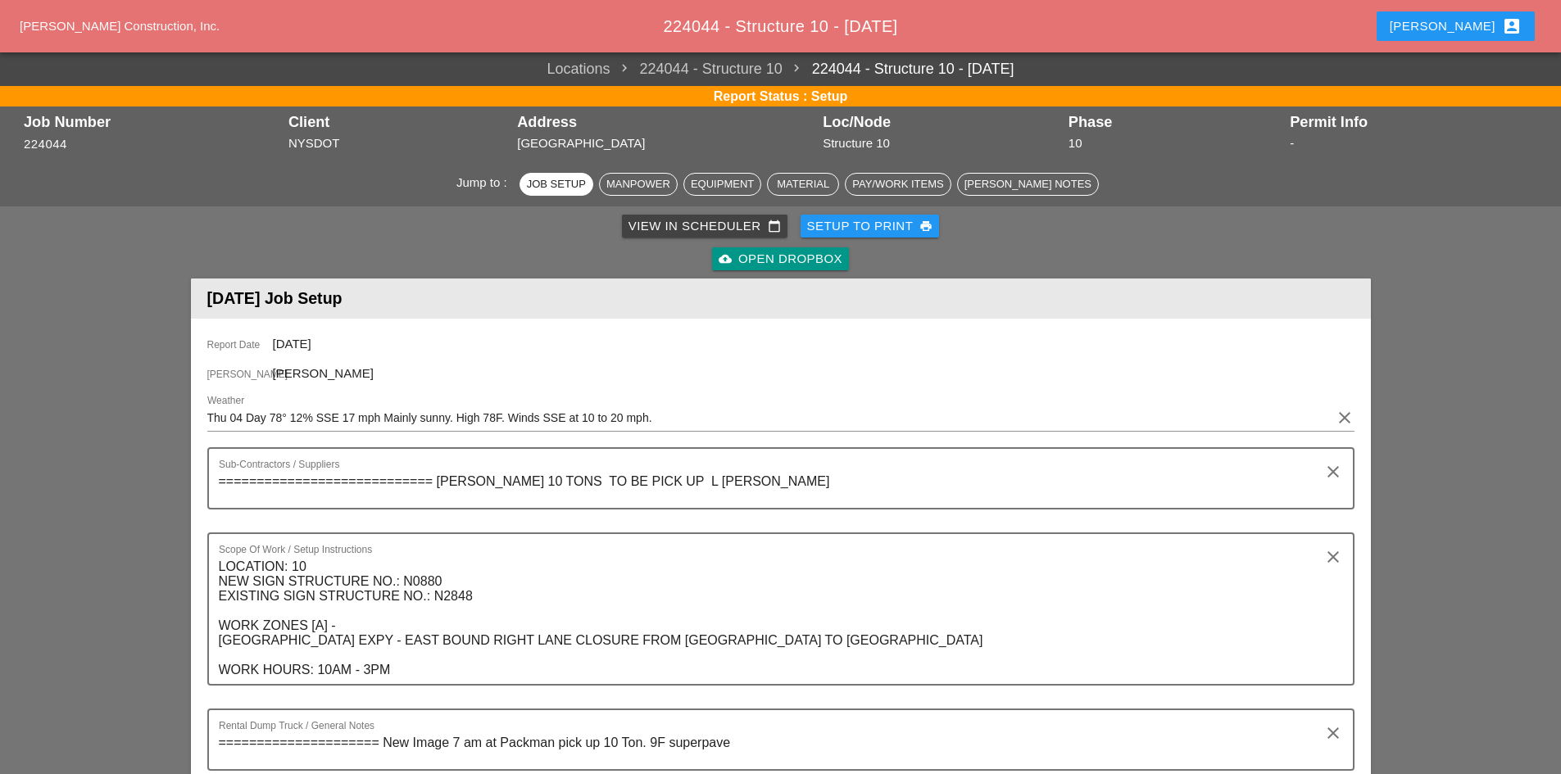
click at [780, 250] on div "cloud_upload Open Dropbox" at bounding box center [780, 259] width 124 height 19
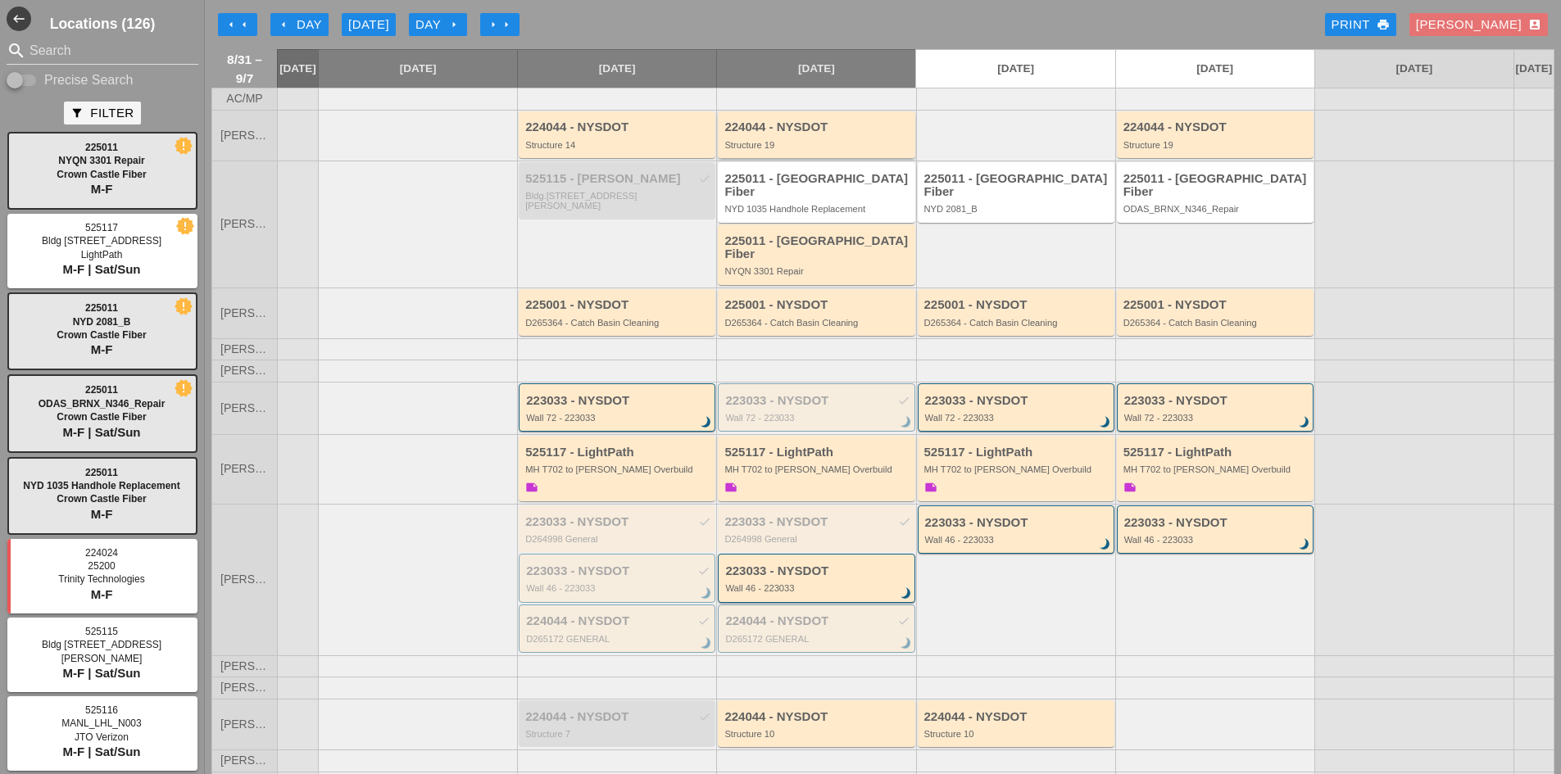
click at [833, 150] on div "Structure 19" at bounding box center [817, 145] width 186 height 10
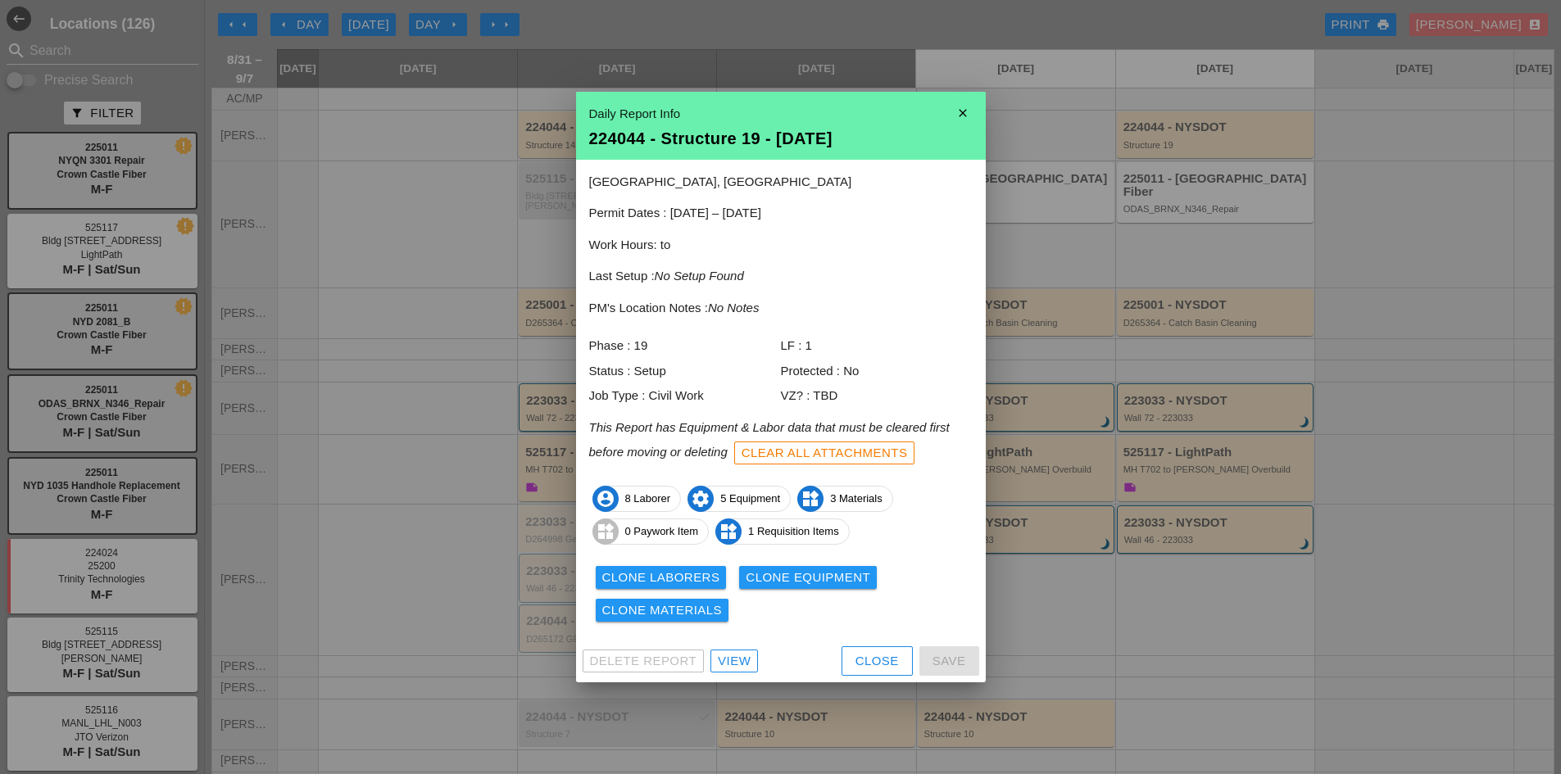
click at [740, 665] on div "View" at bounding box center [734, 661] width 33 height 19
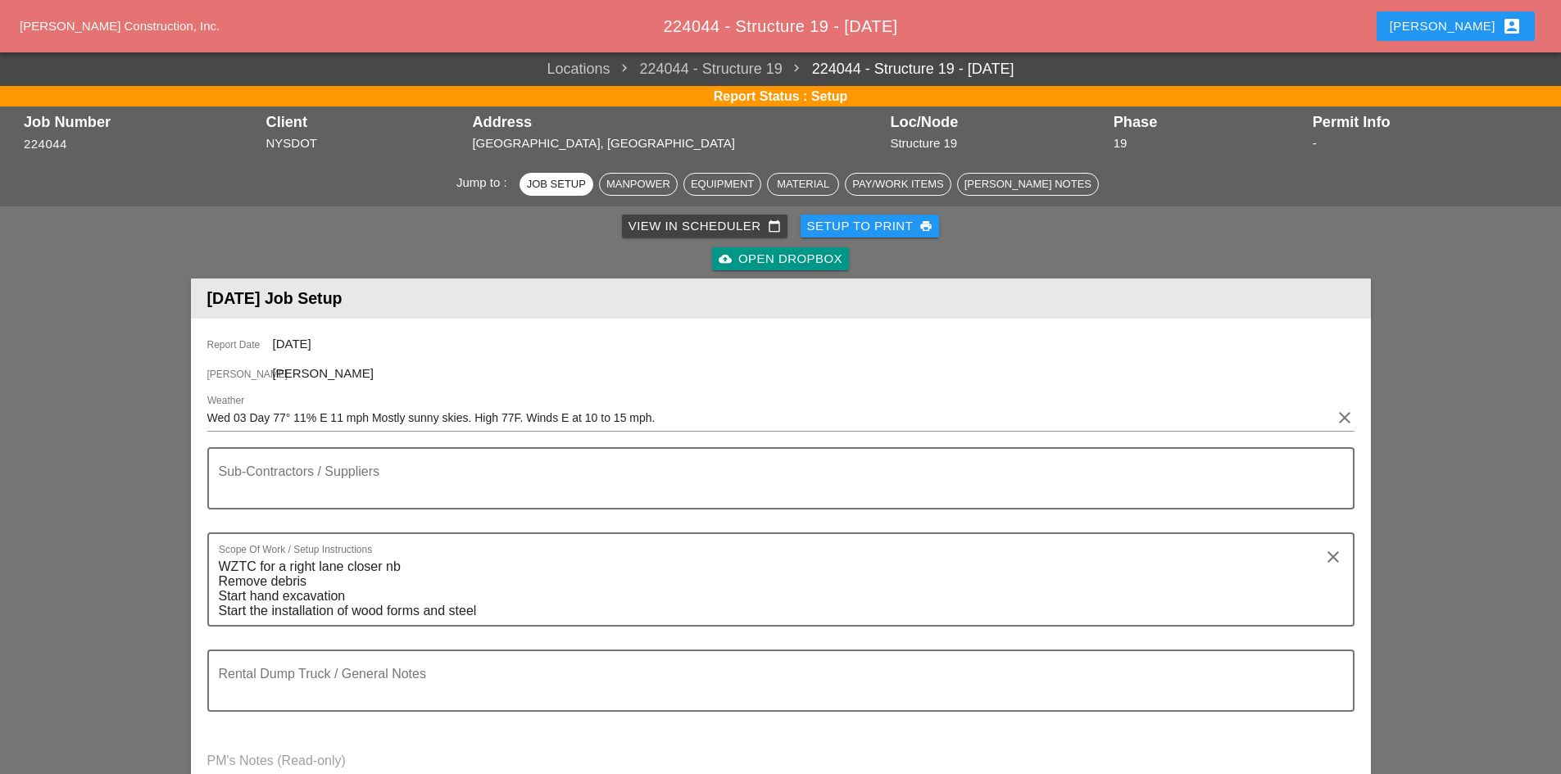
click at [769, 253] on div "cloud_upload Open Dropbox" at bounding box center [780, 259] width 124 height 19
